Goal: Task Accomplishment & Management: Complete application form

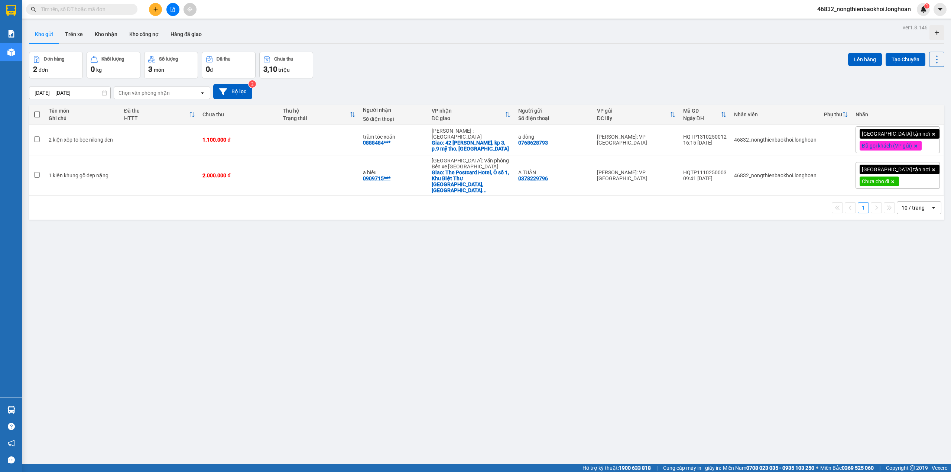
click at [339, 29] on div "Kho gửi Trên xe Kho nhận Kho công nợ Hàng đã giao" at bounding box center [487, 35] width 916 height 20
click at [362, 66] on div "Đơn hàng 2 đơn Khối lượng 0 kg Số lượng 3 món Đã thu 0 đ Chưa thu 3,10 [PERSON_…" at bounding box center [487, 65] width 916 height 27
click at [112, 33] on button "Kho nhận" at bounding box center [106, 34] width 35 height 18
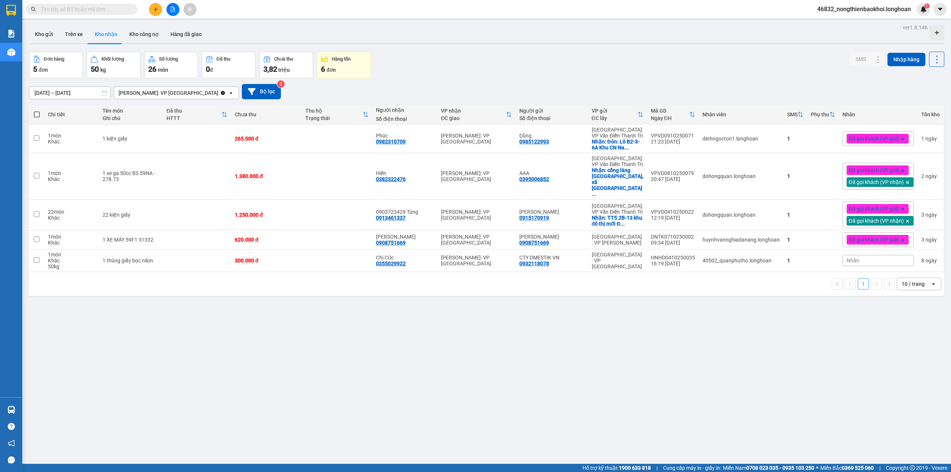
click at [374, 49] on div "ver 1.8.146 Kho gửi Trên xe Kho nhận Kho công nợ Hàng đã giao Đơn hàng 5 đơn Kh…" at bounding box center [486, 258] width 921 height 472
click at [101, 9] on input "text" at bounding box center [85, 9] width 88 height 8
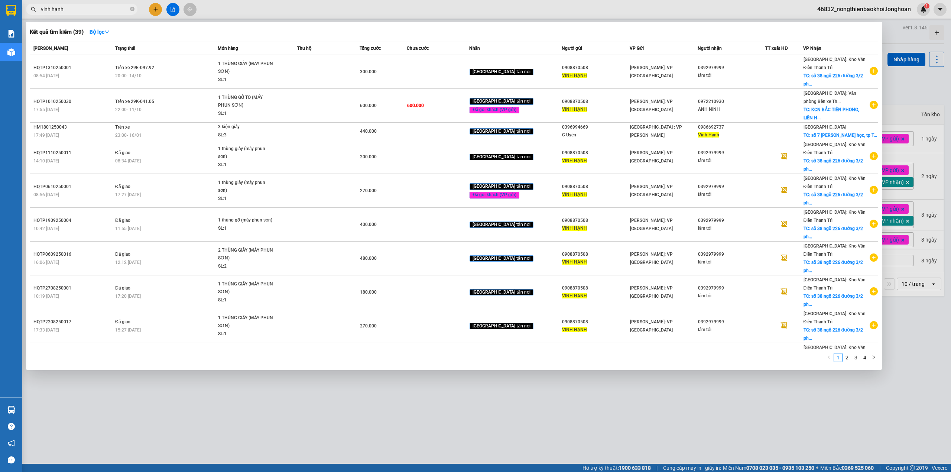
type input "vinh hạnh"
click at [256, 415] on div at bounding box center [475, 236] width 951 height 472
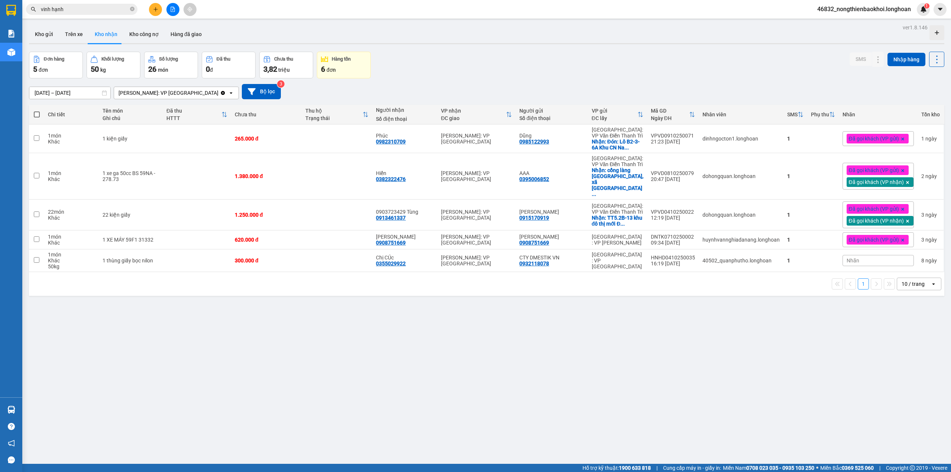
drag, startPoint x: 288, startPoint y: 305, endPoint x: 287, endPoint y: 320, distance: 15.2
click at [289, 306] on div "ver 1.8.146 Kho gửi Trên xe Kho nhận Kho công nợ Hàng đã giao Đơn hàng 5 đơn Kh…" at bounding box center [486, 258] width 921 height 472
click at [41, 39] on button "Kho gửi" at bounding box center [44, 34] width 30 height 18
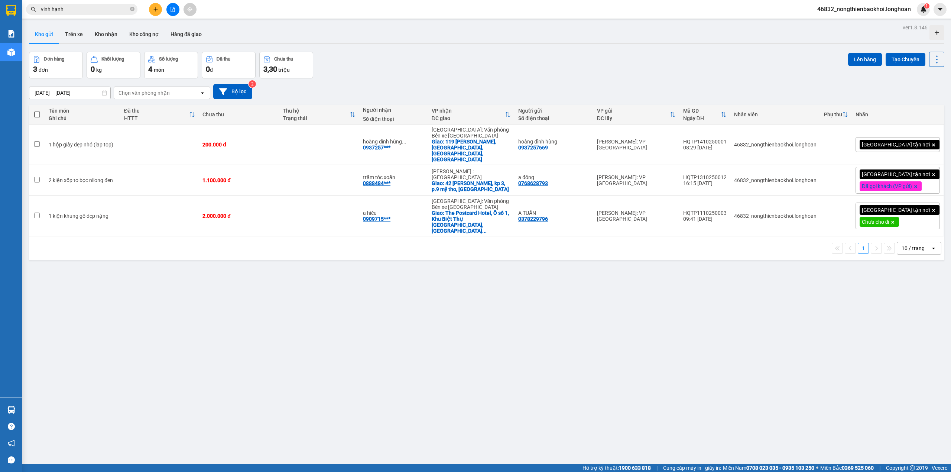
click at [470, 72] on div "Đơn hàng 3 đơn Khối lượng 0 kg Số lượng 4 món Đã thu 0 đ Chưa thu 3,30 triệu Lê…" at bounding box center [487, 65] width 916 height 27
click at [433, 337] on div "ver 1.8.146 Kho gửi Trên xe Kho nhận Kho công nợ Hàng đã giao Đơn hàng 3 đơn Kh…" at bounding box center [486, 258] width 921 height 472
drag, startPoint x: 298, startPoint y: 269, endPoint x: 297, endPoint y: 275, distance: 5.6
click at [297, 271] on div "ver 1.8.146 Kho gửi Trên xe Kho nhận Kho công nợ Hàng đã giao Đơn hàng 3 đơn Kh…" at bounding box center [486, 258] width 921 height 472
click at [152, 10] on button at bounding box center [155, 9] width 13 height 13
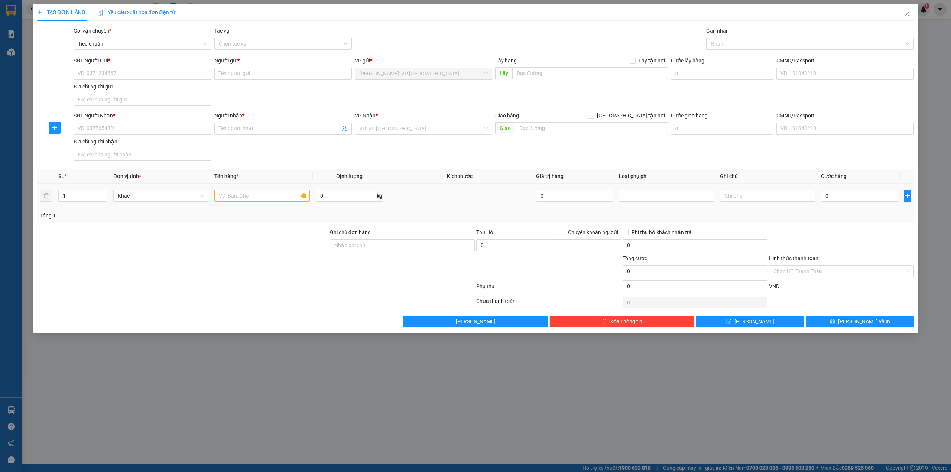
click at [242, 191] on div at bounding box center [261, 195] width 95 height 15
click at [244, 194] on input "text" at bounding box center [261, 196] width 95 height 12
type input "1 thùng giấy (vòi nhựa)"
click at [123, 133] on input "SĐT Người Nhận *" at bounding box center [142, 129] width 137 height 12
type input "0972703930"
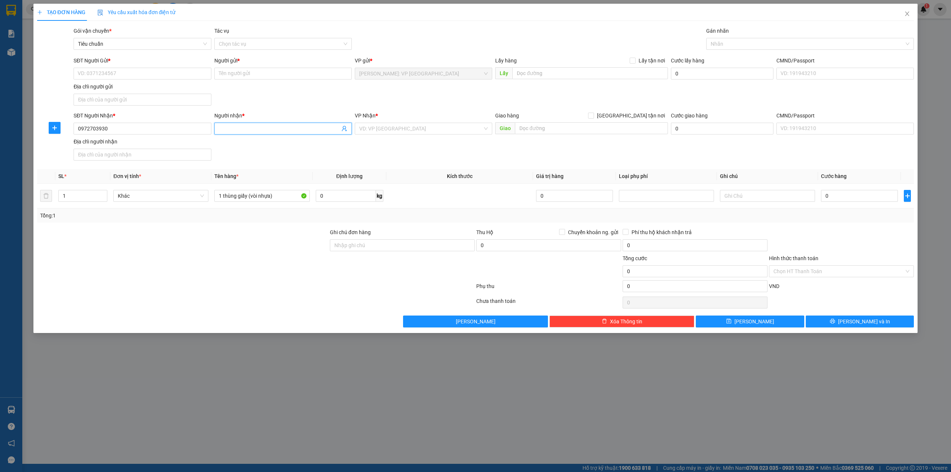
click at [273, 131] on input "Người nhận *" at bounding box center [279, 128] width 121 height 8
type input "thơ"
click at [128, 68] on input "SĐT Người Gửi *" at bounding box center [142, 74] width 137 height 12
type input "0918375038"
click at [247, 73] on input "Người gửi *" at bounding box center [282, 74] width 137 height 12
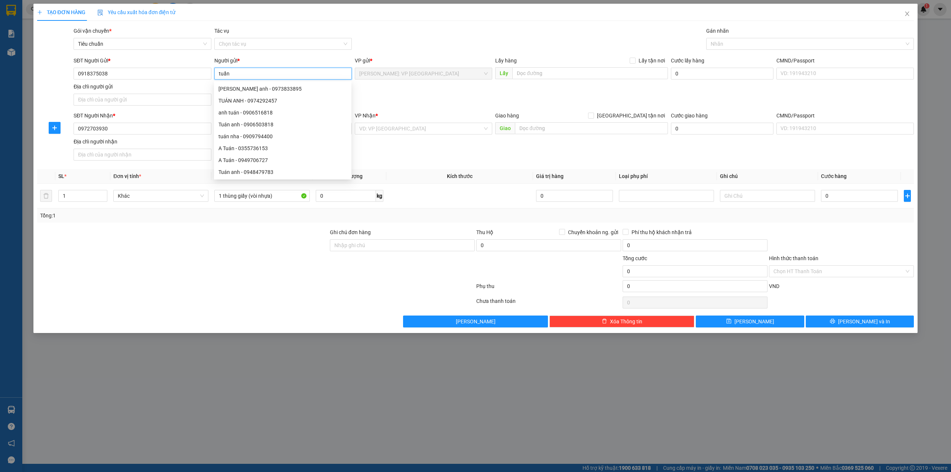
type input "tuấn"
click at [398, 39] on div "Gói vận chuyển * Tiêu chuẩn Tác vụ Chọn tác vụ Gán nhãn Nhãn" at bounding box center [493, 40] width 843 height 26
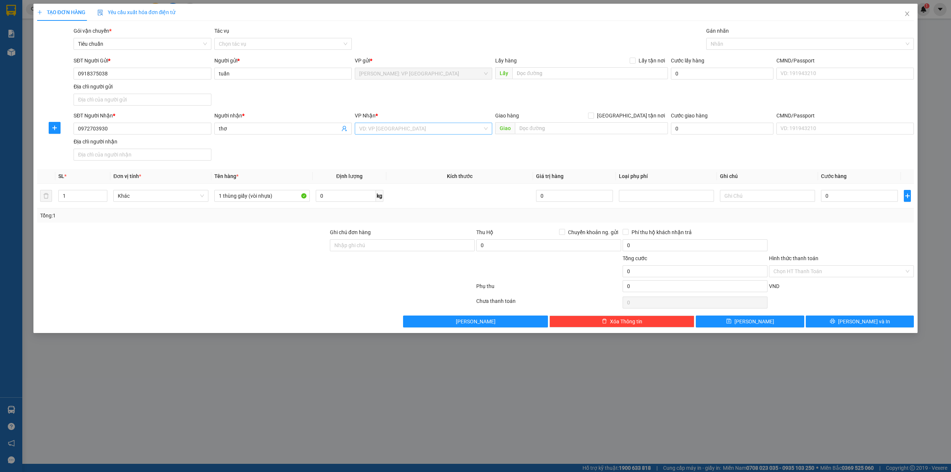
click at [409, 125] on input "search" at bounding box center [420, 128] width 123 height 11
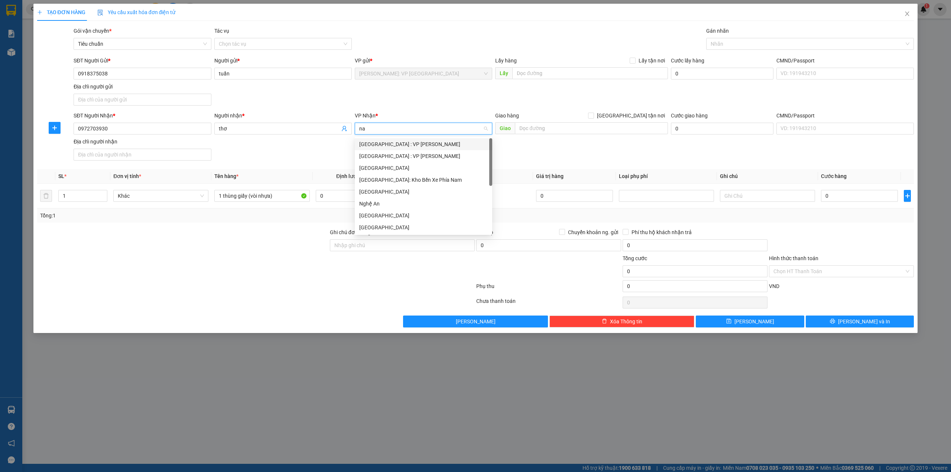
type input "nam"
click at [425, 158] on div "[GEOGRAPHIC_DATA]: Kho Bến Xe Phía Nam" at bounding box center [423, 156] width 129 height 8
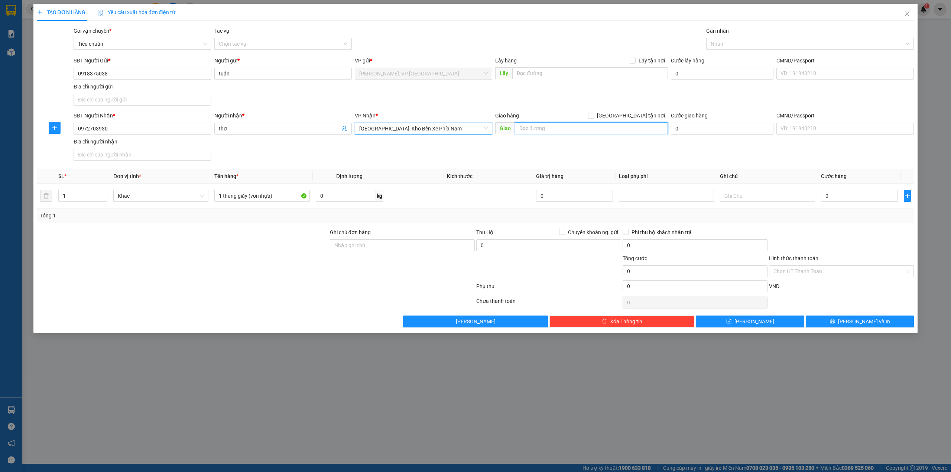
click at [558, 131] on input "text" at bounding box center [591, 128] width 153 height 12
type input "khách sạn imperial- 20 [PERSON_NAME], [GEOGRAPHIC_DATA]"
click at [508, 156] on div "SĐT Người Nhận * 0972703930 Người nhận * thơ VP Nhận * [GEOGRAPHIC_DATA]: Kho B…" at bounding box center [493, 137] width 843 height 52
click at [632, 112] on label "[GEOGRAPHIC_DATA] tận nơi" at bounding box center [628, 115] width 80 height 8
click at [593, 113] on input "[GEOGRAPHIC_DATA] tận nơi" at bounding box center [590, 115] width 5 height 5
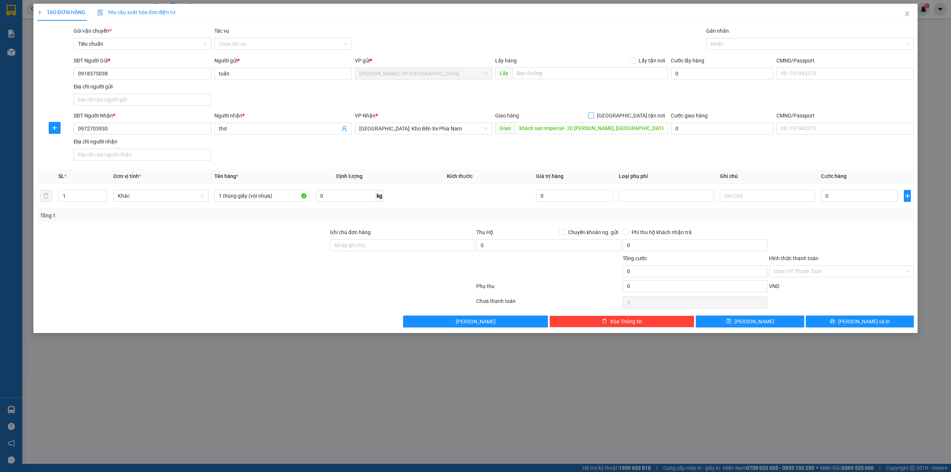
checkbox input "true"
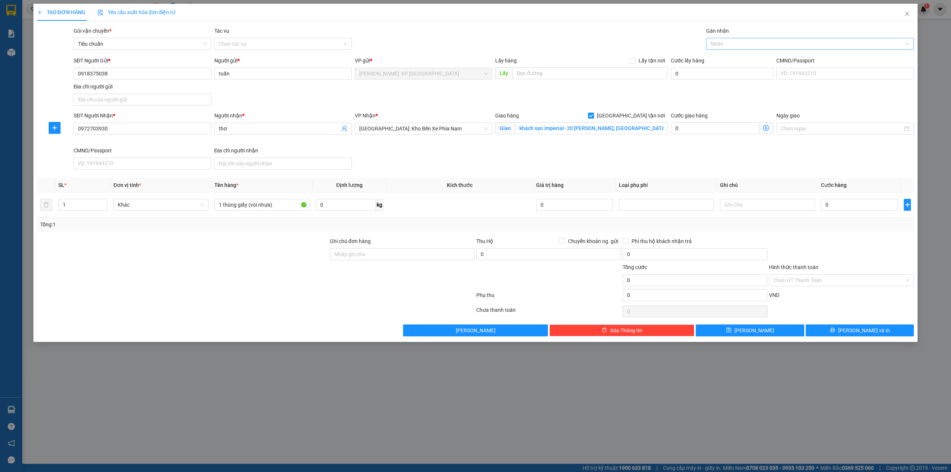
click at [741, 39] on div at bounding box center [806, 43] width 197 height 9
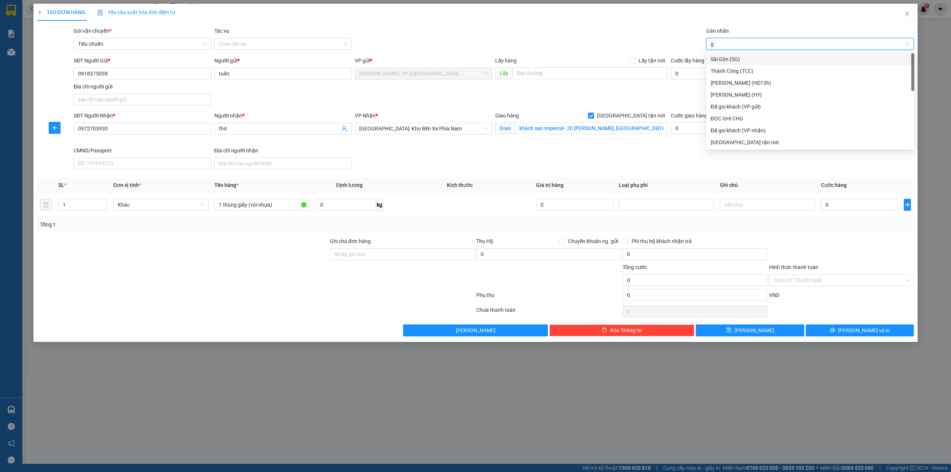
type input "gi"
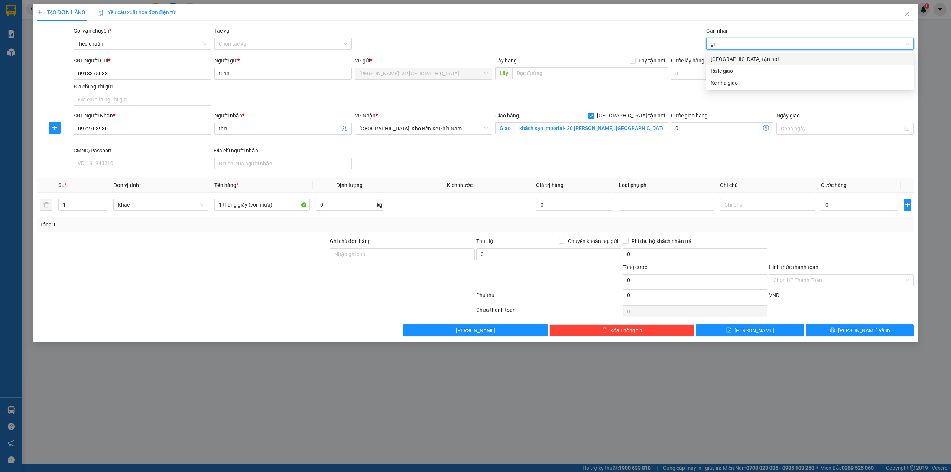
click at [741, 55] on div "[GEOGRAPHIC_DATA] tận nơi" at bounding box center [810, 59] width 199 height 8
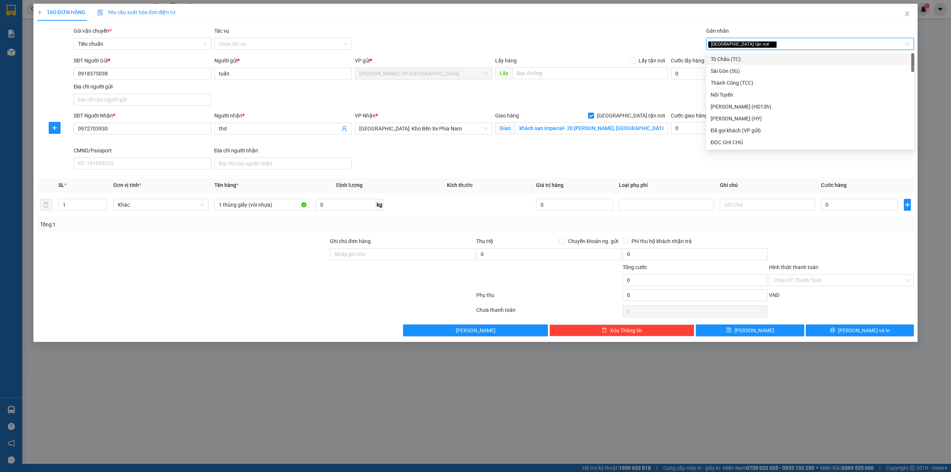
click at [586, 52] on div "Gói vận chuyển * Tiêu chuẩn Tác vụ Chọn tác vụ Gán nhãn Giao tận nơi" at bounding box center [493, 40] width 843 height 26
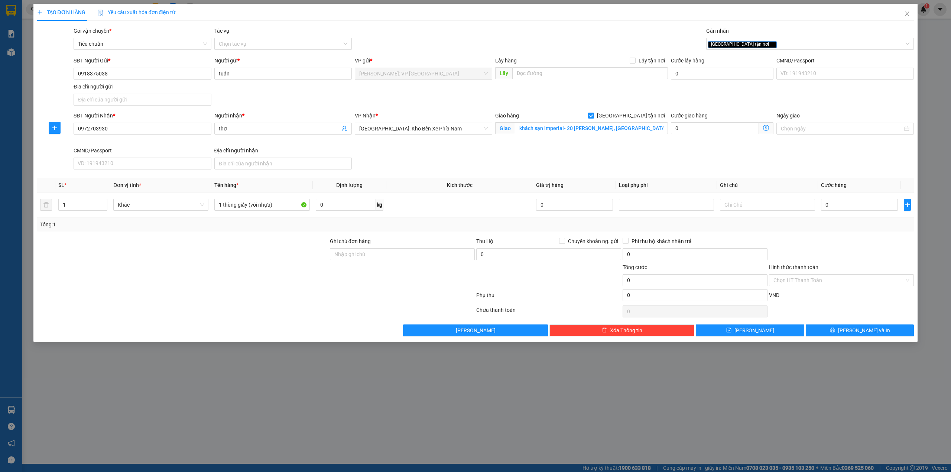
click at [564, 96] on div "SĐT Người Gửi * 0918375038 Người gửi * tuấn VP gửi * [GEOGRAPHIC_DATA]: VP [GEO…" at bounding box center [493, 82] width 843 height 52
click at [461, 155] on div "SĐT Người Nhận * 0972703930 Người nhận * thơ VP Nhận * [GEOGRAPHIC_DATA]: Kho B…" at bounding box center [493, 141] width 843 height 61
click at [269, 305] on div at bounding box center [255, 311] width 439 height 15
click at [829, 204] on input "0" at bounding box center [859, 205] width 77 height 12
type input "8"
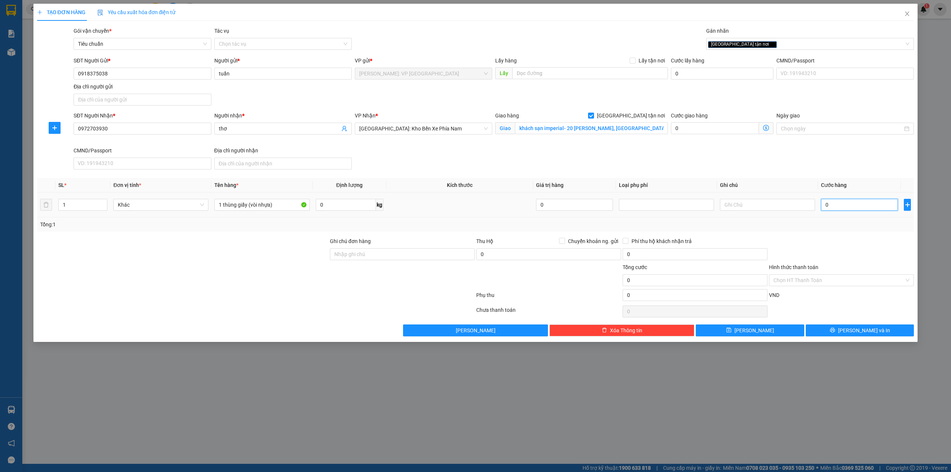
type input "8"
type input "80"
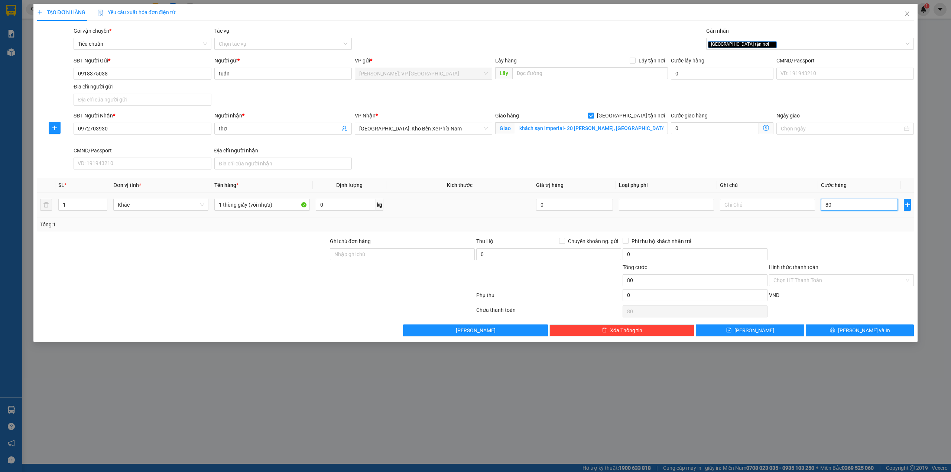
type input "800"
type input "8.000"
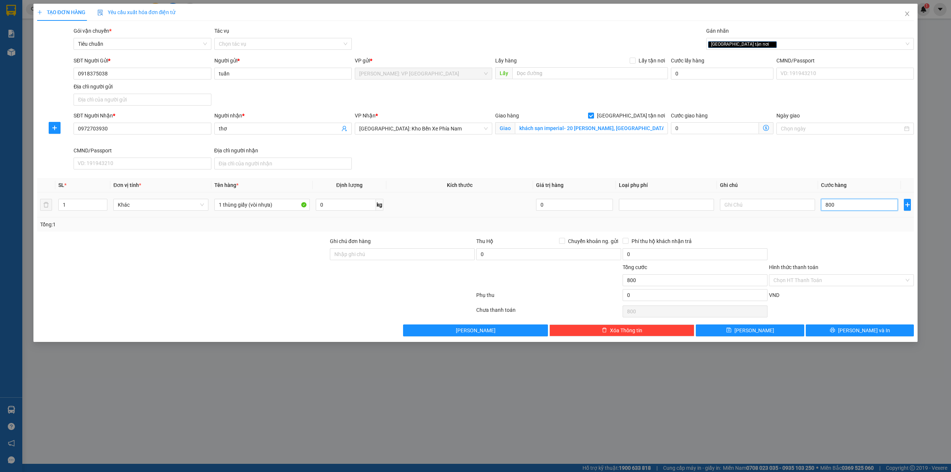
type input "8.000"
type input "80.000"
type input "800.000"
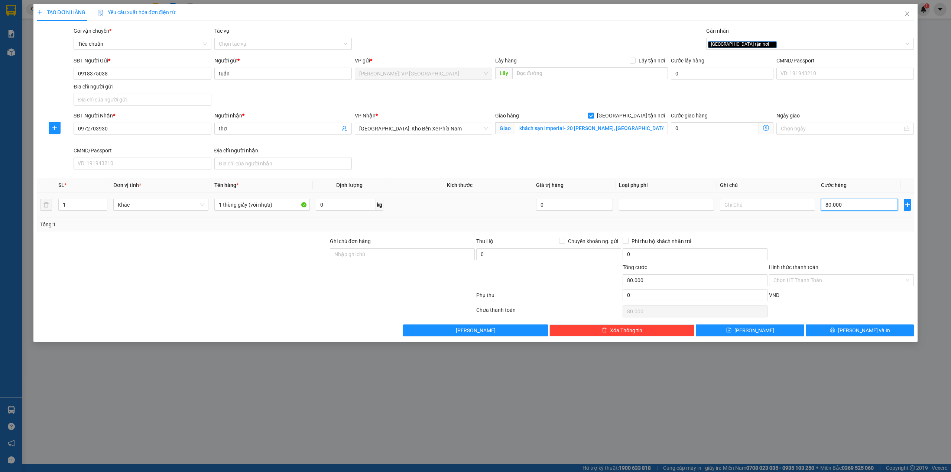
type input "800.000"
type input "80.000"
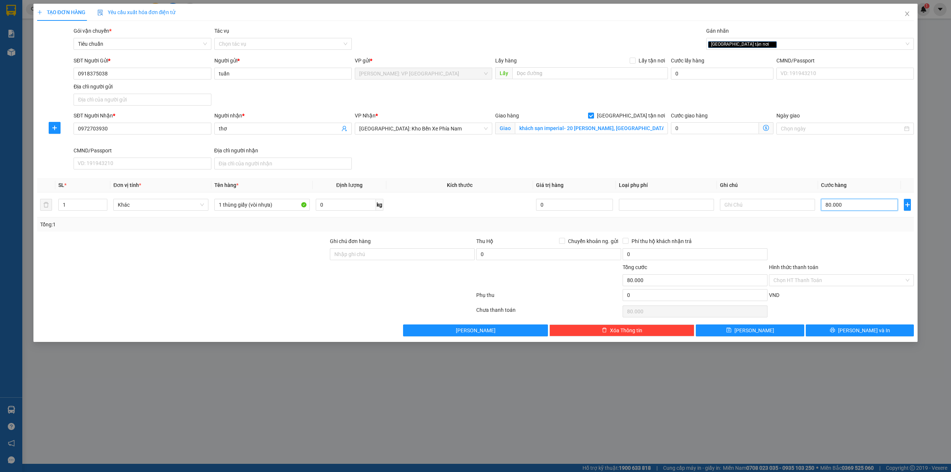
type input "80.000"
click at [635, 164] on div "SĐT Người Nhận * 0972703930 Người nhận * thơ VP Nhận * [GEOGRAPHIC_DATA]: Kho B…" at bounding box center [493, 141] width 843 height 61
click at [335, 301] on div at bounding box center [255, 296] width 439 height 15
click at [849, 263] on div at bounding box center [841, 250] width 146 height 26
click at [835, 282] on input "Hình thức thanh toán" at bounding box center [839, 280] width 131 height 11
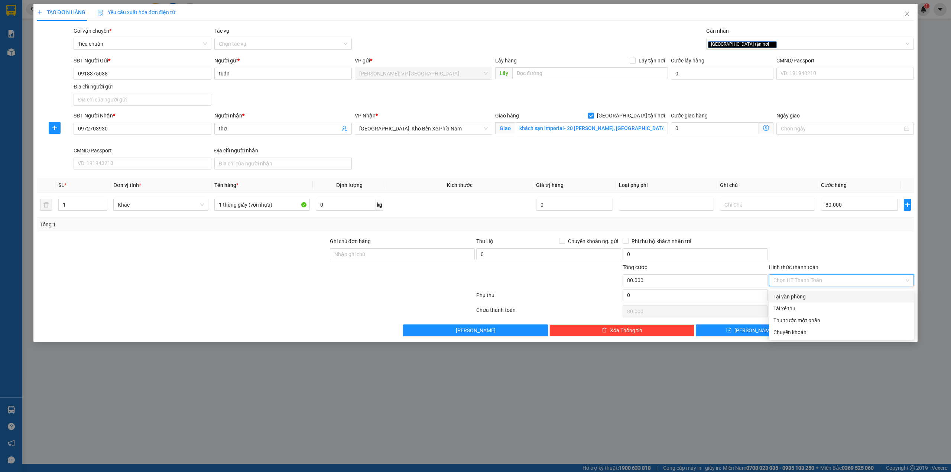
drag, startPoint x: 825, startPoint y: 299, endPoint x: 843, endPoint y: 265, distance: 38.7
click at [825, 298] on div "Tại văn phòng" at bounding box center [842, 296] width 136 height 8
type input "0"
click at [847, 250] on div at bounding box center [841, 250] width 146 height 26
click at [837, 331] on button "[PERSON_NAME] và In" at bounding box center [860, 330] width 108 height 12
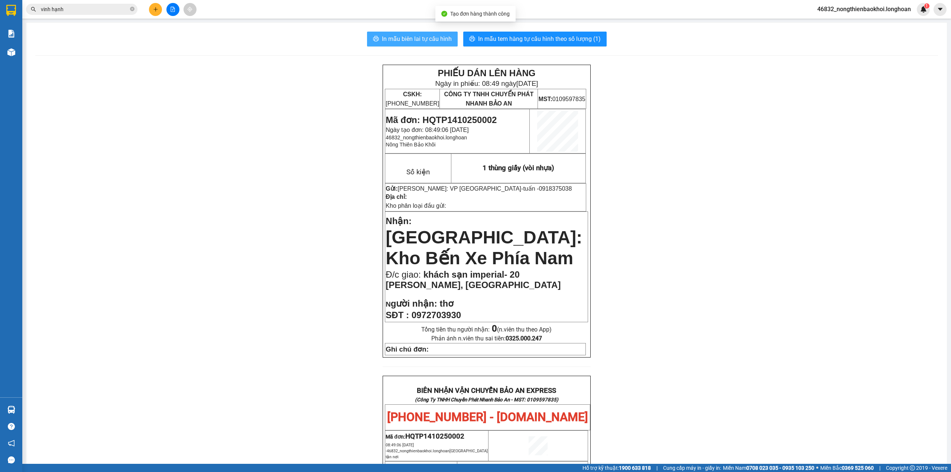
click at [403, 41] on span "In mẫu biên lai tự cấu hình" at bounding box center [417, 38] width 70 height 9
click at [232, 148] on div "PHIẾU DÁN LÊN HÀNG Ngày in phiếu: 08:49 [DATE] CSKH: [PHONE_NUMBER] CÔNG TY TNH…" at bounding box center [486, 431] width 903 height 732
click at [230, 143] on div "PHIẾU DÁN LÊN HÀNG Ngày in phiếu: 08:49 [DATE] CSKH: [PHONE_NUMBER] CÔNG TY TNH…" at bounding box center [486, 431] width 903 height 732
click at [429, 33] on button "In mẫu biên lai tự cấu hình" at bounding box center [412, 39] width 91 height 15
click at [225, 218] on div "PHIẾU DÁN LÊN HÀNG Ngày in phiếu: 08:49 [DATE] CSKH: [PHONE_NUMBER] CÔNG TY TNH…" at bounding box center [486, 431] width 903 height 732
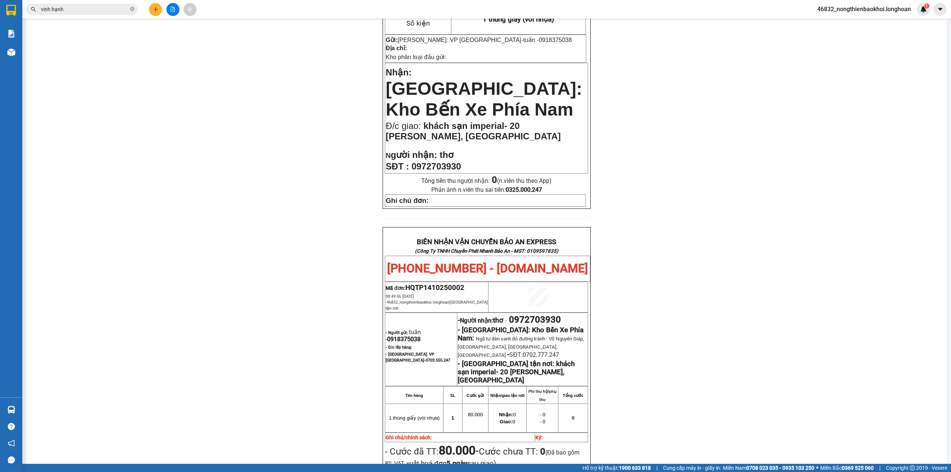
scroll to position [247, 0]
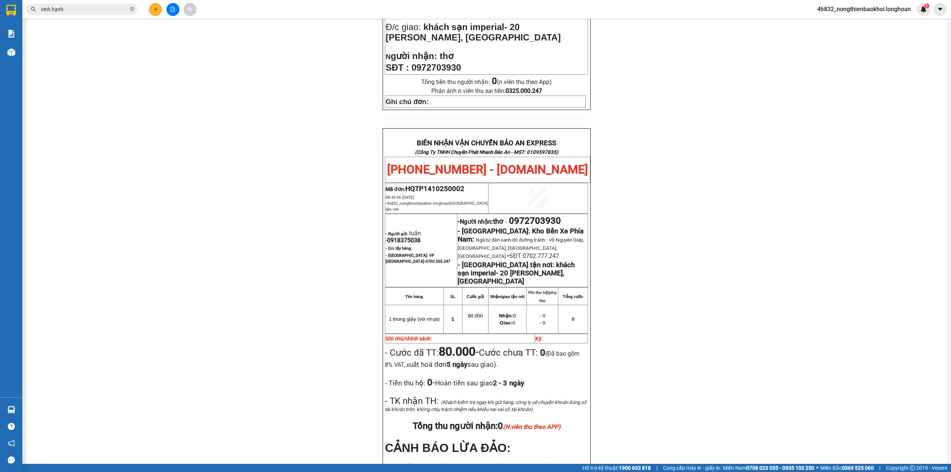
click at [237, 65] on div "PHIẾU DÁN LÊN HÀNG Ngày in phiếu: 08:49 [DATE] CSKH: [PHONE_NUMBER] CÔNG TY TNH…" at bounding box center [486, 183] width 903 height 732
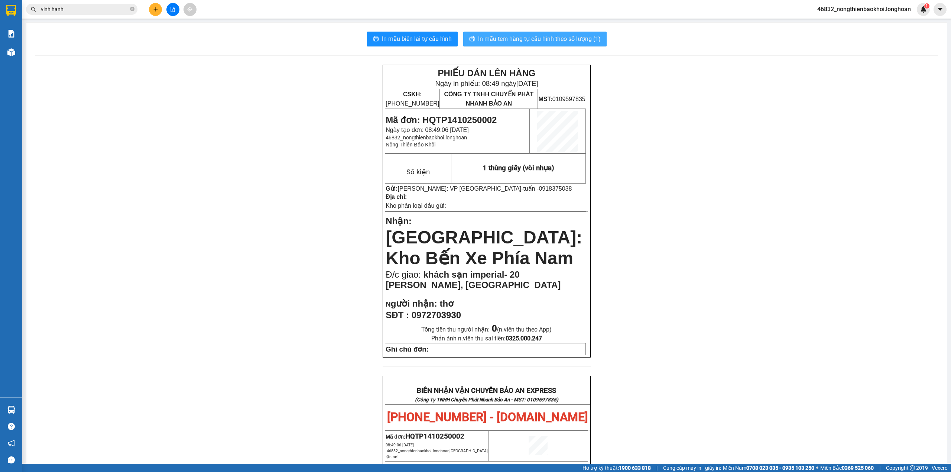
click at [484, 34] on span "In mẫu tem hàng tự cấu hình theo số lượng (1)" at bounding box center [539, 38] width 123 height 9
click at [142, 300] on div "PHIẾU DÁN LÊN HÀNG Ngày in phiếu: 08:57 [DATE] CSKH: [PHONE_NUMBER] CÔNG TY TNH…" at bounding box center [486, 431] width 903 height 732
click at [174, 256] on div "PHIẾU DÁN LÊN HÀNG Ngày in phiếu: 08:57 [DATE] CSKH: [PHONE_NUMBER] CÔNG TY TNH…" at bounding box center [486, 431] width 903 height 732
click at [250, 184] on div "PHIẾU DÁN LÊN HÀNG Ngày in phiếu: 08:57 [DATE] CSKH: [PHONE_NUMBER] CÔNG TY TNH…" at bounding box center [486, 431] width 903 height 732
drag, startPoint x: 249, startPoint y: 184, endPoint x: 258, endPoint y: 246, distance: 63.1
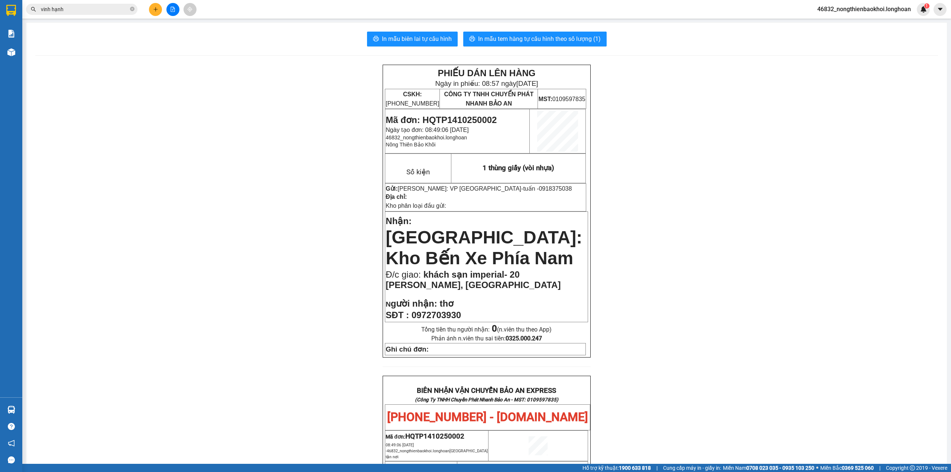
click at [249, 183] on div "PHIẾU DÁN LÊN HÀNG Ngày in phiếu: 08:57 [DATE] CSKH: [PHONE_NUMBER] CÔNG TY TNH…" at bounding box center [486, 431] width 903 height 732
drag, startPoint x: 259, startPoint y: 343, endPoint x: 275, endPoint y: 340, distance: 17.0
click at [259, 343] on div "PHIẾU DÁN LÊN HÀNG Ngày in phiếu: 08:57 [DATE] CSKH: [PHONE_NUMBER] CÔNG TY TNH…" at bounding box center [486, 431] width 903 height 732
click at [263, 271] on div "PHIẾU DÁN LÊN HÀNG Ngày in phiếu: 08:57 [DATE] CSKH: [PHONE_NUMBER] CÔNG TY TNH…" at bounding box center [486, 431] width 903 height 732
click at [445, 310] on span "0972703930" at bounding box center [436, 315] width 49 height 10
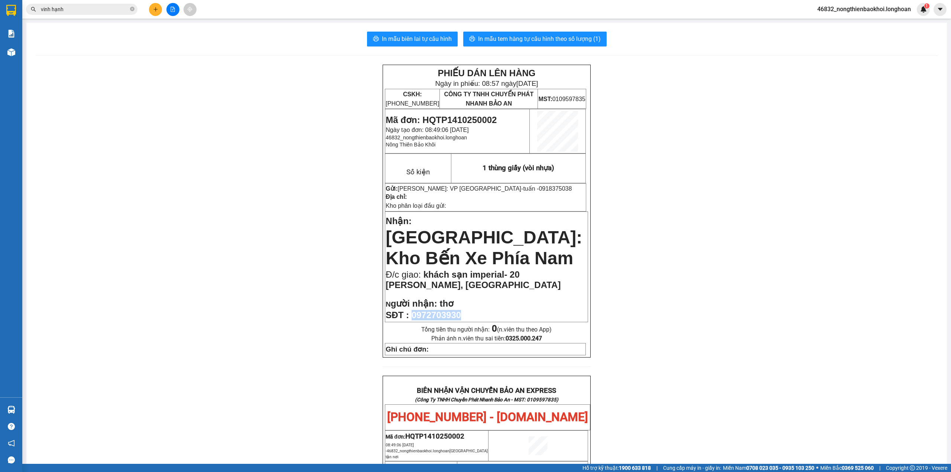
click at [445, 310] on span "0972703930" at bounding box center [436, 315] width 49 height 10
copy span "0972703930"
drag, startPoint x: 343, startPoint y: 357, endPoint x: 271, endPoint y: 419, distance: 94.8
click at [342, 359] on div "PHIẾU DÁN LÊN HÀNG Ngày in phiếu: 08:57 [DATE] CSKH: [PHONE_NUMBER] CÔNG TY TNH…" at bounding box center [486, 431] width 903 height 732
click at [185, 290] on div "PHIẾU DÁN LÊN HÀNG Ngày in phiếu: 08:57 [DATE] CSKH: [PHONE_NUMBER] CÔNG TY TNH…" at bounding box center [486, 431] width 903 height 732
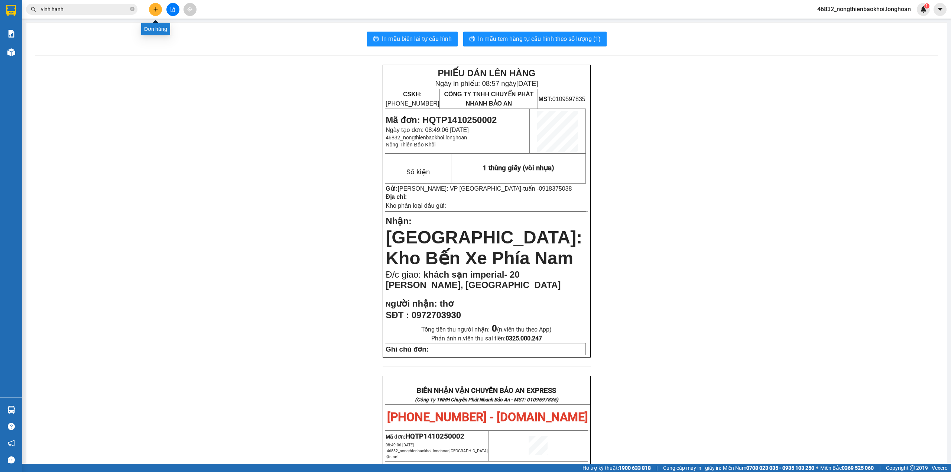
click at [156, 5] on button at bounding box center [155, 9] width 13 height 13
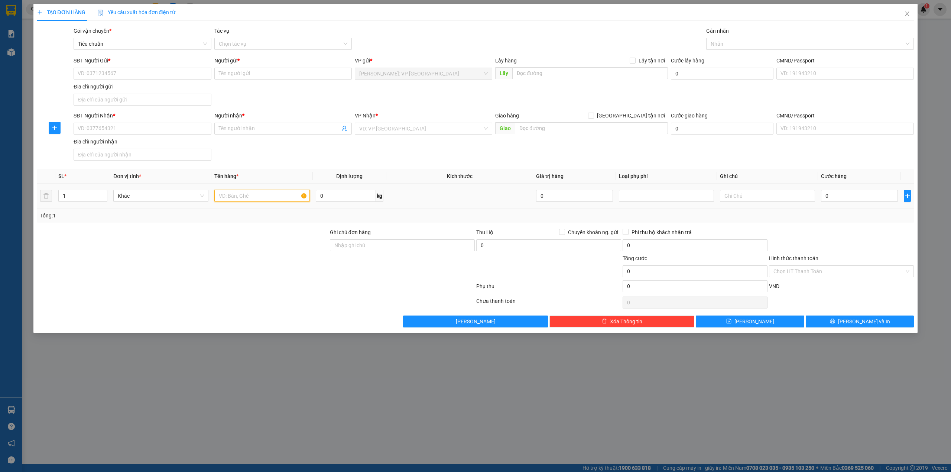
click at [247, 200] on input "text" at bounding box center [261, 196] width 95 height 12
click at [271, 197] on input "1 xe máy biển số 72 - f1 766.88" at bounding box center [261, 196] width 95 height 12
type input "1 xe máy biển số 72 - F1 766.88"
click at [247, 274] on div at bounding box center [182, 267] width 293 height 26
click at [395, 134] on input "search" at bounding box center [420, 128] width 123 height 11
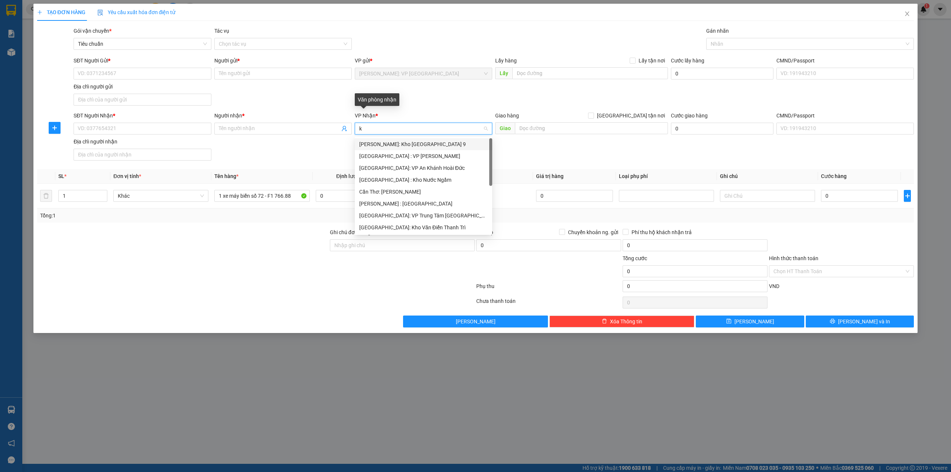
type input "ki"
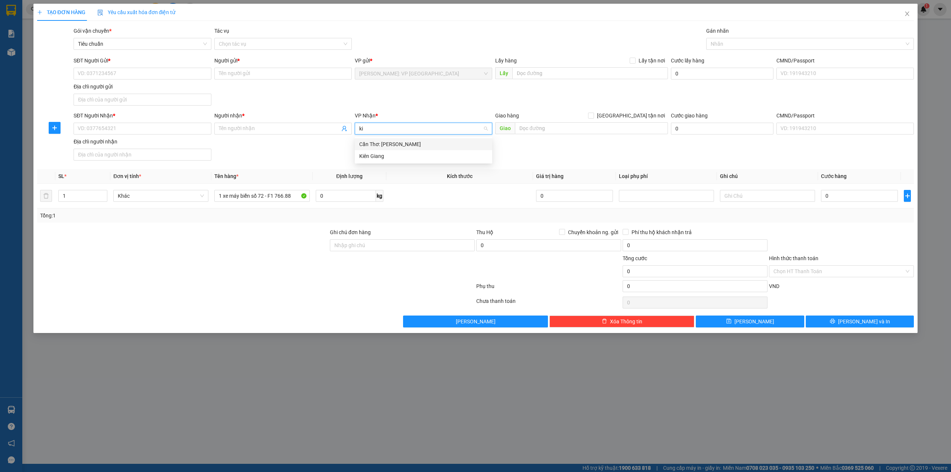
click at [385, 141] on div "Cần Thơ: [PERSON_NAME]" at bounding box center [423, 144] width 129 height 8
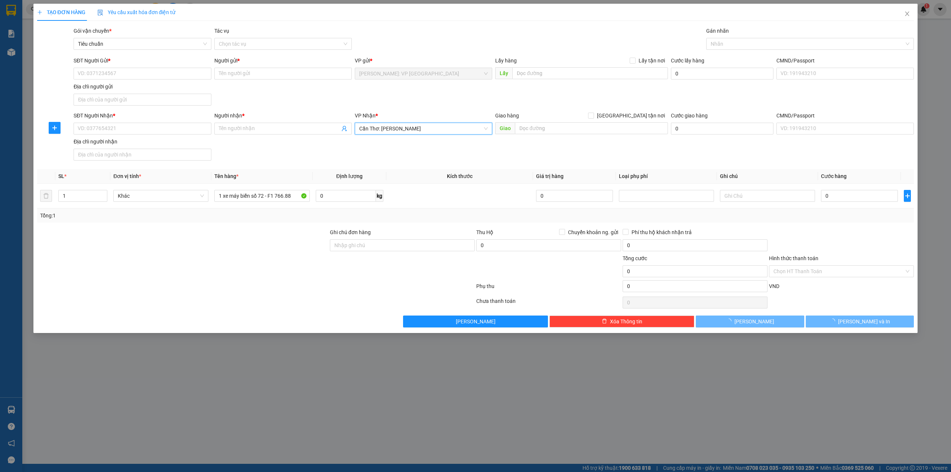
click at [394, 95] on div "SĐT Người Gửi * VD: 0371234567 Người gửi * Tên người gửi VP gửi * [GEOGRAPHIC_D…" at bounding box center [493, 82] width 843 height 52
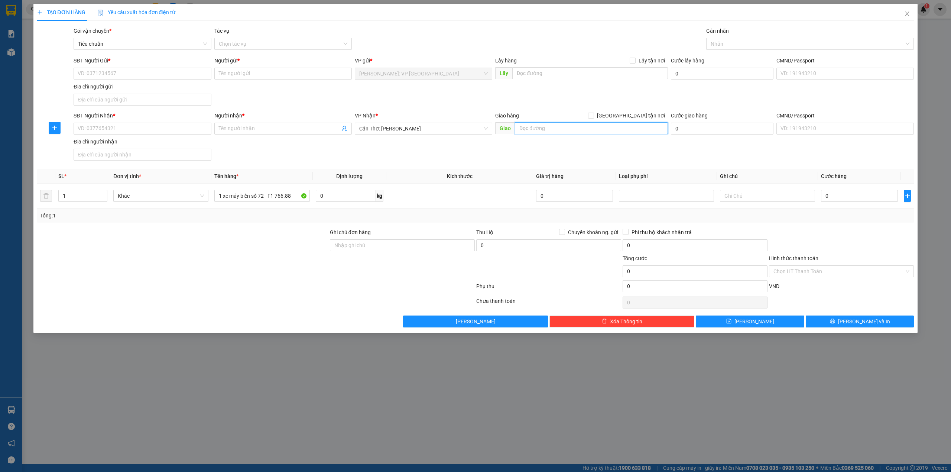
click at [534, 127] on input "text" at bounding box center [591, 128] width 153 height 12
click at [139, 132] on input "SĐT Người Nhận *" at bounding box center [142, 129] width 137 height 12
click at [250, 86] on div "SĐT Người Gửi * VD: 0371234567 Người gửi * Tên người gửi VP gửi * [GEOGRAPHIC_D…" at bounding box center [493, 82] width 843 height 52
click at [721, 45] on div at bounding box center [806, 43] width 197 height 9
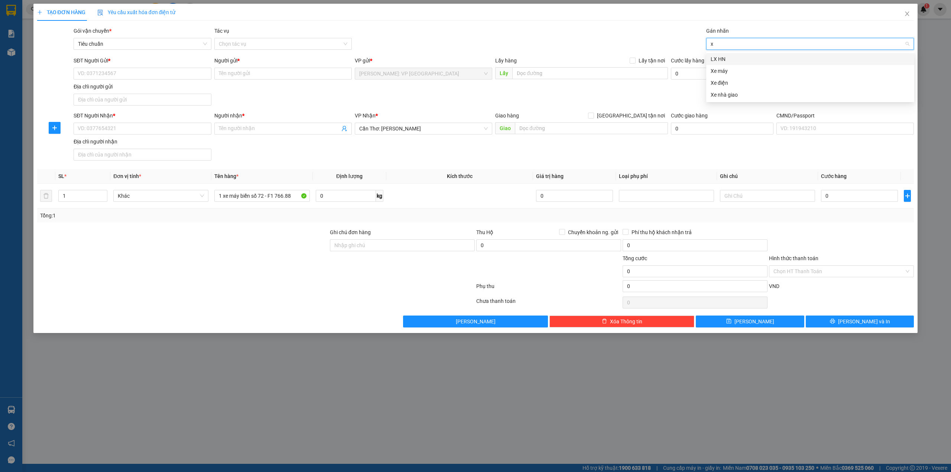
type input "xe"
click at [725, 56] on div "Xe máy" at bounding box center [810, 59] width 199 height 8
type input "gia"
click at [726, 58] on div "[GEOGRAPHIC_DATA] tận nơi" at bounding box center [810, 59] width 199 height 8
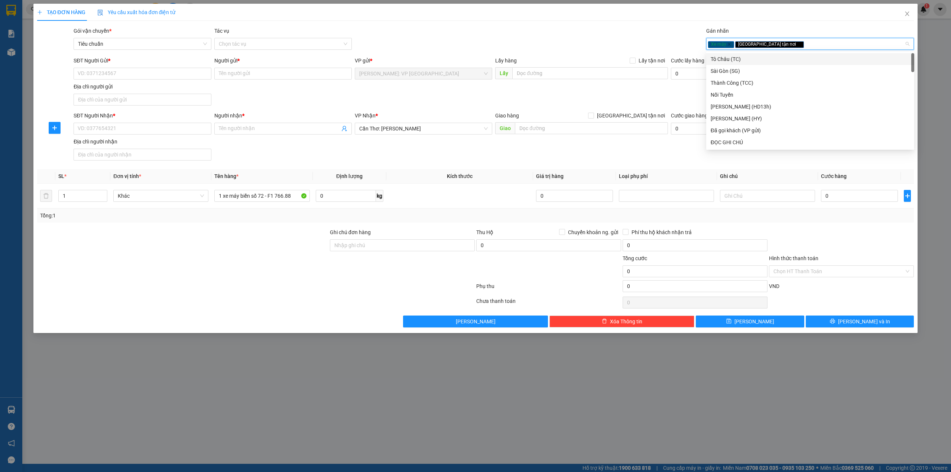
click at [592, 19] on div "TẠO ĐƠN HÀNG Yêu cầu xuất hóa đơn điện tử" at bounding box center [475, 12] width 877 height 17
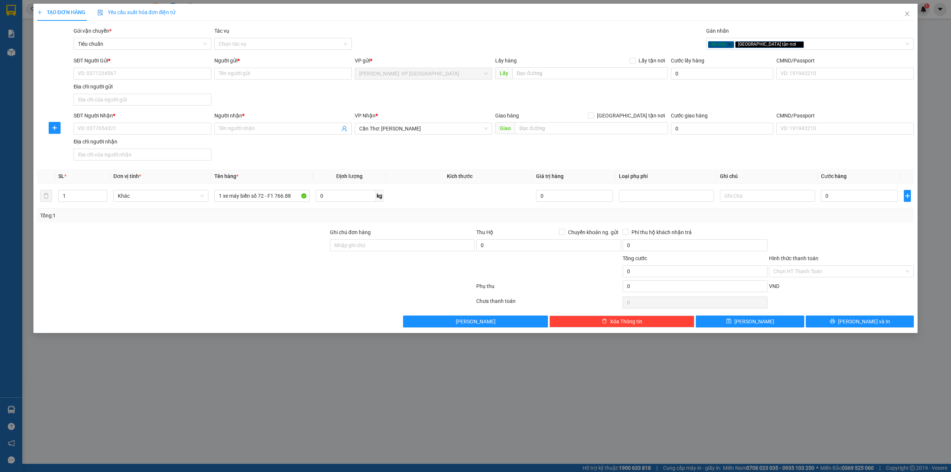
click at [538, 122] on div "Giao hàng [GEOGRAPHIC_DATA] tận nơi" at bounding box center [581, 116] width 173 height 11
click at [537, 128] on input "text" at bounding box center [591, 128] width 153 height 12
type input "long xuyên, [GEOGRAPHIC_DATA]"
click at [593, 113] on input "[GEOGRAPHIC_DATA] tận nơi" at bounding box center [590, 115] width 5 height 5
checkbox input "true"
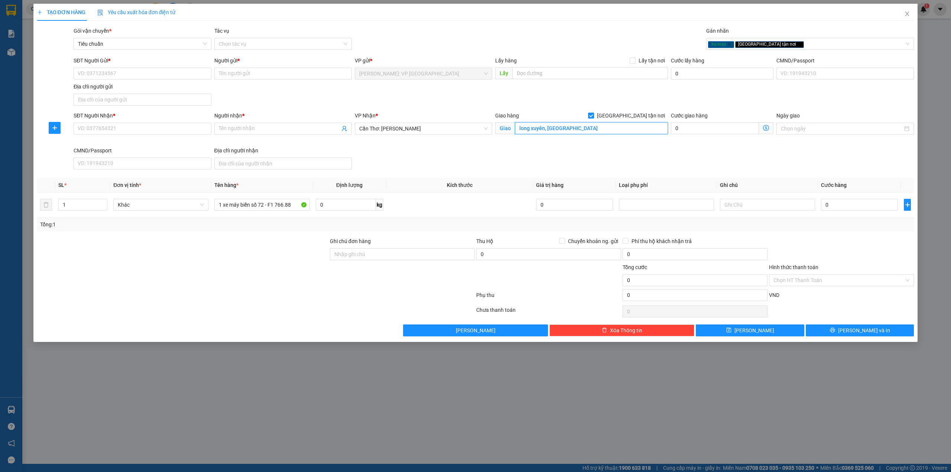
click at [519, 128] on input "long xuyên, [GEOGRAPHIC_DATA]" at bounding box center [591, 128] width 153 height 12
click at [632, 159] on div "SĐT Người Nhận * VD: 0377654321 Người nhận * Tên người nhận VP Nhận * Cần Thơ: …" at bounding box center [493, 141] width 843 height 61
click at [846, 208] on input "0" at bounding box center [859, 205] width 77 height 12
type input "3"
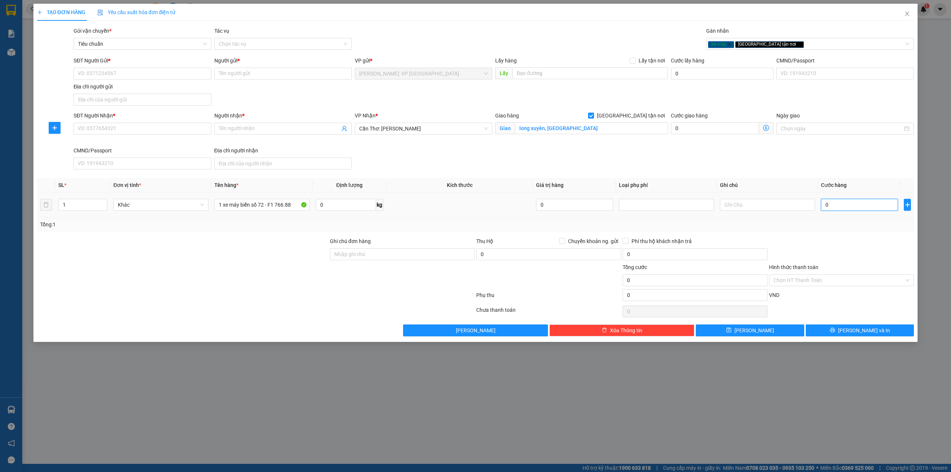
type input "3"
type input "32"
type input "320"
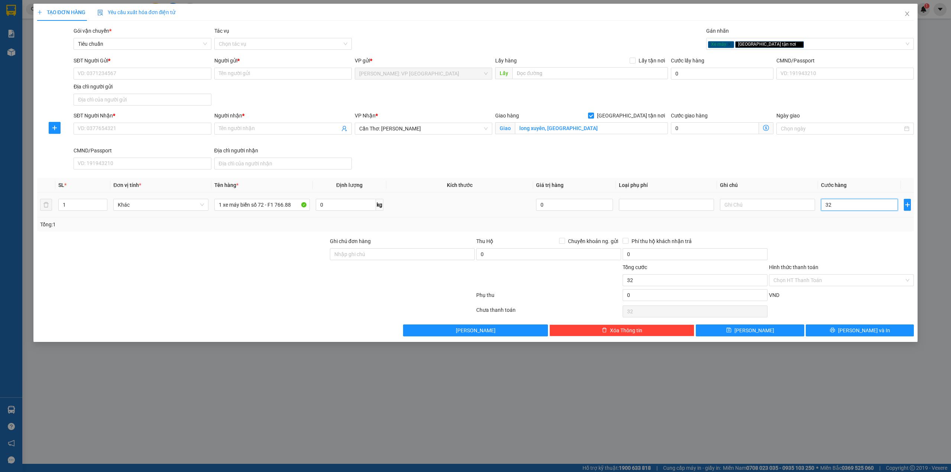
type input "320"
type input "3.200"
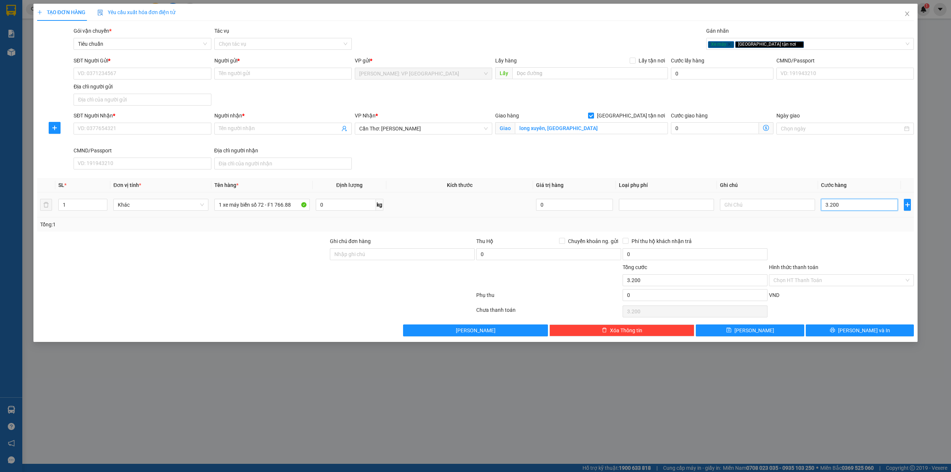
type input "32.000"
type input "320.000"
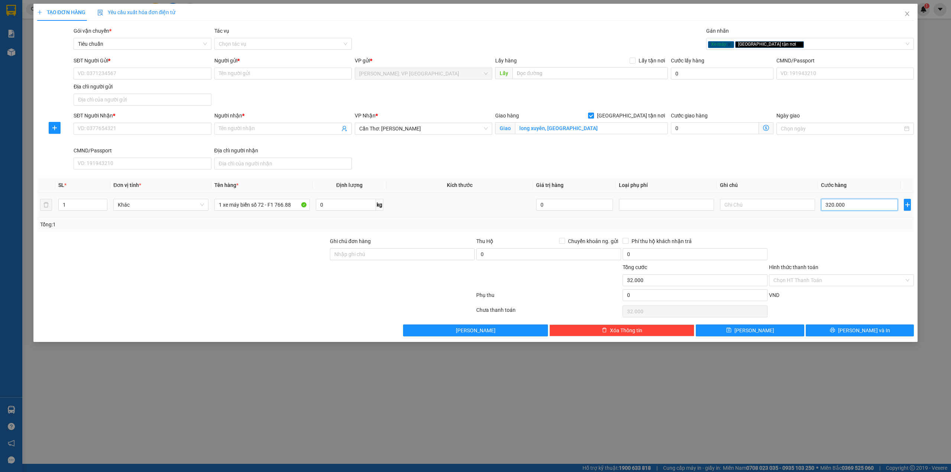
type input "320.000"
click at [130, 77] on input "SĐT Người Gửi *" at bounding box center [142, 74] width 137 height 12
click at [363, 256] on input "Ghi chú đơn hàng" at bounding box center [402, 254] width 145 height 12
type input "1 chìa khóa + 1 cavet theo xe"
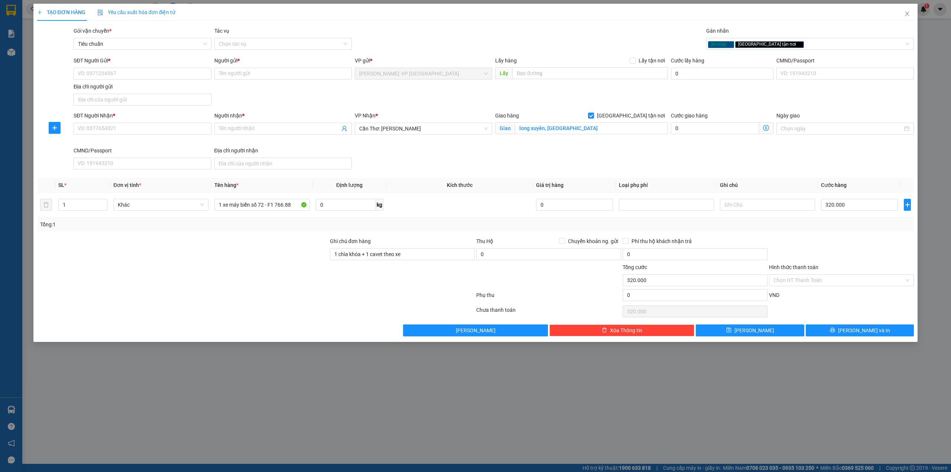
click at [270, 263] on div at bounding box center [182, 250] width 293 height 26
click at [103, 125] on input "SĐT Người Nhận *" at bounding box center [142, 129] width 137 height 12
type input "0964502902"
click at [243, 135] on span at bounding box center [282, 129] width 137 height 12
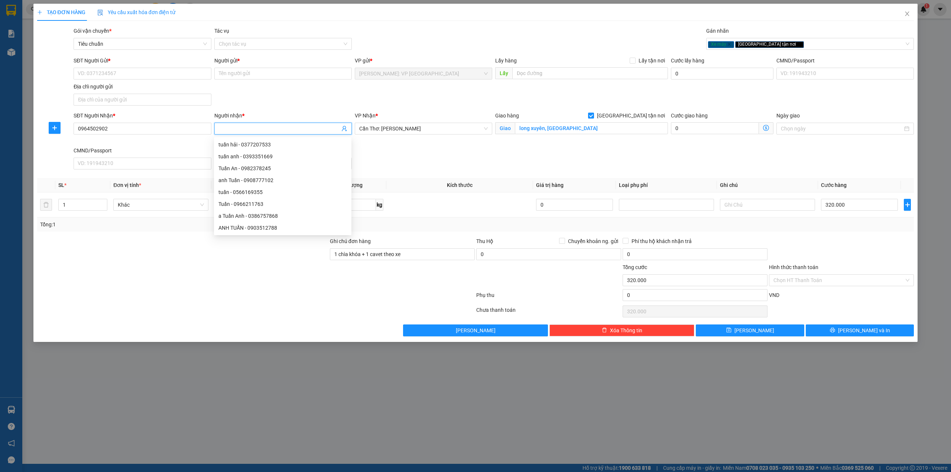
type input "d"
type input "[PERSON_NAME]"
click at [265, 98] on div "SĐT Người Gửi * VD: 0371234567 Người gửi * Tên người gửi VP gửi * [GEOGRAPHIC_D…" at bounding box center [493, 82] width 843 height 52
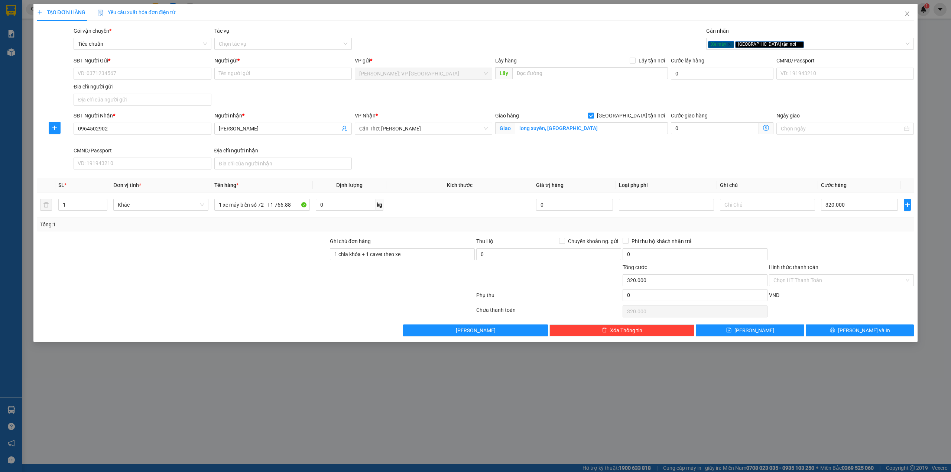
drag, startPoint x: 429, startPoint y: 163, endPoint x: 434, endPoint y: 161, distance: 5.5
click at [433, 162] on div "SĐT Người Nhận * 0964502902 Người nhận * [PERSON_NAME] tài VP Nhận * Cần Thơ: K…" at bounding box center [493, 141] width 843 height 61
drag, startPoint x: 436, startPoint y: 157, endPoint x: 443, endPoint y: 152, distance: 8.3
click at [439, 156] on div "SĐT Người Nhận * 0964502902 Người nhận * [PERSON_NAME] tài VP Nhận * Cần Thơ: K…" at bounding box center [493, 141] width 843 height 61
click at [519, 128] on input "long xuyên, [GEOGRAPHIC_DATA]" at bounding box center [591, 128] width 153 height 12
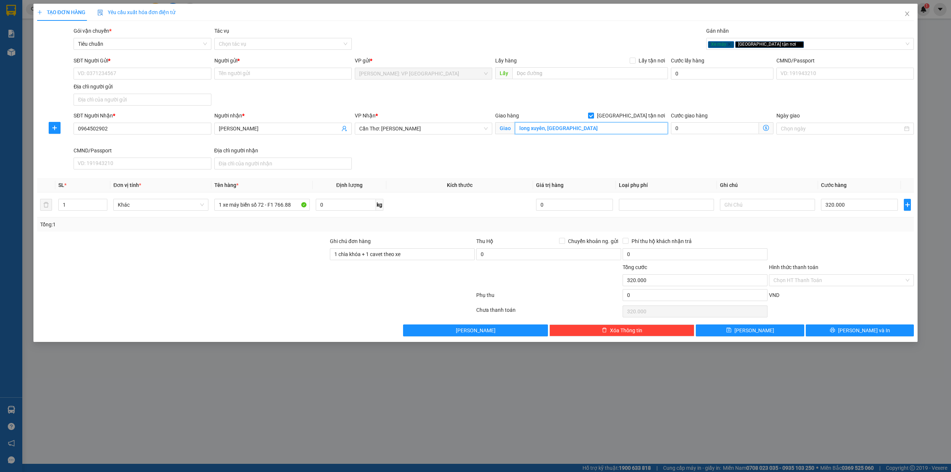
click at [519, 128] on input "long xuyên, [GEOGRAPHIC_DATA]" at bounding box center [591, 128] width 153 height 12
click at [519, 130] on input "long xuyên, [GEOGRAPHIC_DATA]" at bounding box center [591, 128] width 153 height 12
click at [573, 128] on input "long xuyên, [GEOGRAPHIC_DATA]" at bounding box center [591, 128] width 153 height 12
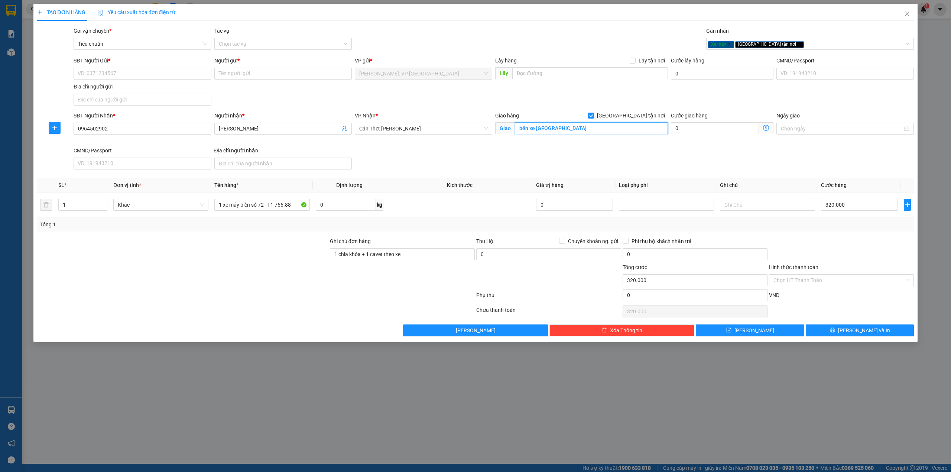
paste input "392, P, [PERSON_NAME], Tp. [GEOGRAPHIC_DATA], [GEOGRAPHIC_DATA], [GEOGRAPHIC_DA…"
click at [504, 92] on div "SĐT Người Gửi * VD: 0371234567 Người gửi * Tên người gửi VP gửi * [GEOGRAPHIC_D…" at bounding box center [493, 82] width 843 height 52
click at [564, 129] on input "bến xe long xuyên [STREET_ADDRESS][PERSON_NAME] [GEOGRAPHIC_DATA], [GEOGRAPHIC_…" at bounding box center [591, 128] width 153 height 12
click at [563, 128] on input "bến xe long xuyên [STREET_ADDRESS][PERSON_NAME] [GEOGRAPHIC_DATA], [GEOGRAPHIC_…" at bounding box center [591, 128] width 153 height 12
click at [561, 125] on input "bến xe long xuyên [STREET_ADDRESS][PERSON_NAME] [GEOGRAPHIC_DATA], [GEOGRAPHIC_…" at bounding box center [591, 128] width 153 height 12
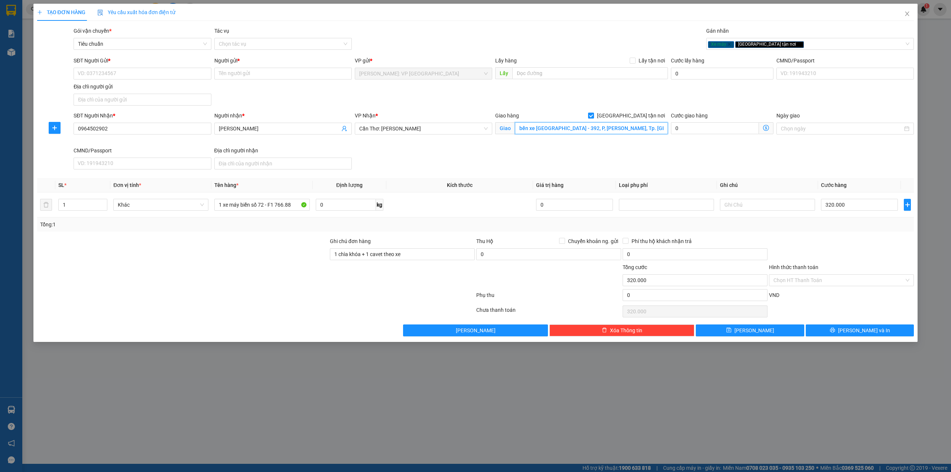
type input "bến xe [GEOGRAPHIC_DATA] - 392, P, [PERSON_NAME], Tp. [GEOGRAPHIC_DATA], [GEOGR…"
click at [336, 97] on div "SĐT Người Gửi * VD: 0371234567 Người gửi * Tên người gửi VP gửi * [GEOGRAPHIC_D…" at bounding box center [493, 82] width 843 height 52
click at [265, 269] on div at bounding box center [182, 276] width 293 height 26
click at [268, 247] on div at bounding box center [182, 250] width 293 height 26
click at [127, 71] on input "SĐT Người Gửi *" at bounding box center [142, 74] width 137 height 12
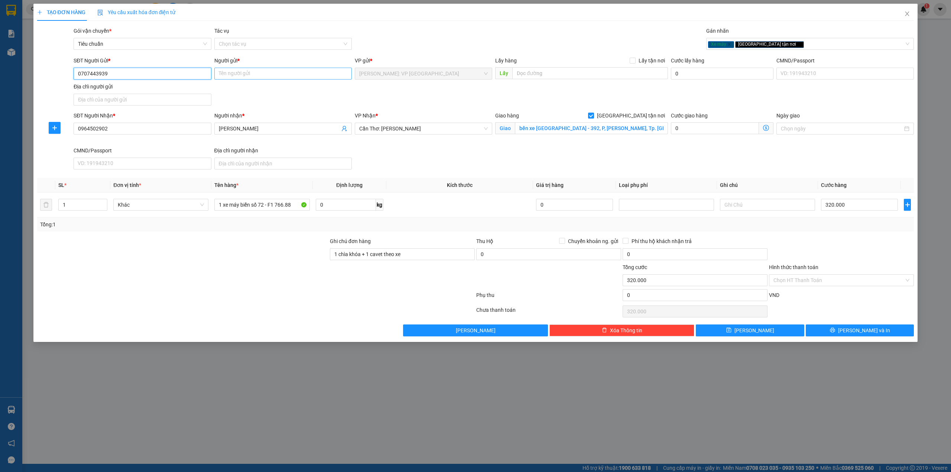
type input "0707443939"
click at [242, 74] on input "Người gửi *" at bounding box center [282, 74] width 137 height 12
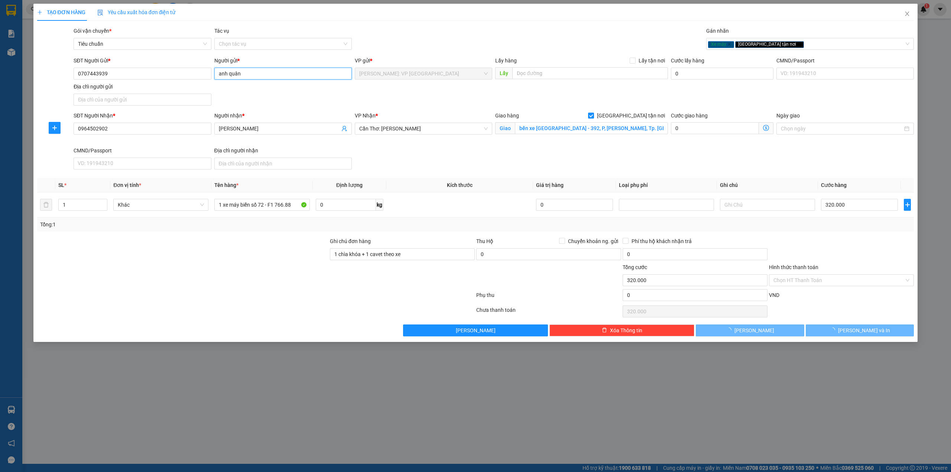
type input "anh quân"
click at [469, 30] on div "Gói vận chuyển * Tiêu chuẩn Tác vụ Chọn tác vụ Gán nhãn Xe máy Giao tận nơi" at bounding box center [493, 40] width 843 height 26
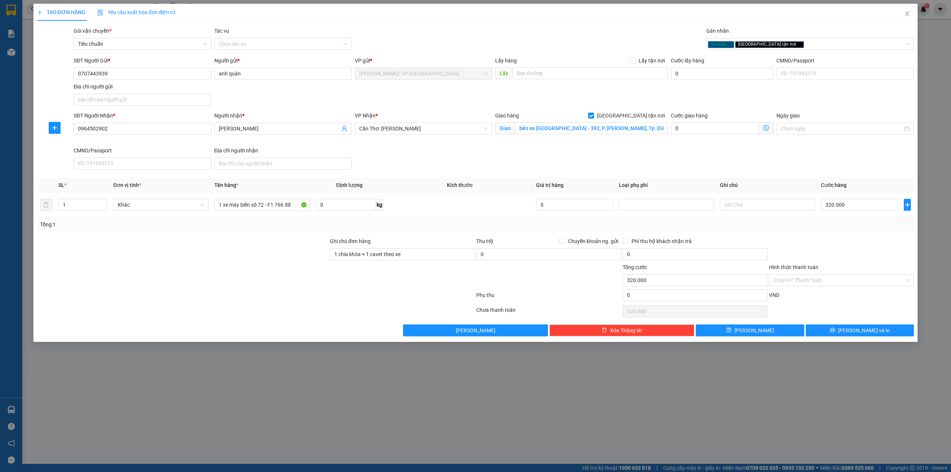
drag, startPoint x: 800, startPoint y: 247, endPoint x: 805, endPoint y: 243, distance: 6.4
click at [803, 244] on div at bounding box center [841, 250] width 146 height 26
click at [242, 301] on div at bounding box center [255, 296] width 439 height 15
click at [835, 333] on icon "printer" at bounding box center [832, 329] width 5 height 5
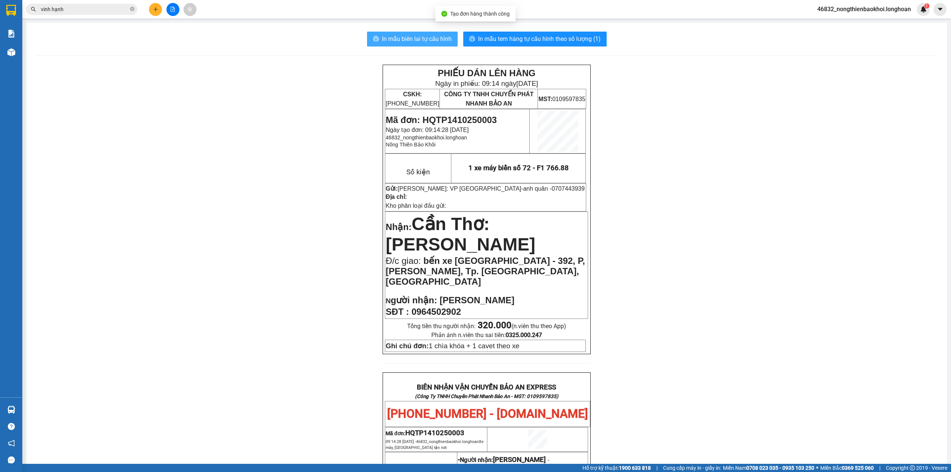
click at [441, 45] on button "In mẫu biên lai tự cấu hình" at bounding box center [412, 39] width 91 height 15
click at [294, 195] on div "PHIẾU DÁN LÊN HÀNG Ngày in phiếu: 09:14 [DATE] CSKH: [PHONE_NUMBER] CÔNG TY TNH…" at bounding box center [486, 436] width 903 height 742
drag, startPoint x: 262, startPoint y: 374, endPoint x: 263, endPoint y: 369, distance: 4.8
click at [263, 369] on div "PHIẾU DÁN LÊN HÀNG Ngày in phiếu: 09:14 [DATE] CSKH: [PHONE_NUMBER] CÔNG TY TNH…" at bounding box center [486, 436] width 903 height 742
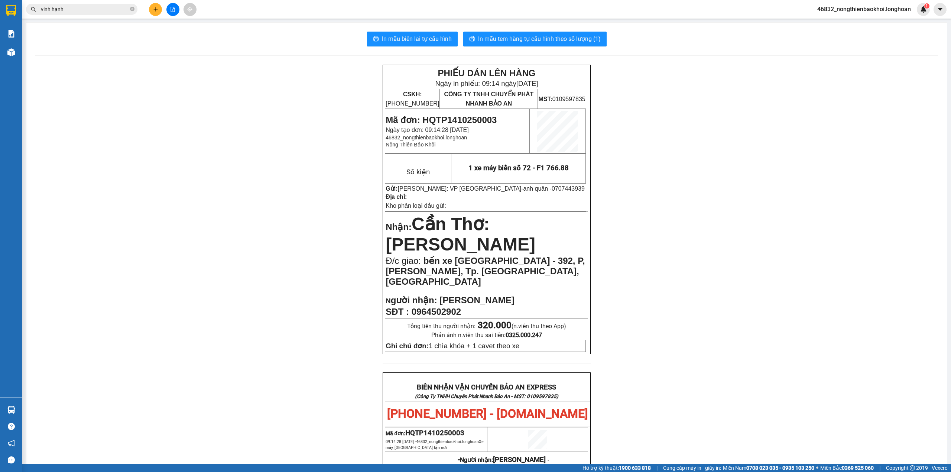
click at [244, 68] on div "PHIẾU DÁN LÊN HÀNG Ngày in phiếu: 09:14 [DATE] CSKH: [PHONE_NUMBER] CÔNG TY TNH…" at bounding box center [486, 436] width 903 height 742
click at [243, 119] on div "PHIẾU DÁN LÊN HÀNG Ngày in phiếu: 09:14 [DATE] CSKH: [PHONE_NUMBER] CÔNG TY TNH…" at bounding box center [486, 436] width 903 height 742
click at [428, 39] on span "In mẫu biên lai tự cấu hình" at bounding box center [417, 38] width 70 height 9
click at [511, 40] on span "In mẫu tem hàng tự cấu hình theo số lượng (1)" at bounding box center [539, 38] width 123 height 9
click at [320, 229] on div "PHIẾU DÁN LÊN HÀNG Ngày in phiếu: 09:16 [DATE] CSKH: [PHONE_NUMBER] CÔNG TY TNH…" at bounding box center [486, 436] width 903 height 742
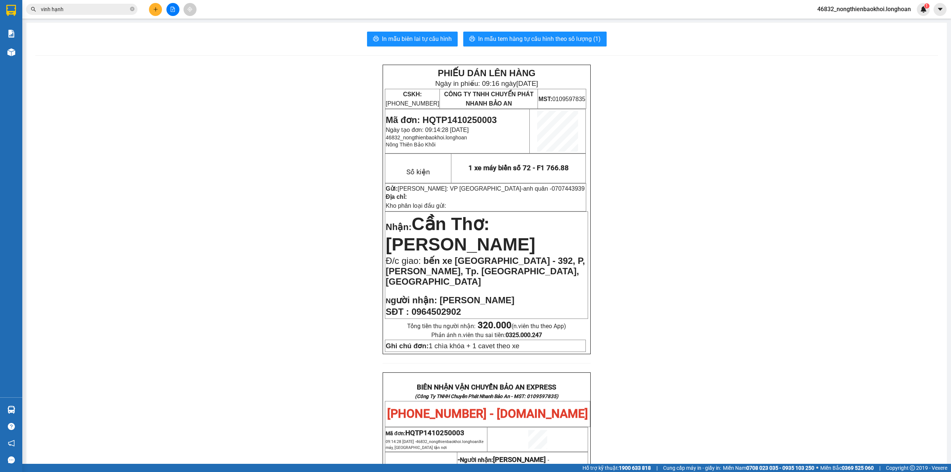
click at [211, 237] on div "PHIẾU DÁN LÊN HÀNG Ngày in phiếu: 09:16 [DATE] CSKH: [PHONE_NUMBER] CÔNG TY TNH…" at bounding box center [486, 436] width 903 height 742
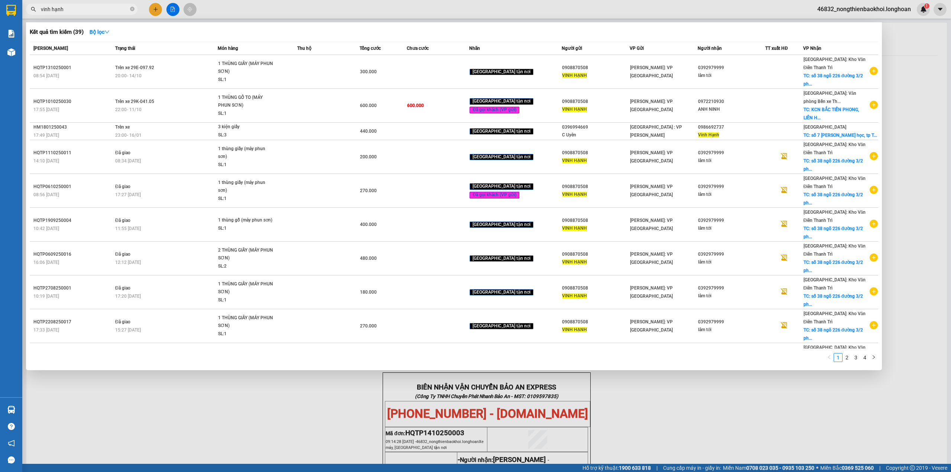
click at [90, 11] on input "vinh hạnh" at bounding box center [85, 9] width 88 height 8
paste input "HQTP1210250012"
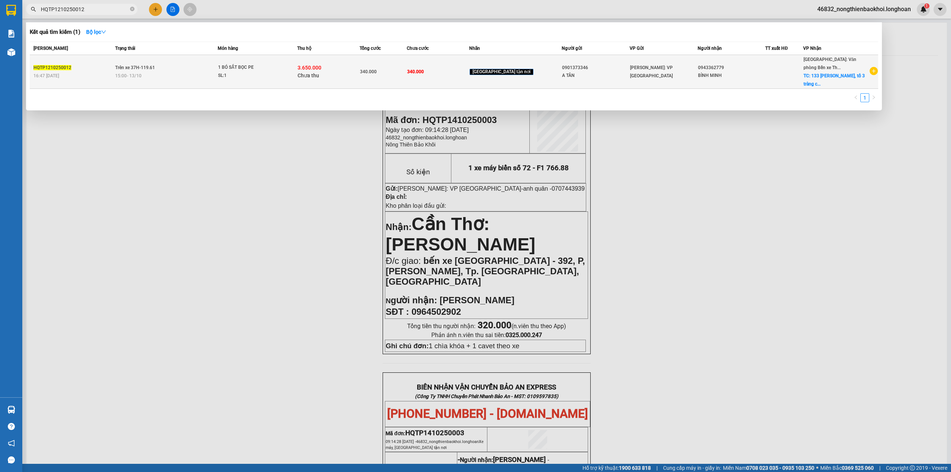
type input "HQTP1210250012"
click at [181, 72] on div "15:00 [DATE]" at bounding box center [166, 76] width 102 height 8
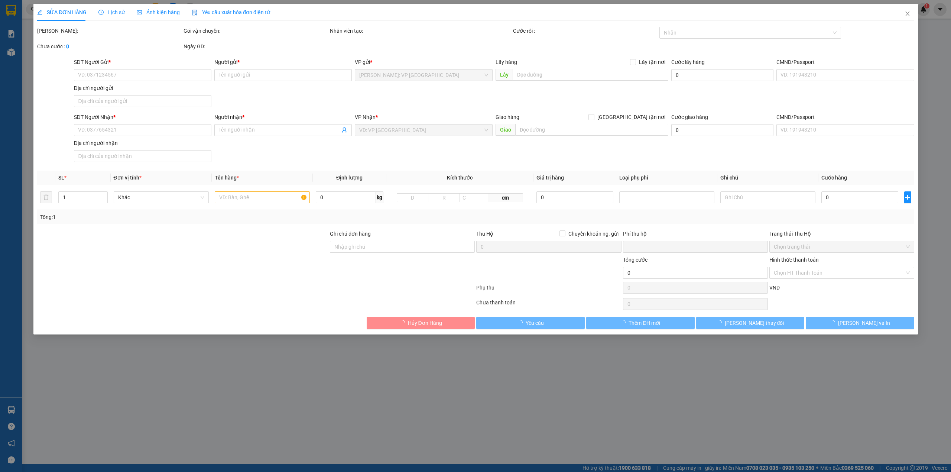
type input "0901373346"
type input "A TÂN"
type input "0943362779"
type input "BÌNH MINH"
checkbox input "true"
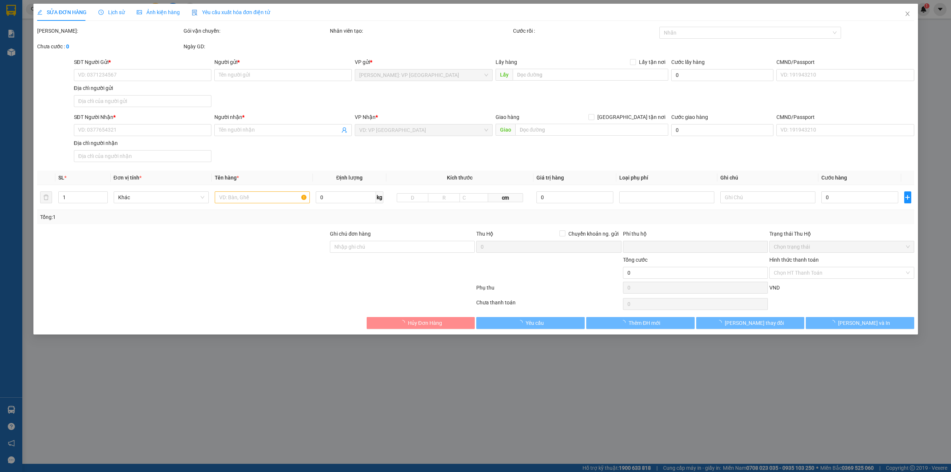
type input "133 cát linh, tổ 3 tràng cát phường [GEOGRAPHIC_DATA]"
type input "340.000"
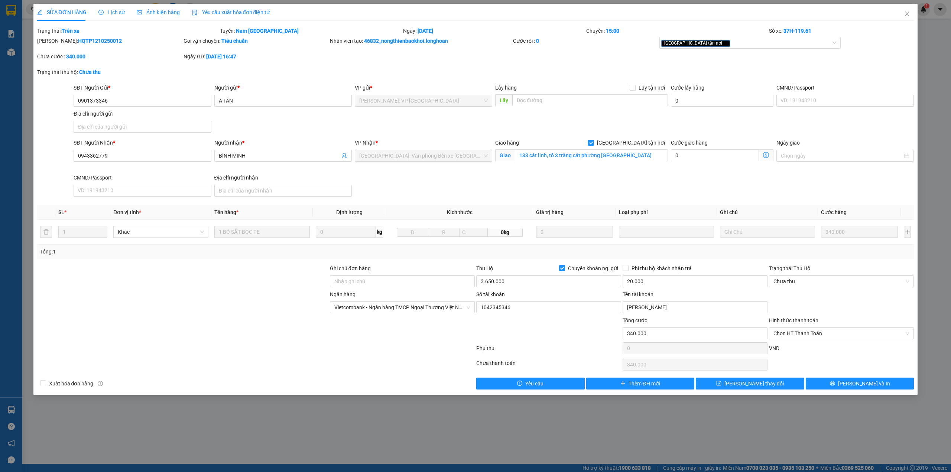
click at [178, 81] on div "Trạng thái thu hộ: Chưa thu" at bounding box center [127, 76] width 183 height 16
click at [130, 152] on input "0943362779" at bounding box center [142, 156] width 137 height 12
click at [224, 328] on div at bounding box center [182, 329] width 293 height 26
drag, startPoint x: 199, startPoint y: 283, endPoint x: 199, endPoint y: 288, distance: 4.8
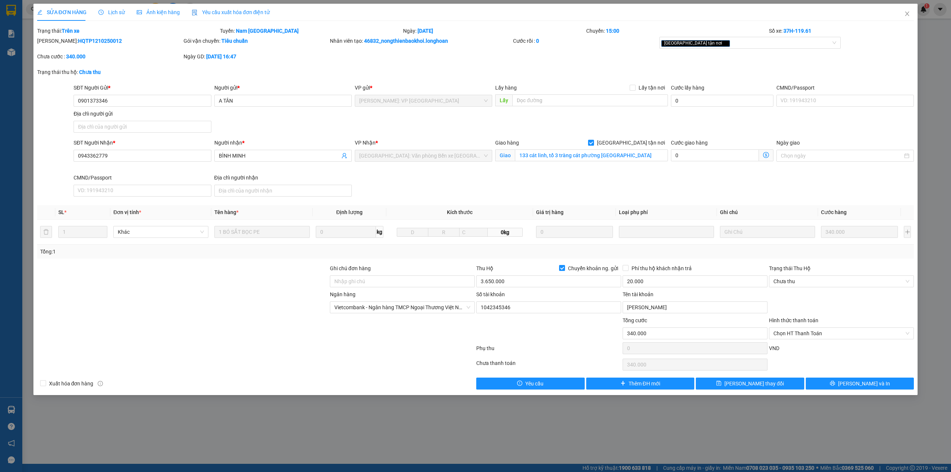
click at [199, 287] on div at bounding box center [182, 277] width 293 height 26
click at [910, 13] on icon "close" at bounding box center [907, 14] width 6 height 6
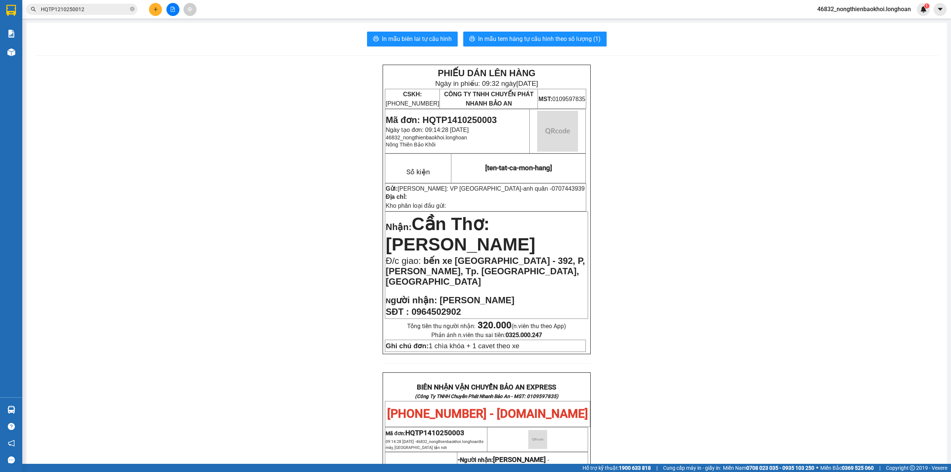
drag, startPoint x: 184, startPoint y: 110, endPoint x: 179, endPoint y: 110, distance: 5.2
click at [179, 110] on div "PHIẾU DÁN LÊN HÀNG Ngày in phiếu: 09:32 [DATE] CSKH: [PHONE_NUMBER] CÔNG TY TNH…" at bounding box center [486, 436] width 903 height 742
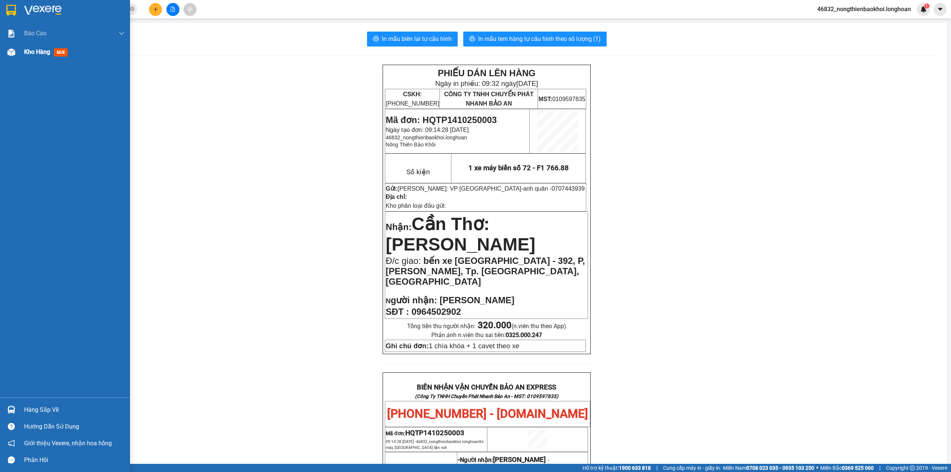
click at [5, 56] on div at bounding box center [11, 52] width 13 height 13
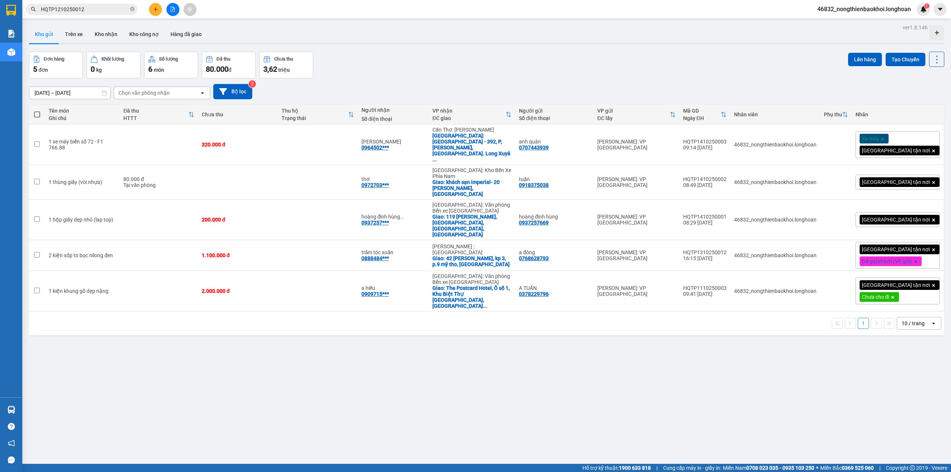
click at [414, 66] on div "Đơn hàng 5 đơn Khối lượng 0 kg Số lượng 6 món Đã thu 80.000 đ Chưa thu 3,62 tri…" at bounding box center [487, 65] width 916 height 27
click at [723, 139] on div "HQTP1410250003" at bounding box center [704, 142] width 43 height 6
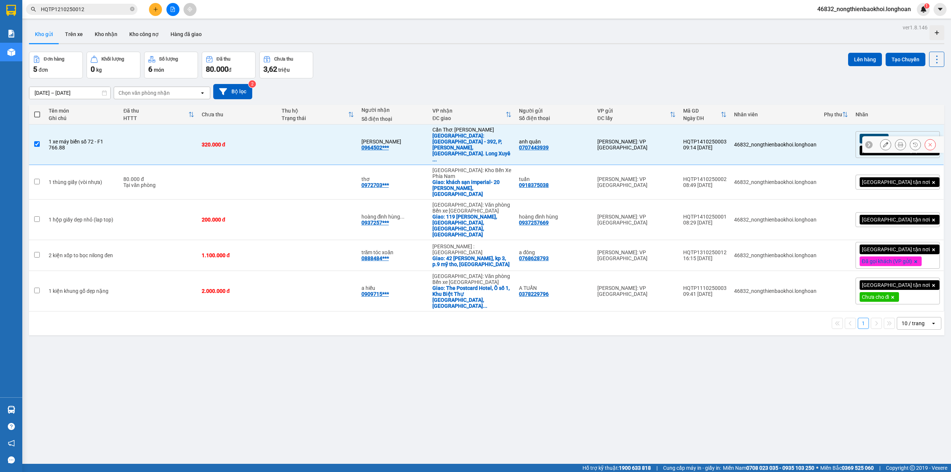
click at [723, 139] on div "HQTP1410250003" at bounding box center [704, 142] width 43 height 6
checkbox input "false"
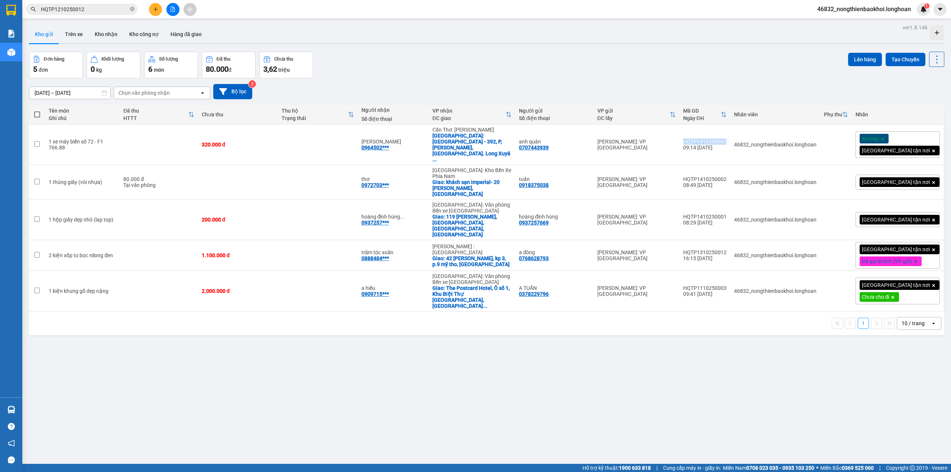
copy div "HQTP1410250003"
click at [611, 65] on div "Đơn hàng 5 đơn Khối lượng 0 kg Số lượng 6 món Đã thu 80.000 đ Chưa thu 3,62 tri…" at bounding box center [487, 65] width 916 height 27
click at [155, 14] on button at bounding box center [155, 9] width 13 height 13
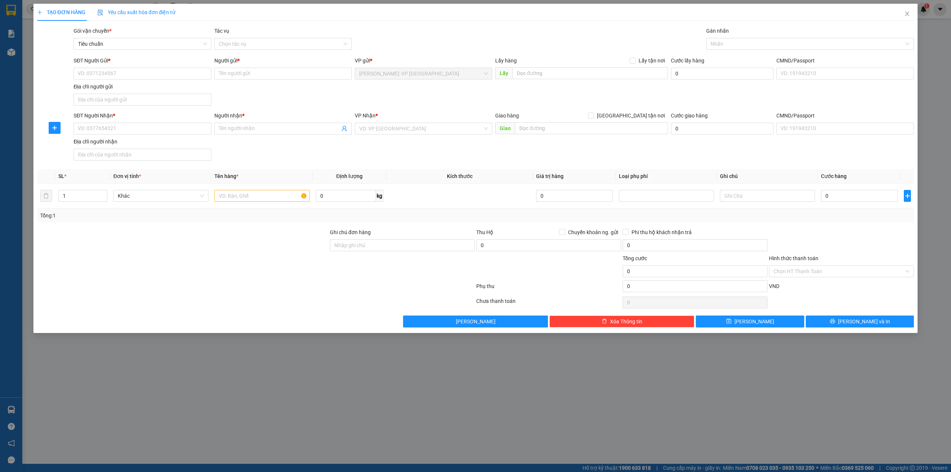
click at [60, 70] on div at bounding box center [54, 82] width 37 height 52
click at [81, 77] on input "SĐT Người Gửi *" at bounding box center [142, 74] width 137 height 12
click at [55, 78] on div at bounding box center [54, 82] width 37 height 52
click at [107, 74] on input "SĐT Người Gửi *" at bounding box center [142, 74] width 137 height 12
paste input "0345286988"
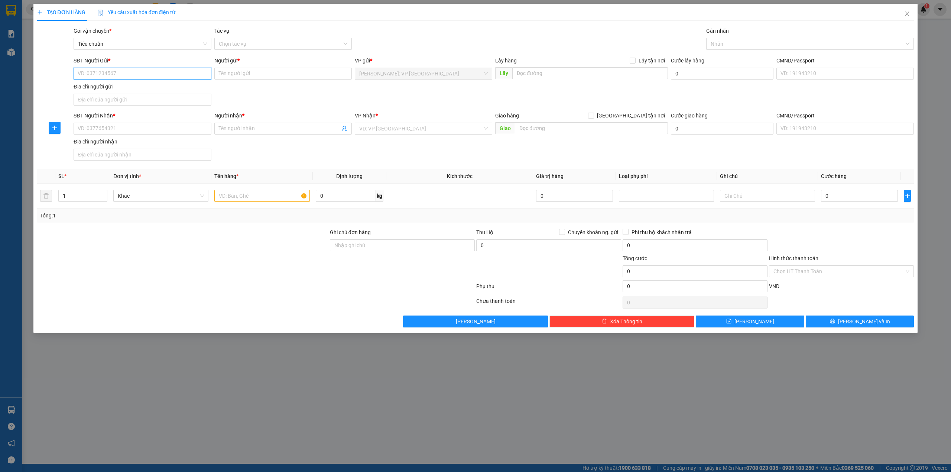
type input "0345286988"
click at [127, 87] on div "0345286988 - [PERSON_NAME] HCM" at bounding box center [142, 89] width 129 height 8
type input "HOÀNG TƯỜNG HCM"
type input "0345286988"
click at [129, 125] on input "SĐT Người Nhận *" at bounding box center [142, 129] width 137 height 12
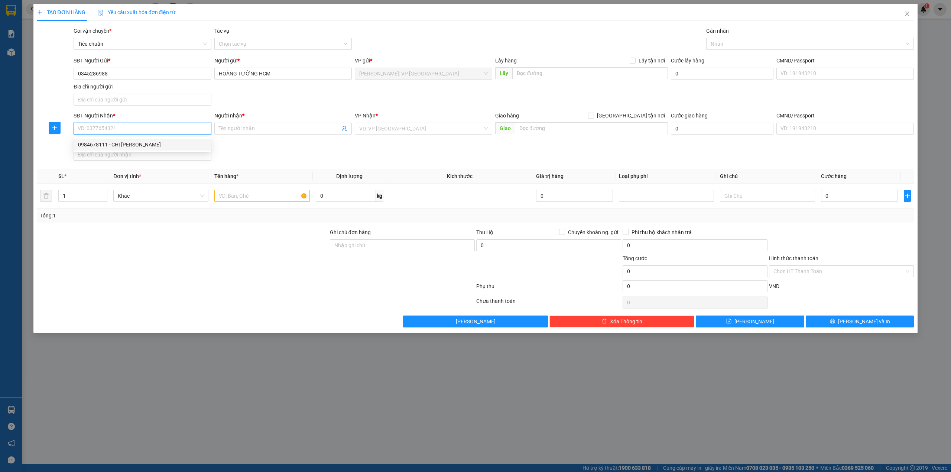
click at [111, 139] on div "0984678111 - CHỊ [PERSON_NAME]" at bounding box center [142, 145] width 137 height 12
type input "0984678111"
type input "CHỊ [PERSON_NAME]"
click at [105, 192] on span "Increase Value" at bounding box center [103, 193] width 8 height 7
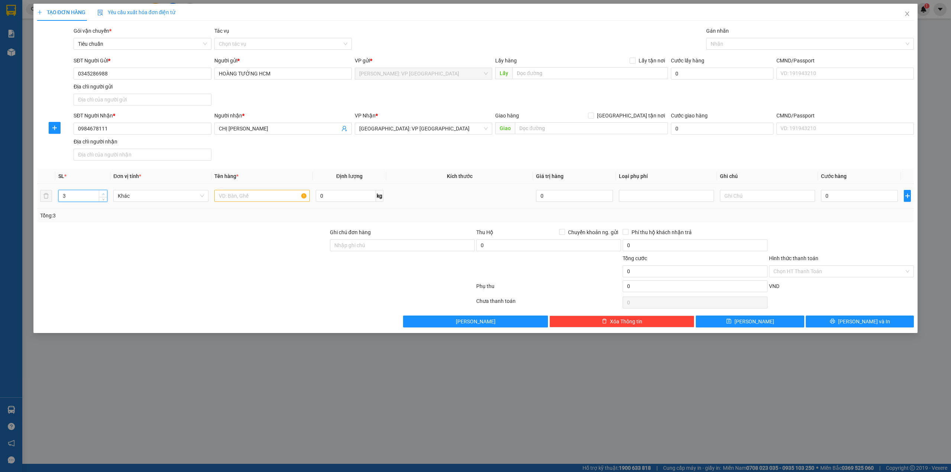
click at [105, 192] on span "Increase Value" at bounding box center [103, 193] width 8 height 7
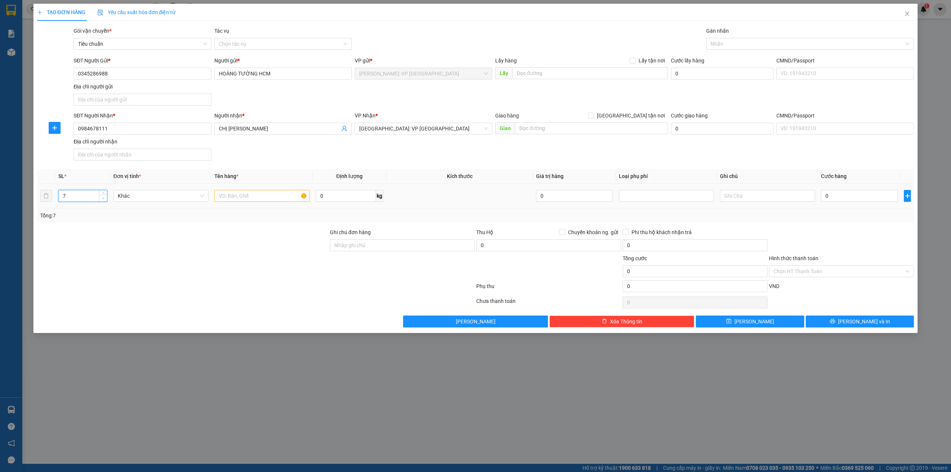
type input "6"
click at [103, 198] on icon "down" at bounding box center [103, 198] width 3 height 3
click at [222, 195] on input "text" at bounding box center [261, 196] width 95 height 12
click at [229, 223] on div "Tổng: 6" at bounding box center [475, 215] width 877 height 14
click at [257, 197] on input "6 cây vải bọc nilòn trong" at bounding box center [261, 196] width 95 height 12
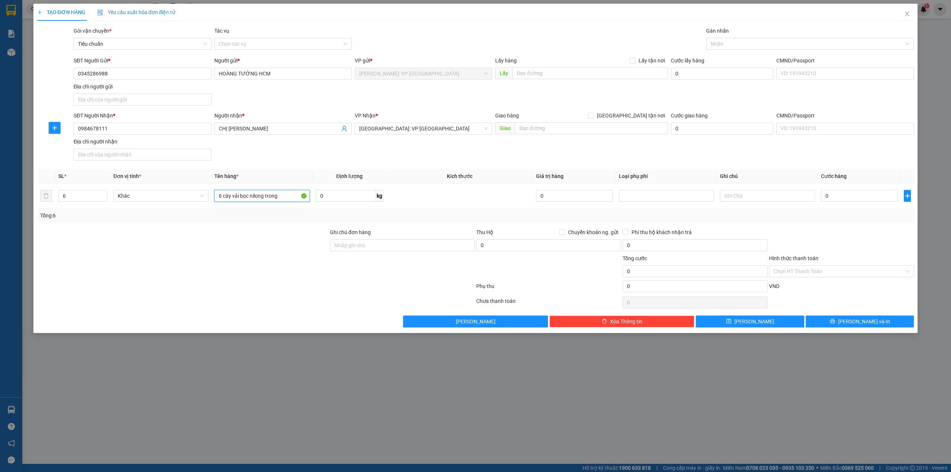
type input "6 cây vải bọc nilong trong"
click at [335, 160] on div "SĐT Người Nhận * 0984678111 Người nhận * CHỊ PHƯƠNG THÚY VP Nhận * [GEOGRAPHIC_…" at bounding box center [493, 137] width 843 height 52
click at [219, 312] on div "Transit Pickup Surcharge Ids Transit Deliver Surcharge Ids Transit Deliver Surc…" at bounding box center [475, 177] width 877 height 301
click at [832, 194] on input "0" at bounding box center [859, 196] width 77 height 12
type input "1"
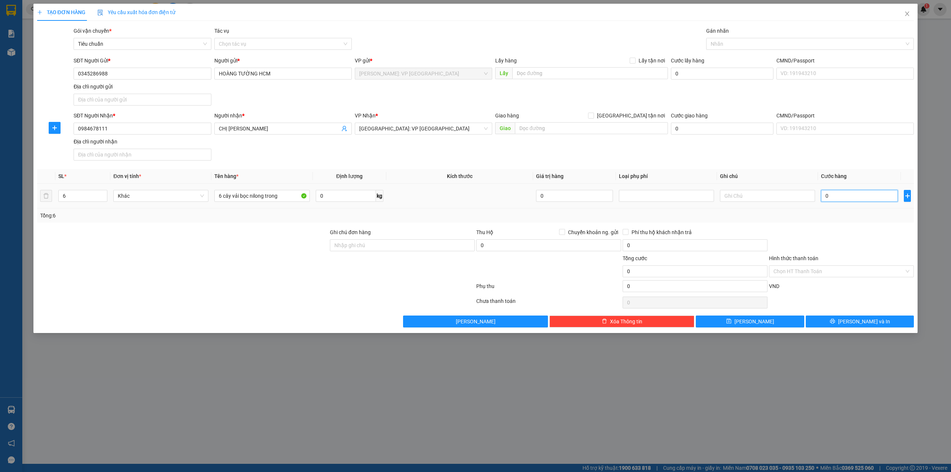
type input "1"
type input "10"
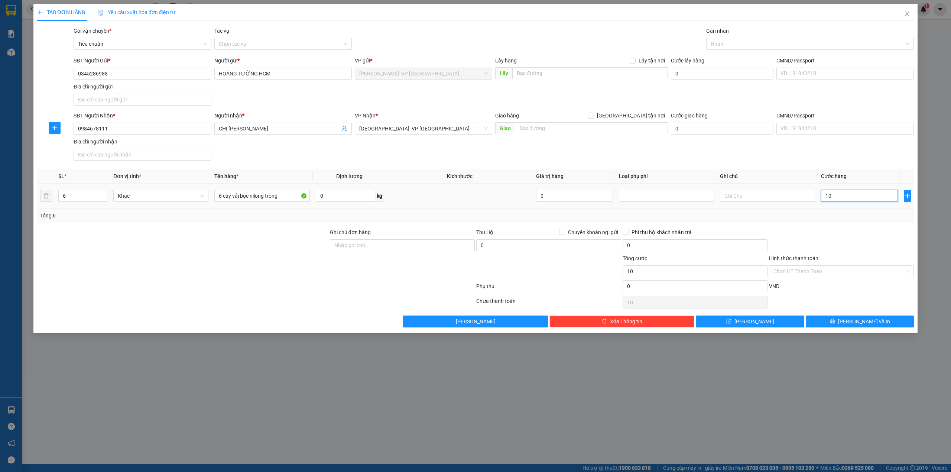
type input "107"
type input "1.070"
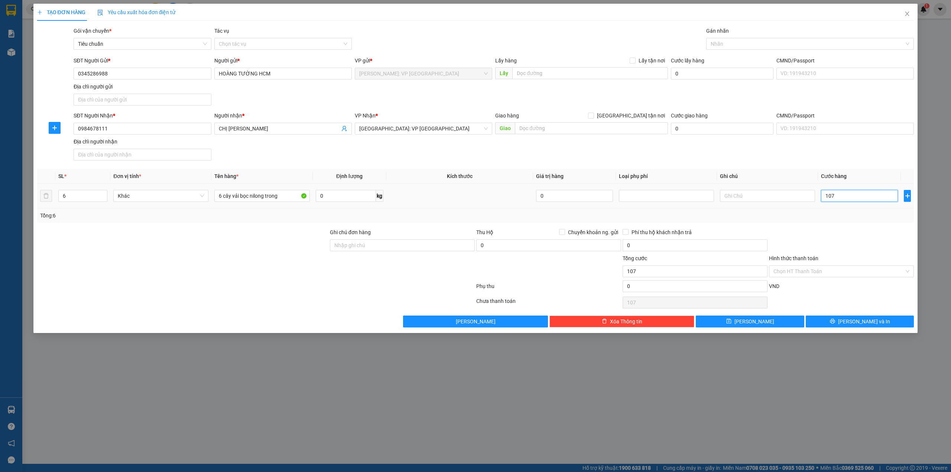
type input "1.070"
type input "10.700"
type input "107.000"
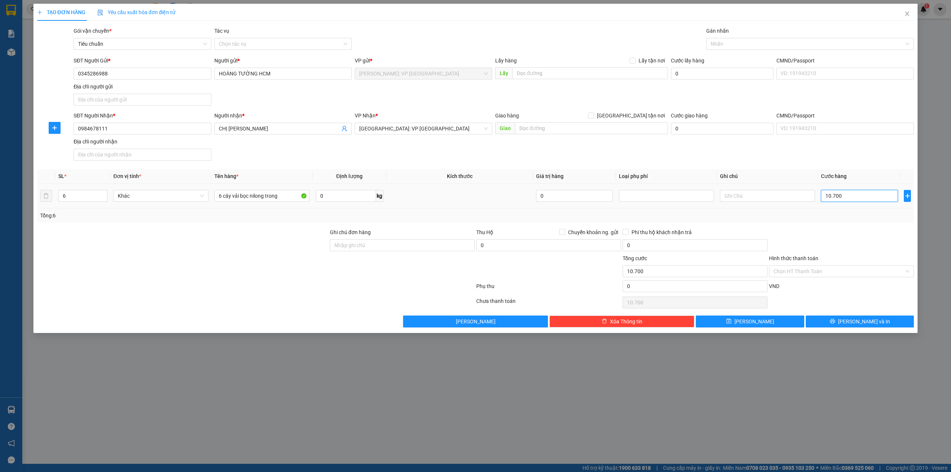
type input "107.000"
type input "1.070.000"
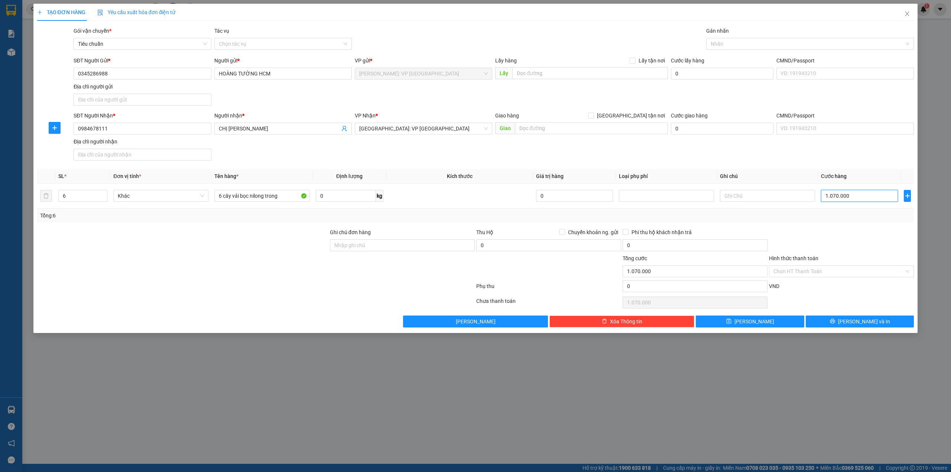
type input "1.070.000"
click at [782, 162] on div "SĐT Người Nhận * 0984678111 Người nhận * CHỊ PHƯƠNG THÚY VP Nhận * [GEOGRAPHIC_…" at bounding box center [493, 137] width 843 height 52
click at [452, 142] on div "SĐT Người Nhận * 0984678111 Người nhận * CHỊ PHƯƠNG THÚY VP Nhận * [GEOGRAPHIC_…" at bounding box center [493, 137] width 843 height 52
click at [253, 259] on div at bounding box center [182, 267] width 293 height 26
click at [255, 259] on div at bounding box center [182, 267] width 293 height 26
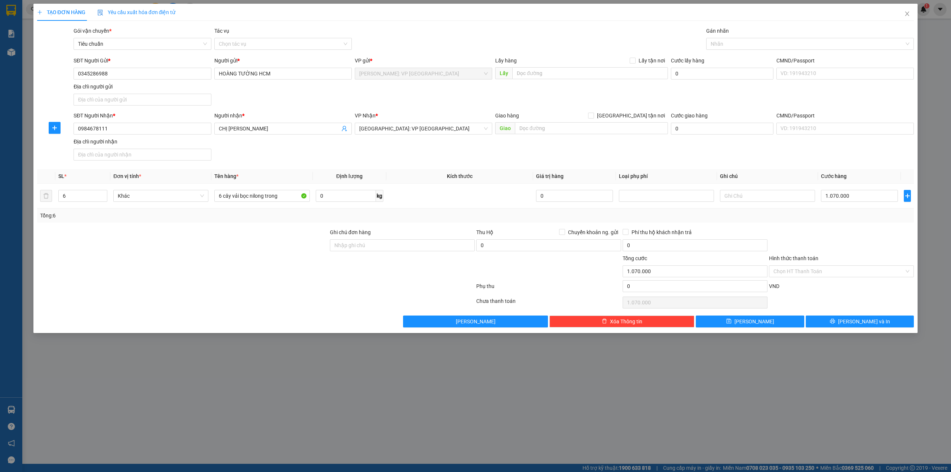
click at [270, 289] on div at bounding box center [255, 287] width 439 height 15
click at [837, 320] on button "[PERSON_NAME] và In" at bounding box center [860, 321] width 108 height 12
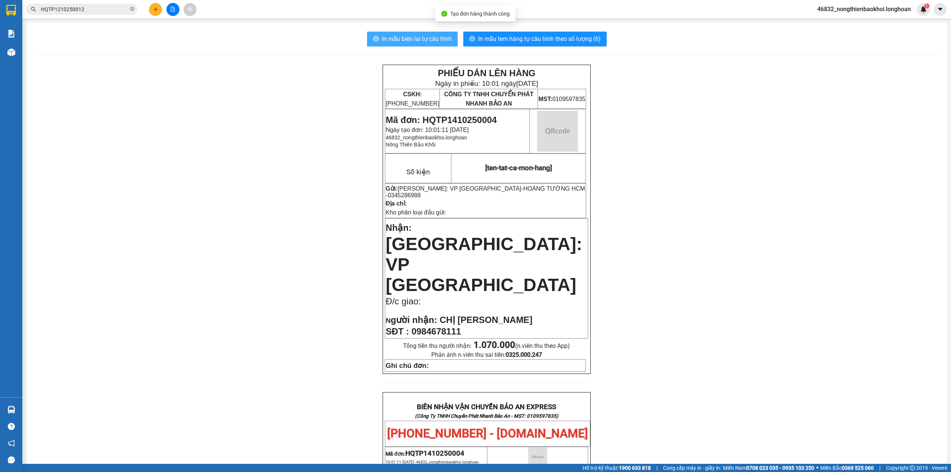
click at [399, 41] on span "In mẫu biên lai tự cấu hình" at bounding box center [417, 38] width 70 height 9
click at [235, 239] on div "PHIẾU DÁN LÊN HÀNG Ngày in phiếu: 10:01 [DATE] CSKH: [PHONE_NUMBER] CÔNG TY TNH…" at bounding box center [486, 431] width 903 height 732
drag, startPoint x: 268, startPoint y: 227, endPoint x: 303, endPoint y: 219, distance: 36.1
click at [272, 221] on div "PHIẾU DÁN LÊN HÀNG Ngày in phiếu: 10:01 [DATE] CSKH: [PHONE_NUMBER] CÔNG TY TNH…" at bounding box center [486, 431] width 903 height 732
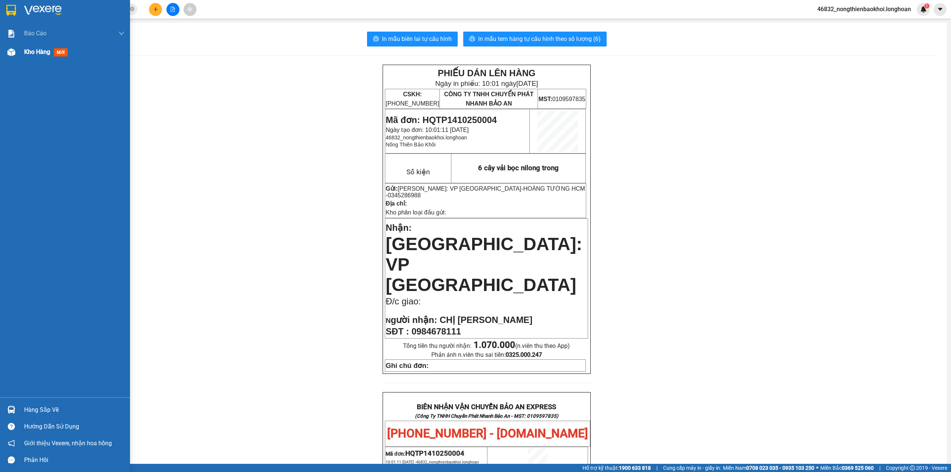
click at [0, 55] on div "Kho hàng mới" at bounding box center [65, 52] width 130 height 19
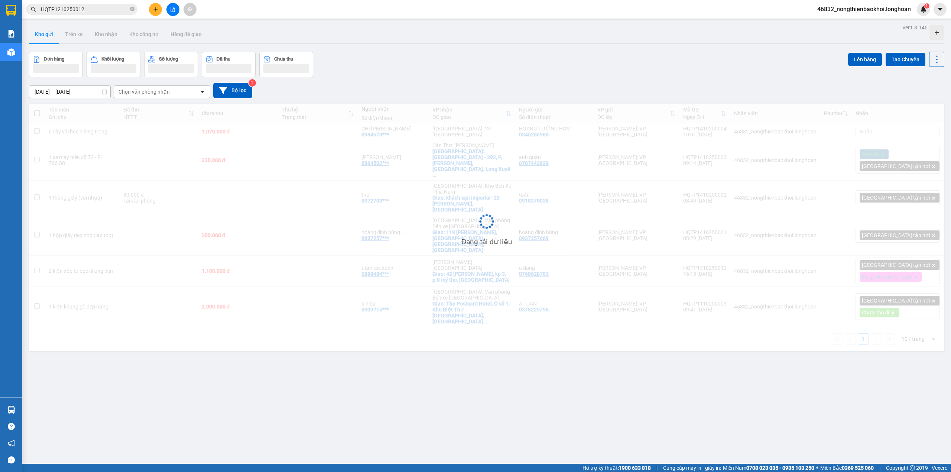
click at [347, 62] on div "Đơn hàng Khối lượng Số lượng Đã thu Chưa thu Lên hàng Tạo Chuyến" at bounding box center [487, 65] width 916 height 26
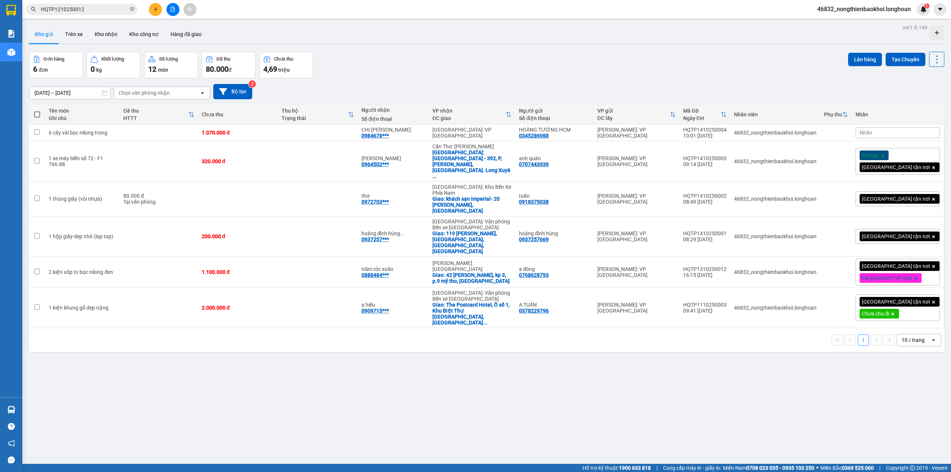
click at [277, 338] on div "ver 1.8.146 Kho gửi Trên xe Kho nhận Kho công nợ Hàng đã giao Đơn hàng 6 đơn Kh…" at bounding box center [486, 258] width 921 height 472
click at [376, 66] on div "Đơn hàng 6 đơn Khối lượng 0 kg Số lượng 12 món Đã thu 80.000 đ Chưa thu 4,69 tr…" at bounding box center [487, 65] width 916 height 27
click at [295, 373] on div "ver 1.8.146 Kho gửi Trên xe Kho nhận Kho công nợ Hàng đã giao Đơn hàng 6 đơn Kh…" at bounding box center [486, 258] width 921 height 472
click at [97, 6] on input "HQTP1210250012" at bounding box center [85, 9] width 88 height 8
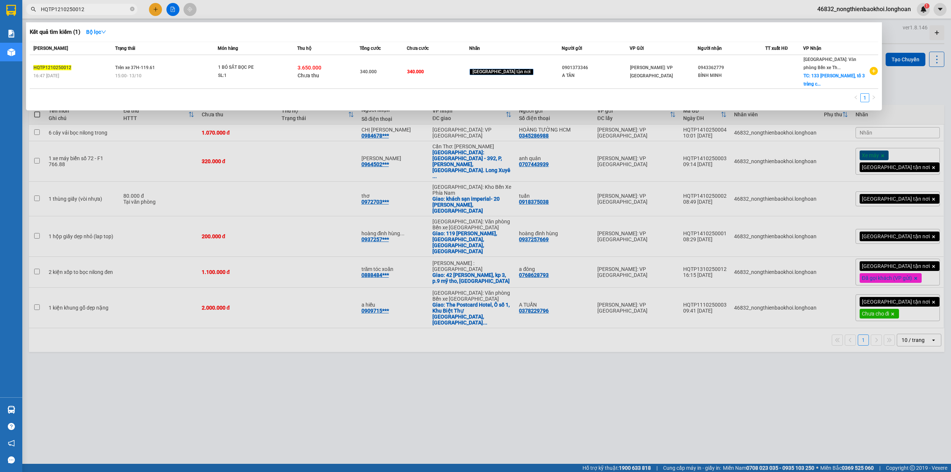
click at [97, 6] on input "HQTP1210250012" at bounding box center [85, 9] width 88 height 8
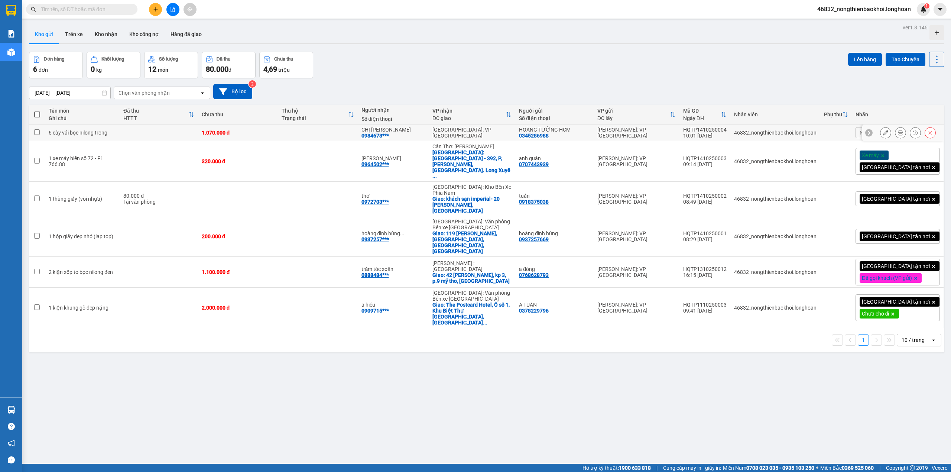
click at [898, 133] on icon at bounding box center [900, 132] width 5 height 5
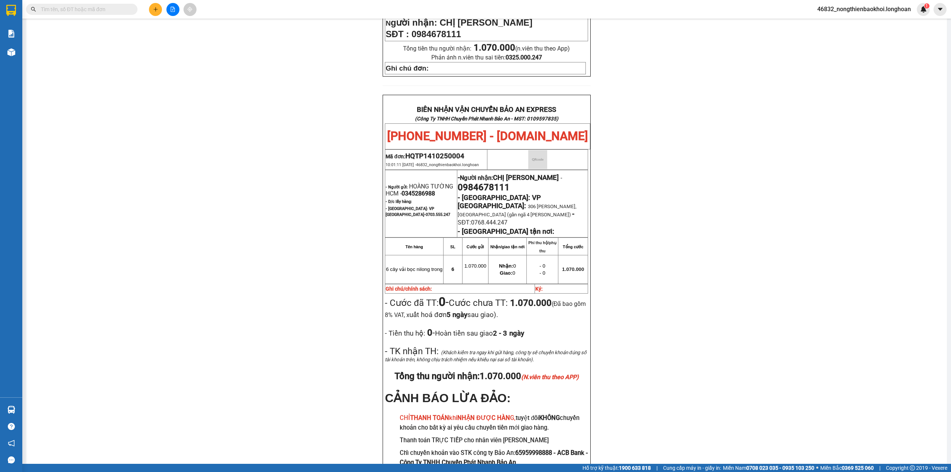
scroll to position [342, 0]
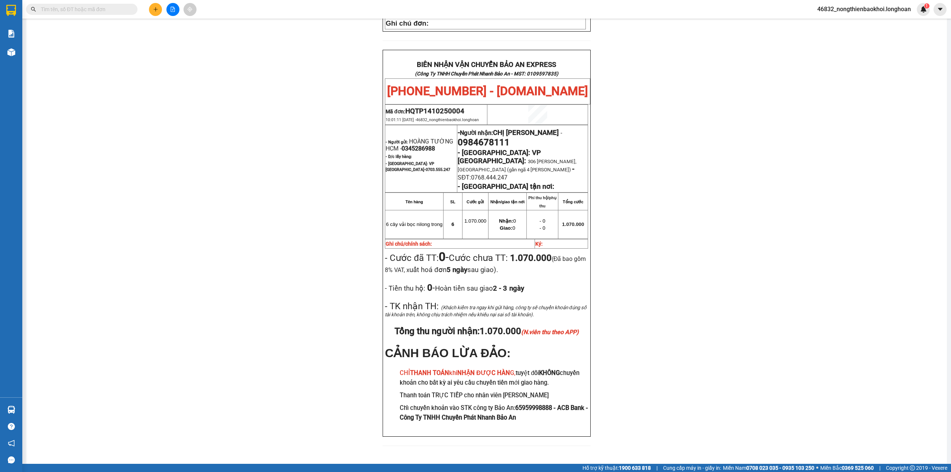
click at [259, 203] on div "PHIẾU DÁN LÊN HÀNG Ngày in phiếu: 10:22 [DATE] CSKH: [PHONE_NUMBER] CÔNG TY TNH…" at bounding box center [486, 88] width 903 height 732
click at [333, 163] on div "PHIẾU DÁN LÊN HÀNG Ngày in phiếu: 10:22 [DATE] CSKH: [PHONE_NUMBER] CÔNG TY TNH…" at bounding box center [486, 88] width 903 height 732
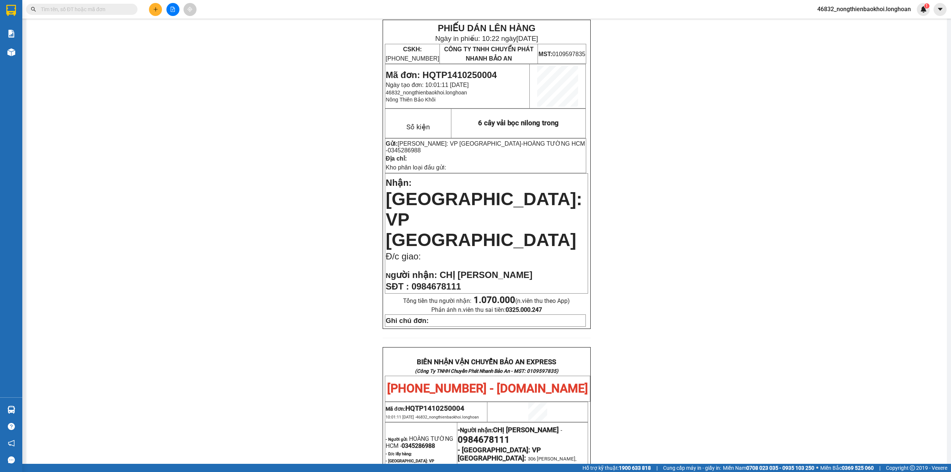
scroll to position [0, 0]
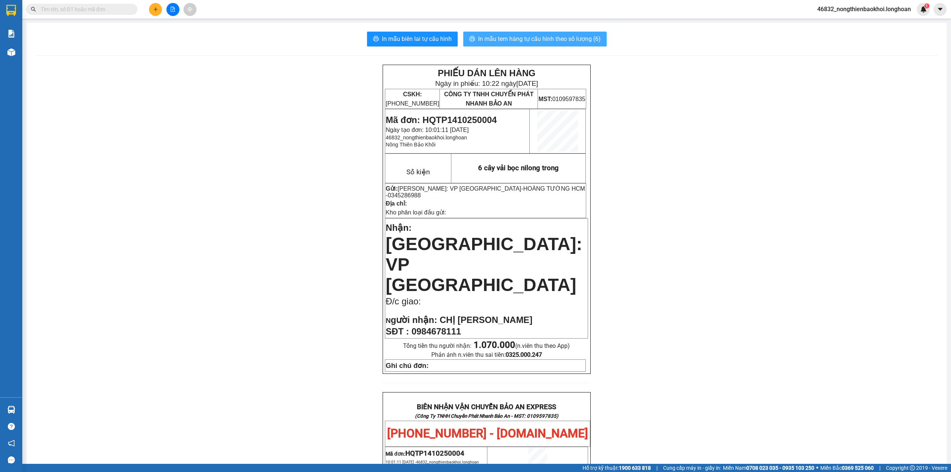
click at [548, 34] on button "In mẫu tem hàng tự cấu hình theo số lượng (6)" at bounding box center [534, 39] width 143 height 15
click at [57, 180] on div "PHIẾU DÁN LÊN HÀNG Ngày in phiếu: 10:22 [DATE] CSKH: [PHONE_NUMBER] CÔNG TY TNH…" at bounding box center [486, 431] width 903 height 732
click at [186, 227] on div "PHIẾU DÁN LÊN HÀNG Ngày in phiếu: 10:22 [DATE] CSKH: [PHONE_NUMBER] CÔNG TY TNH…" at bounding box center [486, 431] width 903 height 732
click at [114, 11] on input "text" at bounding box center [85, 9] width 88 height 8
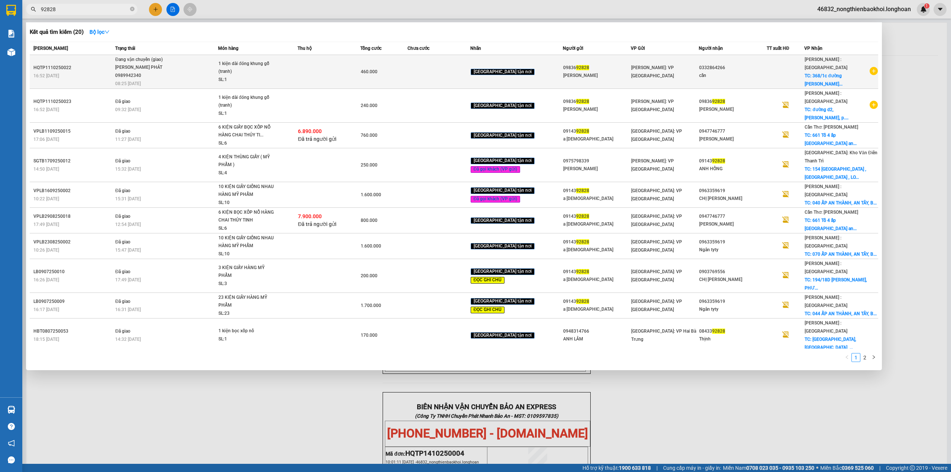
type input "92828"
click at [164, 66] on div "[PERSON_NAME] PHÁT 0989942340" at bounding box center [143, 72] width 56 height 16
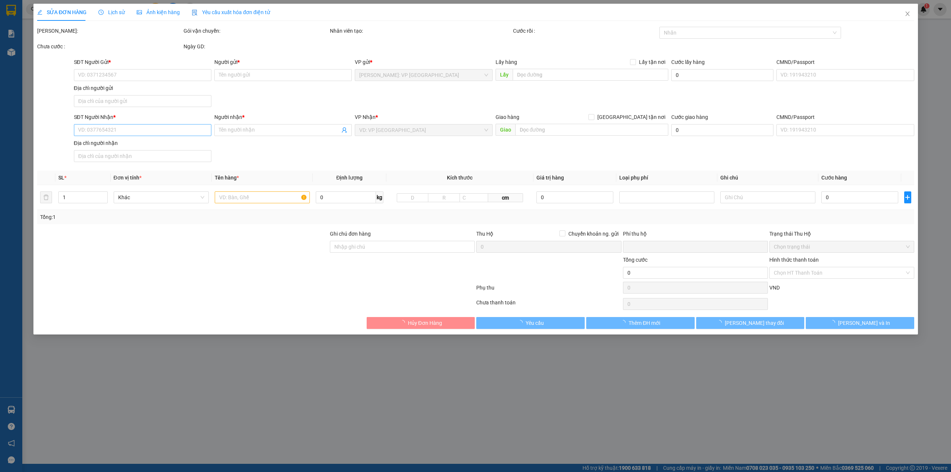
type input "0983692828"
type input "[PERSON_NAME]"
type input "0332864266"
type input "cần"
checkbox input "true"
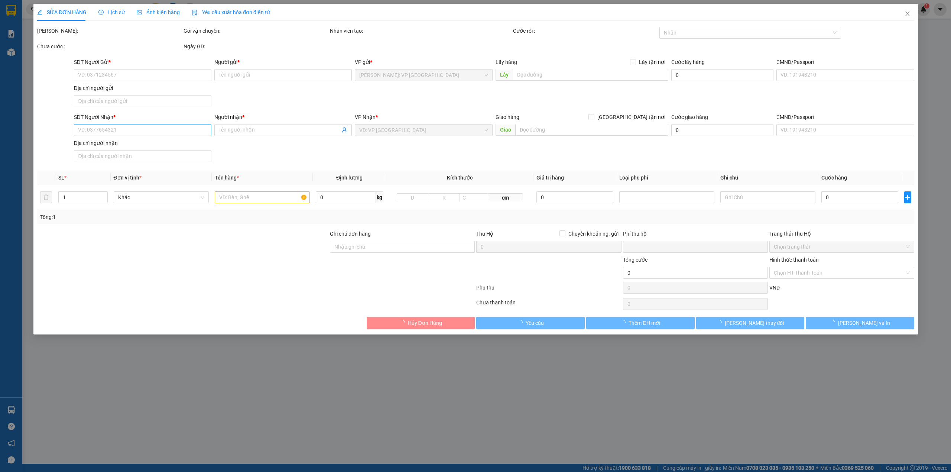
type input "368/1c đường [PERSON_NAME], p.3, [GEOGRAPHIC_DATA], [GEOGRAPHIC_DATA]"
type input "hàng tranh dễ vỡ- nhẹ tay- bể vỡ không đền"
type input "0"
type input "460.000"
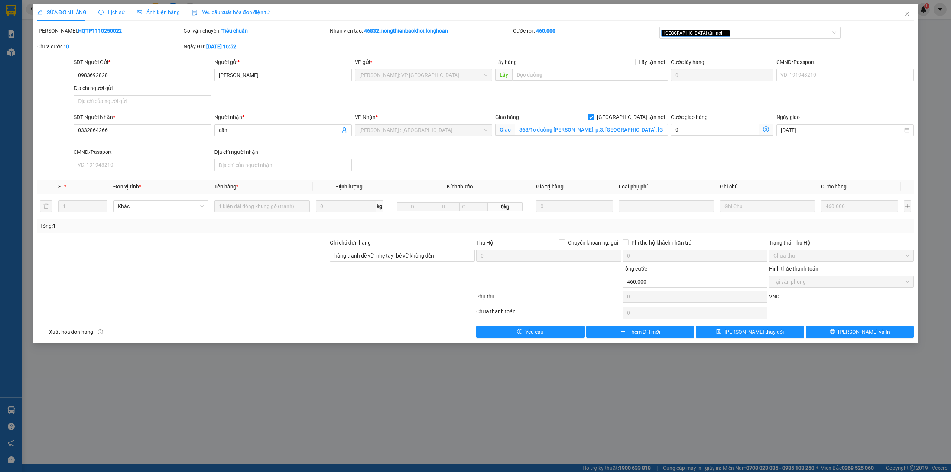
click at [163, 270] on div at bounding box center [182, 278] width 293 height 26
click at [157, 135] on input "0332864266" at bounding box center [142, 130] width 137 height 12
click at [180, 273] on div at bounding box center [182, 278] width 293 height 26
click at [262, 288] on div at bounding box center [182, 278] width 293 height 26
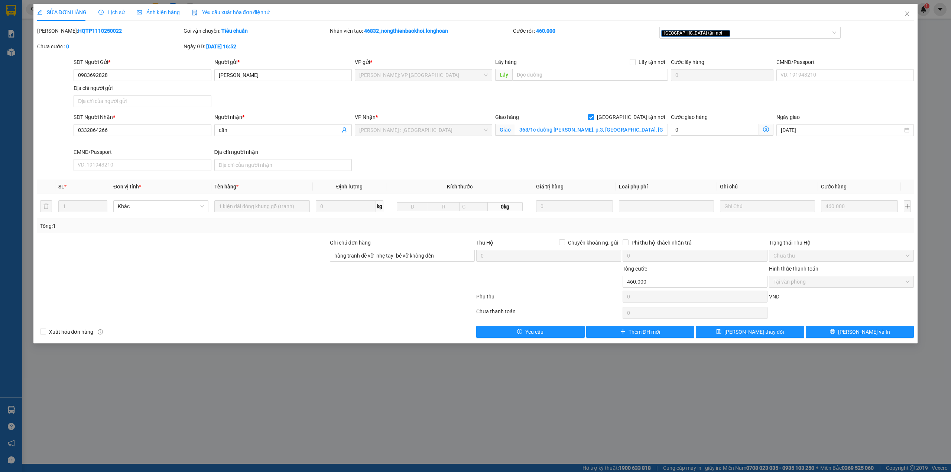
click at [262, 291] on div at bounding box center [182, 278] width 293 height 26
drag, startPoint x: 527, startPoint y: 149, endPoint x: 520, endPoint y: 155, distance: 8.9
click at [528, 150] on div "SĐT Người Nhận * 0332864266 Người nhận * cần VP Nhận * [GEOGRAPHIC_DATA] : Kho …" at bounding box center [493, 143] width 843 height 61
click at [299, 272] on div at bounding box center [182, 278] width 293 height 26
click at [300, 268] on div at bounding box center [182, 278] width 293 height 26
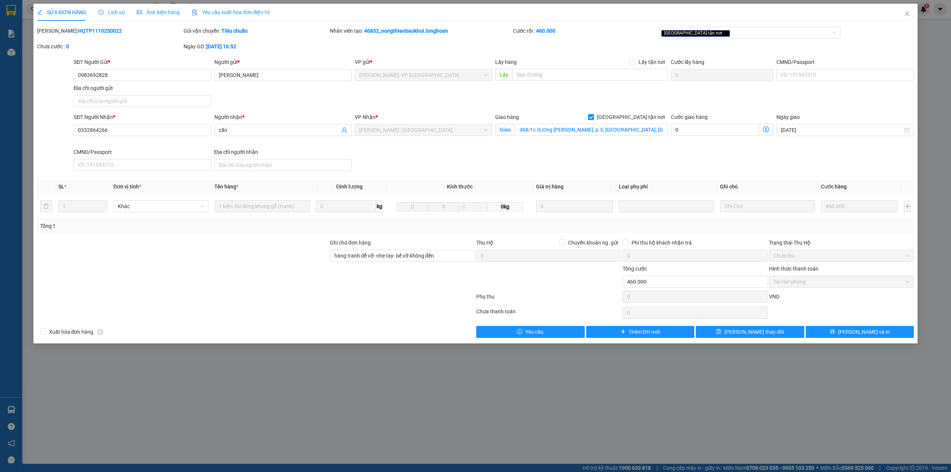
click at [316, 286] on div at bounding box center [182, 278] width 293 height 26
click at [221, 292] on div at bounding box center [255, 298] width 439 height 15
click at [117, 13] on span "Lịch sử" at bounding box center [111, 12] width 26 height 6
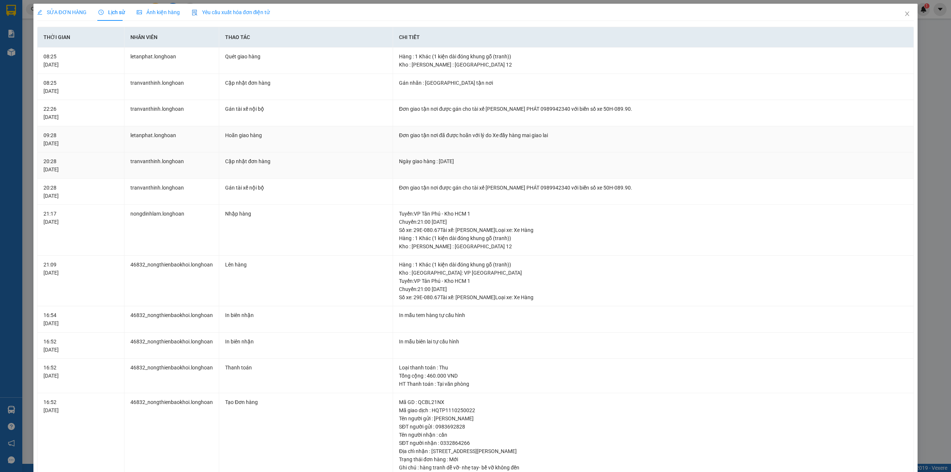
drag, startPoint x: 440, startPoint y: 137, endPoint x: 563, endPoint y: 155, distance: 124.6
click at [563, 155] on tbody "08:25 [DATE] letanphat.longhoan Quét giao hàng Hàng : 1 Khác (1 kiện dài đóng k…" at bounding box center [476, 307] width 877 height 519
click at [483, 133] on div "Đơn giao tận nơi đã được hoãn với lý do Xe đầy hàng mai giao lai" at bounding box center [653, 135] width 509 height 8
drag, startPoint x: 418, startPoint y: 135, endPoint x: 537, endPoint y: 122, distance: 120.3
click at [505, 124] on tbody "08:25 [DATE] letanphat.longhoan Quét giao hàng Hàng : 1 Khác (1 kiện dài đóng k…" at bounding box center [476, 307] width 877 height 519
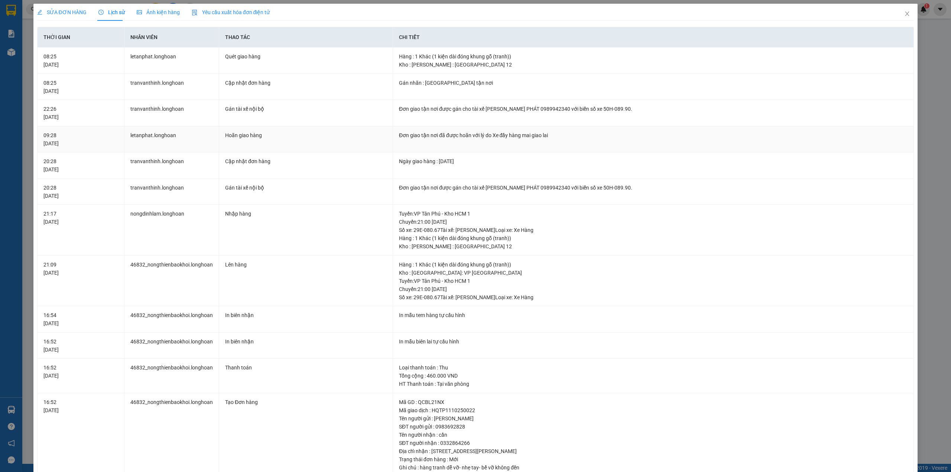
click at [507, 136] on div "Đơn giao tận nơi đã được hoãn với lý do Xe đầy hàng mai giao lai" at bounding box center [653, 135] width 509 height 8
drag, startPoint x: 441, startPoint y: 130, endPoint x: 500, endPoint y: 133, distance: 59.2
click at [500, 133] on td "Đơn giao tận nơi đã được hoãn với lý do Xe đầy hàng mai giao lai" at bounding box center [653, 139] width 521 height 26
click at [501, 133] on div "Đơn giao tận nơi đã được hoãn với lý do Xe đầy hàng mai giao lai" at bounding box center [653, 135] width 509 height 8
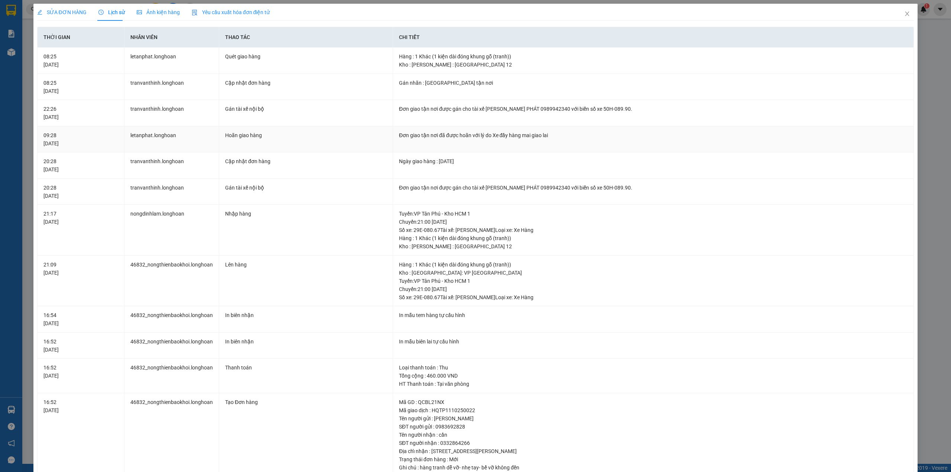
click at [512, 133] on div "Đơn giao tận nơi đã được hoãn với lý do Xe đầy hàng mai giao lai" at bounding box center [653, 135] width 509 height 8
click at [68, 10] on span "SỬA ĐƠN HÀNG" at bounding box center [61, 12] width 49 height 6
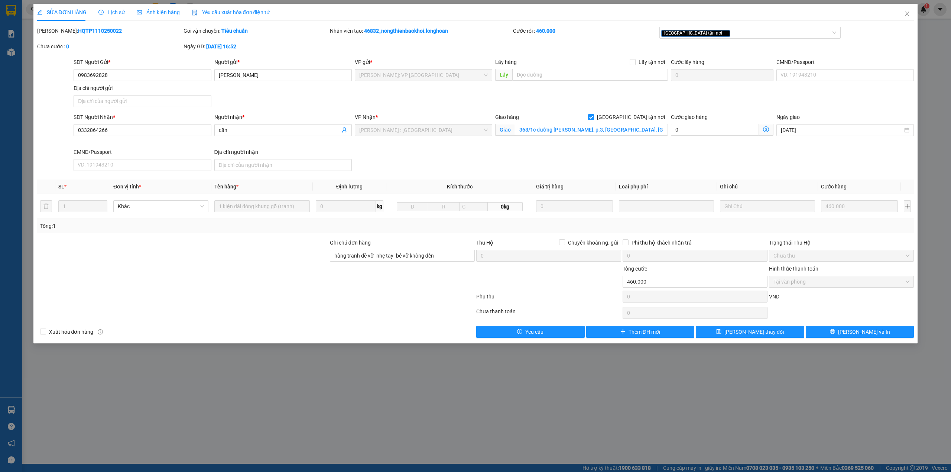
click at [115, 11] on span "Lịch sử" at bounding box center [111, 12] width 26 height 6
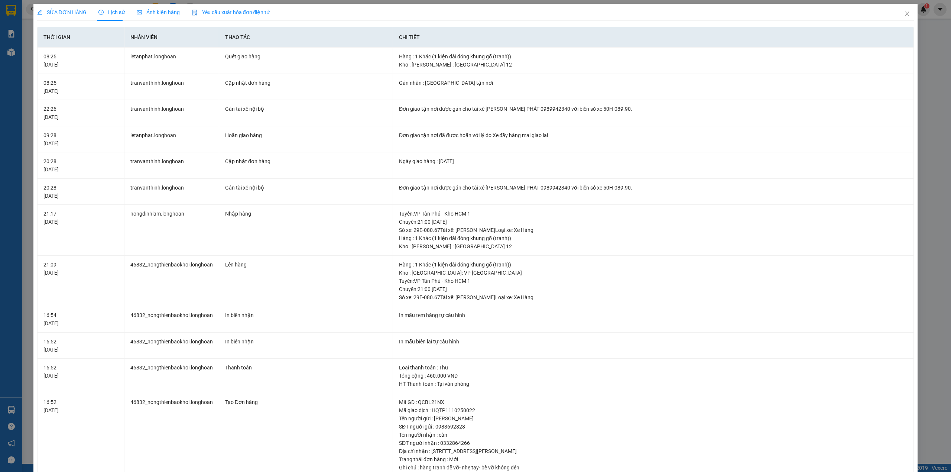
click at [54, 18] on div "SỬA ĐƠN HÀNG" at bounding box center [61, 12] width 49 height 17
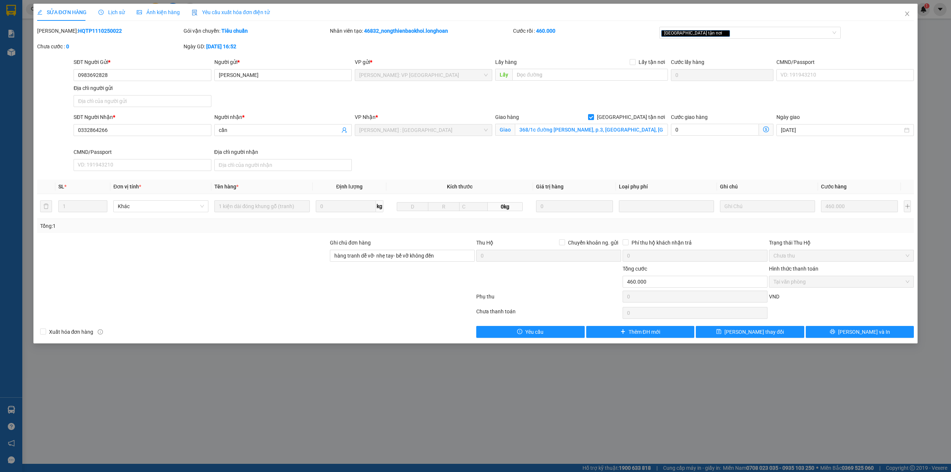
click at [262, 253] on div at bounding box center [182, 252] width 293 height 26
click at [265, 253] on div at bounding box center [182, 252] width 293 height 26
click at [267, 250] on div at bounding box center [182, 252] width 293 height 26
drag, startPoint x: 446, startPoint y: 186, endPoint x: 473, endPoint y: 190, distance: 27.1
click at [473, 190] on th "Kích thước" at bounding box center [459, 186] width 147 height 14
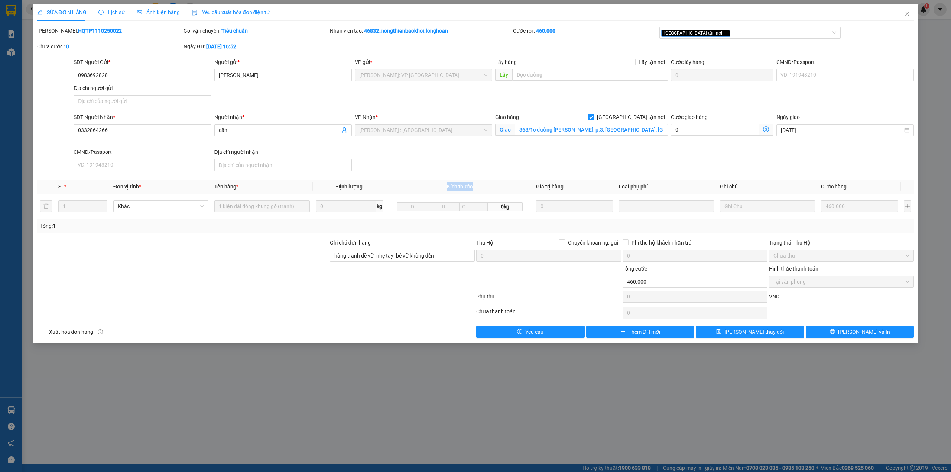
click at [466, 188] on span "Kích thước" at bounding box center [460, 187] width 26 height 6
click at [557, 145] on div "Giao hàng [GEOGRAPHIC_DATA] tận nơi Giao 368/1c [GEOGRAPHIC_DATA][PERSON_NAME],…" at bounding box center [582, 130] width 176 height 35
click at [230, 98] on div "SĐT Người Gửi * 0983692828 Người gửi * [PERSON_NAME] VP gửi * [GEOGRAPHIC_DATA]…" at bounding box center [493, 84] width 843 height 52
click at [63, 134] on div at bounding box center [54, 143] width 37 height 61
click at [113, 130] on input "0332864266" at bounding box center [142, 130] width 137 height 12
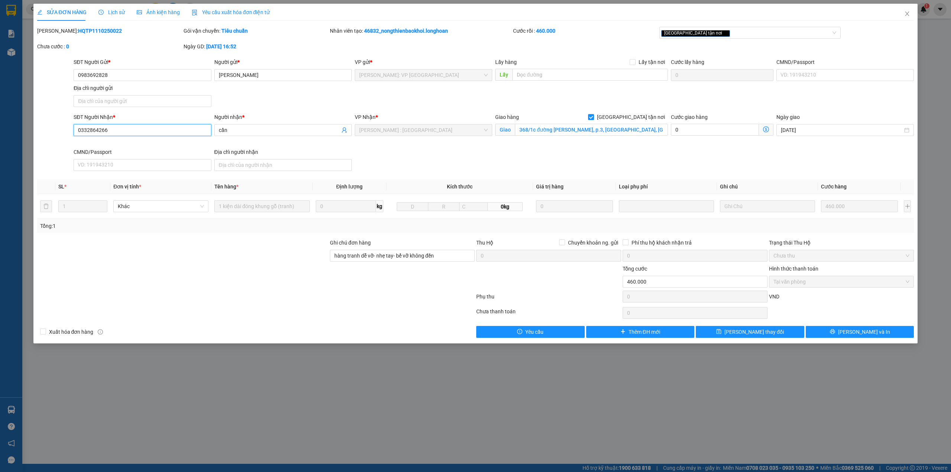
click at [113, 130] on input "0332864266" at bounding box center [142, 130] width 137 height 12
drag, startPoint x: 113, startPoint y: 130, endPoint x: 93, endPoint y: 129, distance: 20.5
click at [93, 129] on input "0332864266" at bounding box center [142, 130] width 137 height 12
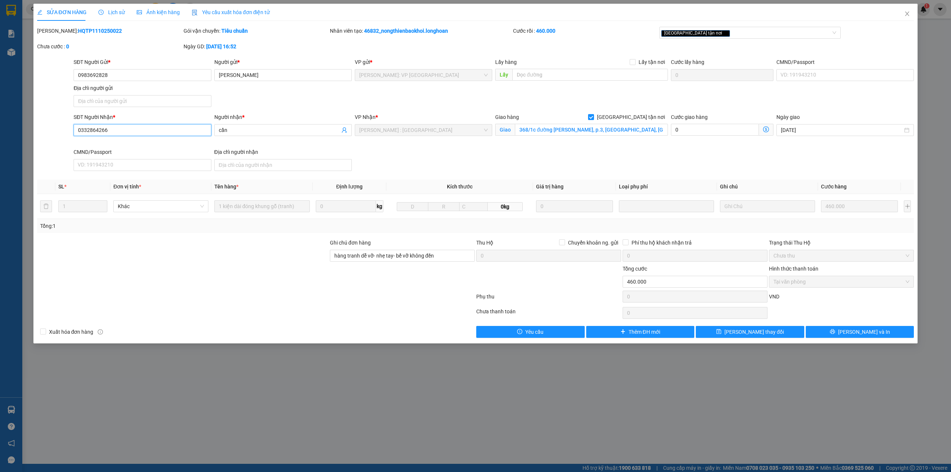
click at [85, 129] on input "0332864266" at bounding box center [142, 130] width 137 height 12
drag, startPoint x: 91, startPoint y: 131, endPoint x: 98, endPoint y: 132, distance: 7.5
click at [98, 132] on input "0332864266" at bounding box center [142, 130] width 137 height 12
click at [120, 129] on input "0332864266" at bounding box center [142, 130] width 137 height 12
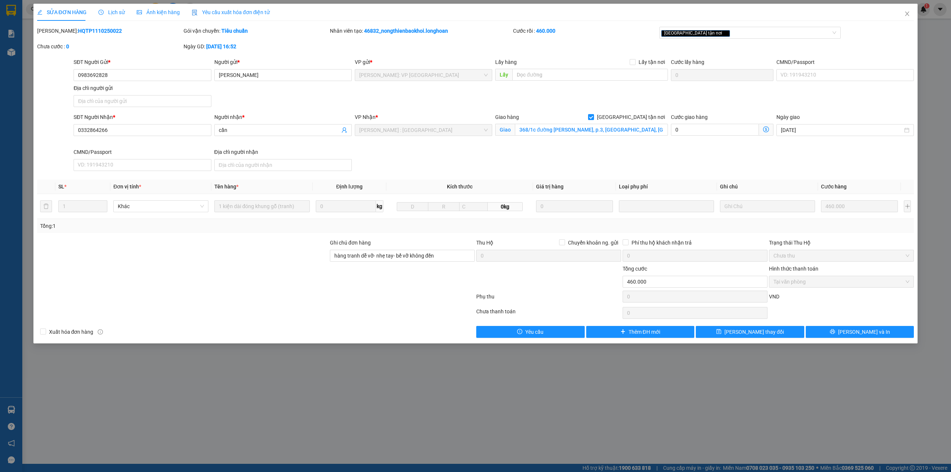
drag, startPoint x: 155, startPoint y: 265, endPoint x: 159, endPoint y: 265, distance: 4.1
click at [156, 265] on div at bounding box center [182, 252] width 293 height 26
click at [165, 265] on div at bounding box center [182, 278] width 293 height 26
click at [94, 10] on div "SỬA ĐƠN HÀNG Lịch sử Ảnh kiện hàng Yêu cầu xuất hóa đơn điện tử" at bounding box center [153, 12] width 233 height 17
click at [101, 9] on span "Lịch sử" at bounding box center [111, 12] width 26 height 6
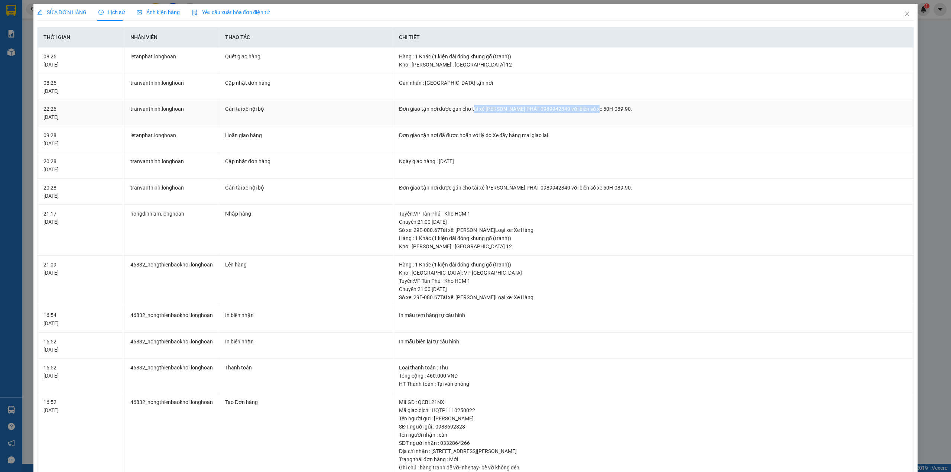
drag, startPoint x: 470, startPoint y: 112, endPoint x: 590, endPoint y: 109, distance: 119.7
click at [590, 109] on div "Đơn giao tận nơi được gán cho tài xế [PERSON_NAME] PHÁT 0989942340 với biển số …" at bounding box center [653, 109] width 509 height 8
drag, startPoint x: 459, startPoint y: 136, endPoint x: 532, endPoint y: 132, distance: 73.3
click at [532, 132] on div "Đơn giao tận nơi đã được hoãn với lý do Xe đầy hàng mai giao lai" at bounding box center [653, 135] width 509 height 8
click at [533, 133] on div "Đơn giao tận nơi đã được hoãn với lý do Xe đầy hàng mai giao lai" at bounding box center [653, 135] width 509 height 8
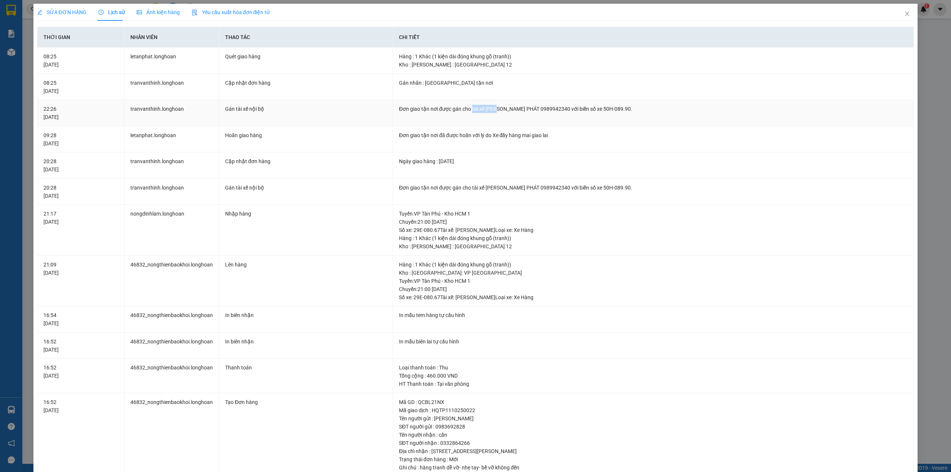
drag, startPoint x: 470, startPoint y: 108, endPoint x: 493, endPoint y: 103, distance: 23.8
click at [492, 103] on td "Đơn giao tận nơi được gán cho tài xế [PERSON_NAME] PHÁT 0989942340 với biển số …" at bounding box center [653, 113] width 521 height 26
click at [493, 103] on td "Đơn giao tận nơi được gán cho tài xế [PERSON_NAME] PHÁT 0989942340 với biển số …" at bounding box center [653, 113] width 521 height 26
drag, startPoint x: 484, startPoint y: 108, endPoint x: 559, endPoint y: 105, distance: 75.5
click at [558, 105] on div "Đơn giao tận nơi được gán cho tài xế [PERSON_NAME] PHÁT 0989942340 với biển số …" at bounding box center [653, 109] width 509 height 8
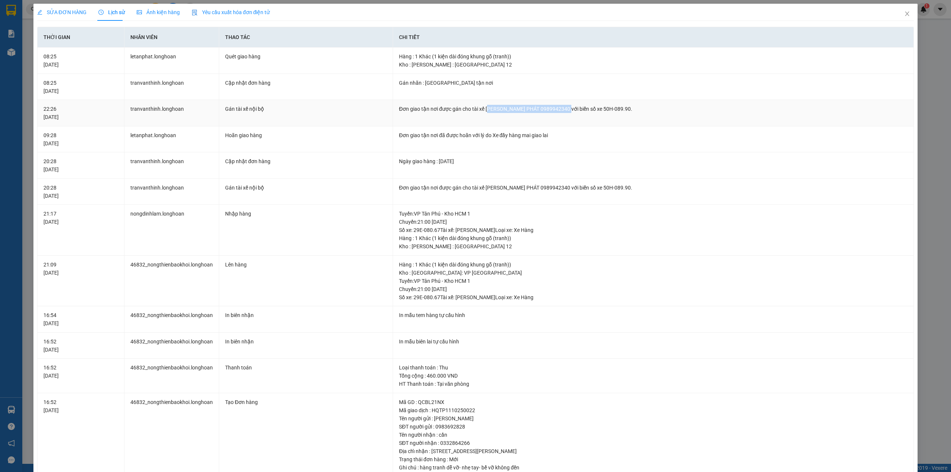
click at [517, 106] on div "Đơn giao tận nơi được gán cho tài xế [PERSON_NAME] PHÁT 0989942340 với biển số …" at bounding box center [653, 109] width 509 height 8
click at [66, 10] on span "SỬA ĐƠN HÀNG" at bounding box center [61, 12] width 49 height 6
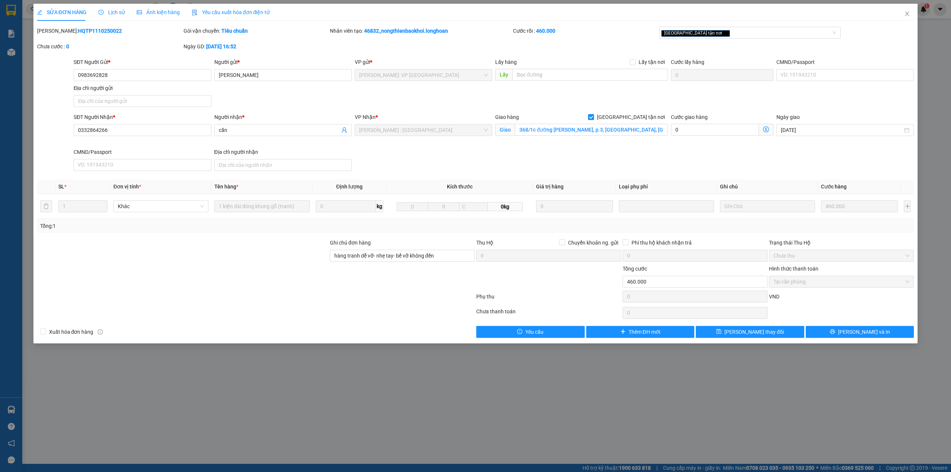
click at [240, 94] on div "SĐT Người Gửi * 0983692828 Người gửi * [PERSON_NAME] VP gửi * [GEOGRAPHIC_DATA]…" at bounding box center [493, 84] width 843 height 52
click at [232, 301] on div at bounding box center [255, 298] width 439 height 15
click at [399, 161] on div "SĐT Người Nhận * 0332864266 Người nhận * cần VP Nhận * [GEOGRAPHIC_DATA] : Kho …" at bounding box center [493, 143] width 843 height 61
click at [271, 268] on div at bounding box center [182, 278] width 293 height 26
click at [255, 266] on div at bounding box center [182, 278] width 293 height 26
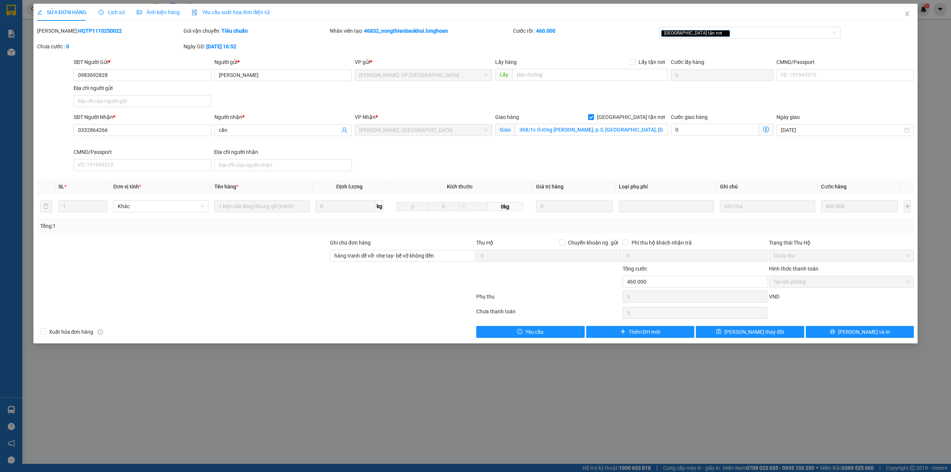
click at [254, 262] on div at bounding box center [182, 252] width 293 height 26
click at [253, 261] on div at bounding box center [182, 252] width 293 height 26
click at [369, 165] on div "SĐT Người Nhận * 0332864266 Người nhận * cần VP Nhận * [GEOGRAPHIC_DATA] : Kho …" at bounding box center [493, 143] width 843 height 61
click at [109, 12] on span "Lịch sử" at bounding box center [111, 12] width 26 height 6
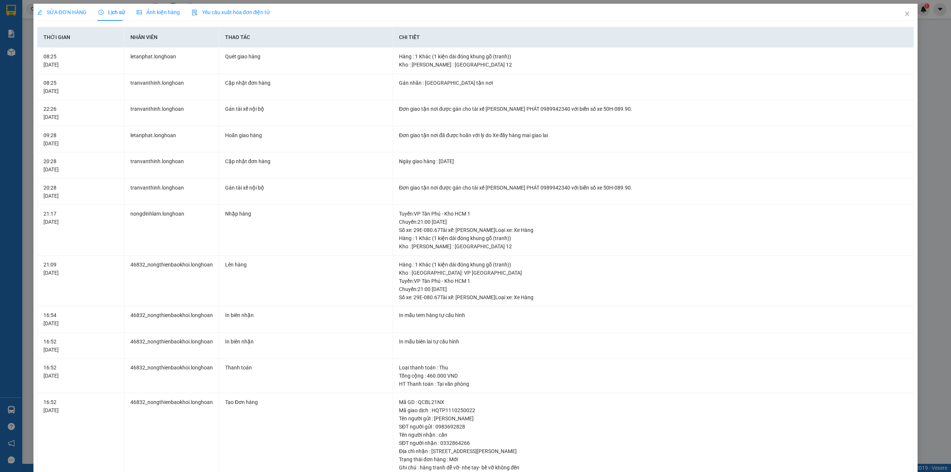
click at [66, 11] on span "SỬA ĐƠN HÀNG" at bounding box center [61, 12] width 49 height 6
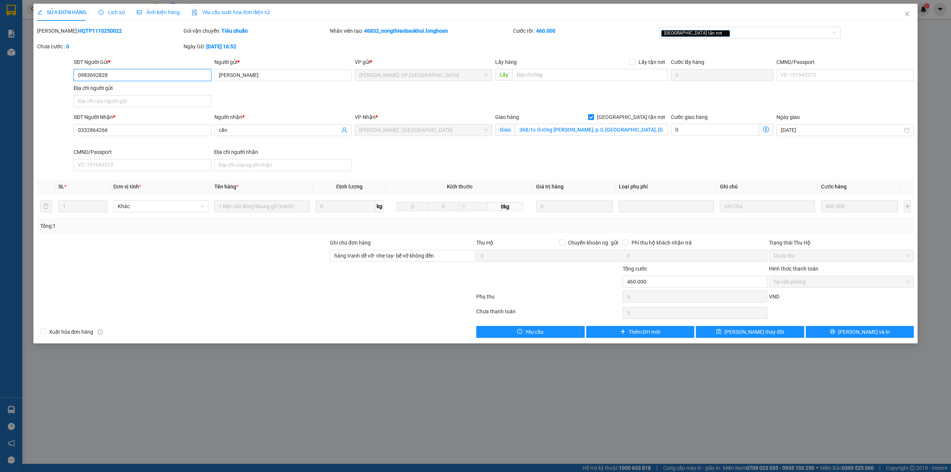
click at [155, 77] on input "0983692828" at bounding box center [142, 75] width 137 height 12
drag, startPoint x: 232, startPoint y: 295, endPoint x: 232, endPoint y: 289, distance: 5.9
click at [232, 292] on div at bounding box center [255, 298] width 439 height 15
click at [333, 43] on div "[PERSON_NAME]: HQTP1110250022 Gói vận chuyển: Tiêu chuẩn Nhân viên tạo: 46832_n…" at bounding box center [475, 42] width 879 height 31
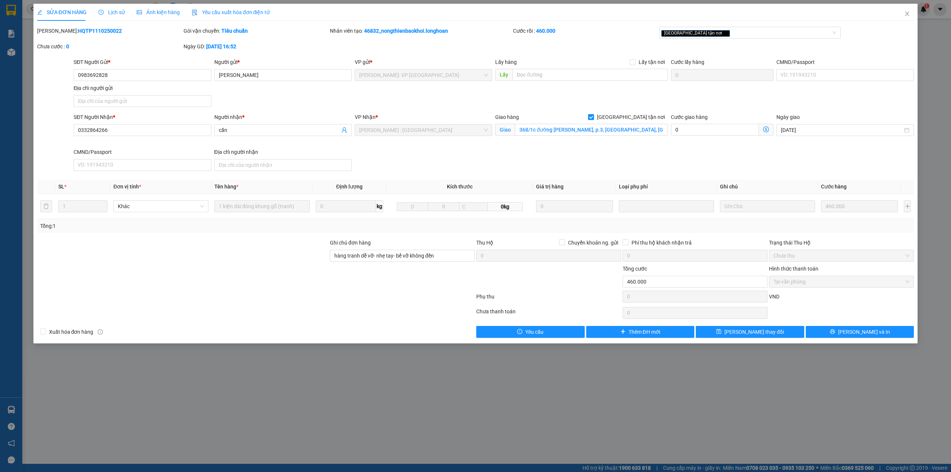
click at [121, 9] on span "Lịch sử" at bounding box center [111, 12] width 26 height 6
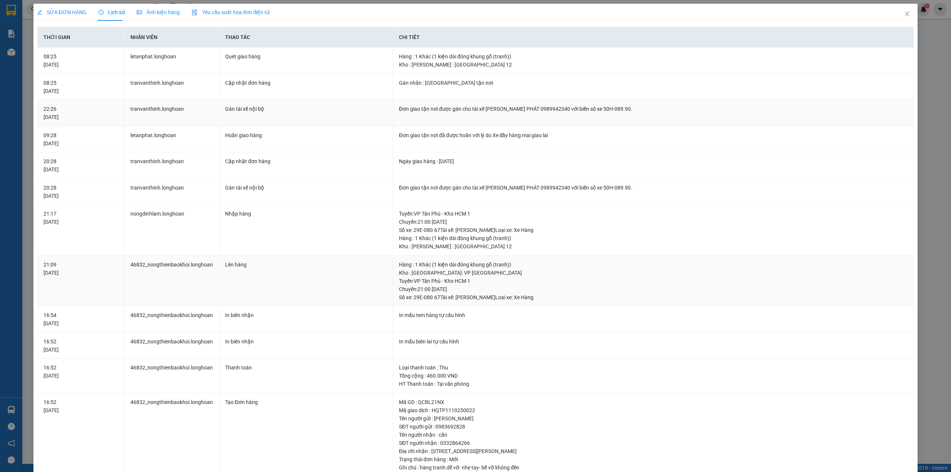
scroll to position [110, 0]
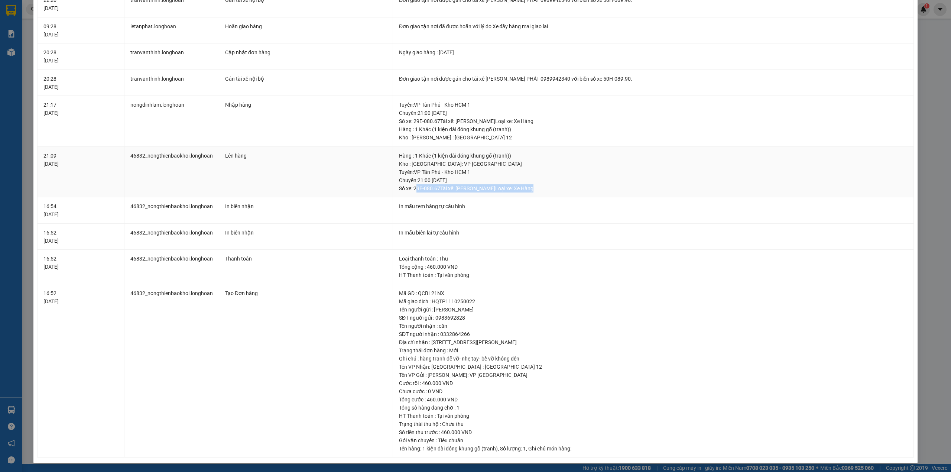
drag, startPoint x: 414, startPoint y: 184, endPoint x: 534, endPoint y: 184, distance: 120.8
click at [534, 184] on div "Tuyến : VP Tân Phú - Kho HCM 1 Chuyến: 21:00 [DATE] Số xe: 29E-080.67 Tài xế: […" at bounding box center [653, 180] width 509 height 25
click at [514, 187] on div "Tuyến : VP Tân Phú - Kho HCM 1 Chuyến: 21:00 [DATE] Số xe: 29E-080.67 Tài xế: […" at bounding box center [653, 180] width 509 height 25
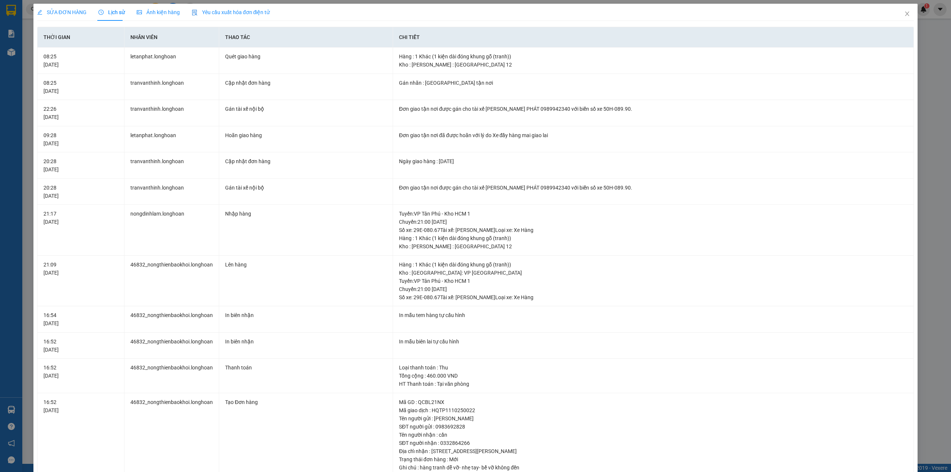
click at [76, 10] on span "SỬA ĐƠN HÀNG" at bounding box center [61, 12] width 49 height 6
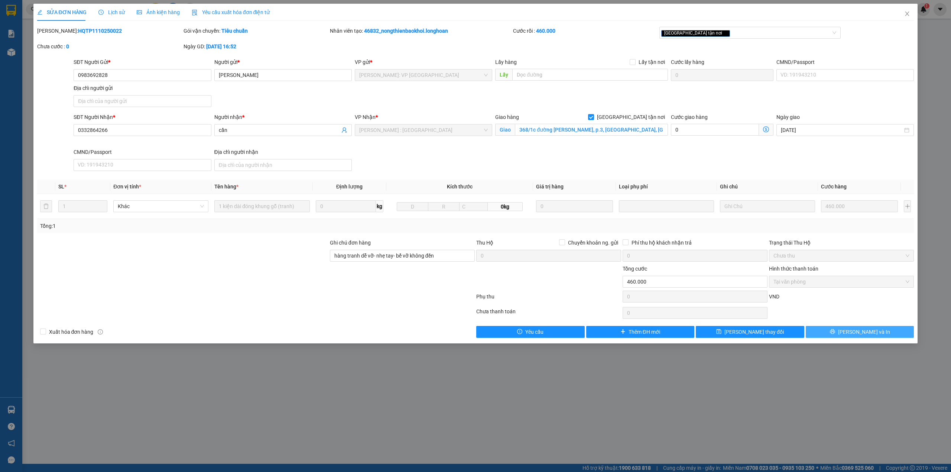
click at [852, 333] on button "[PERSON_NAME] và In" at bounding box center [860, 332] width 108 height 12
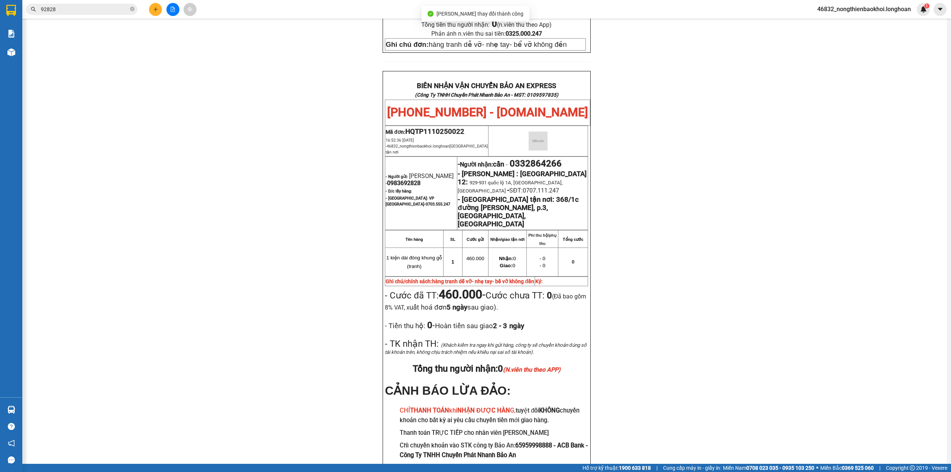
scroll to position [341, 0]
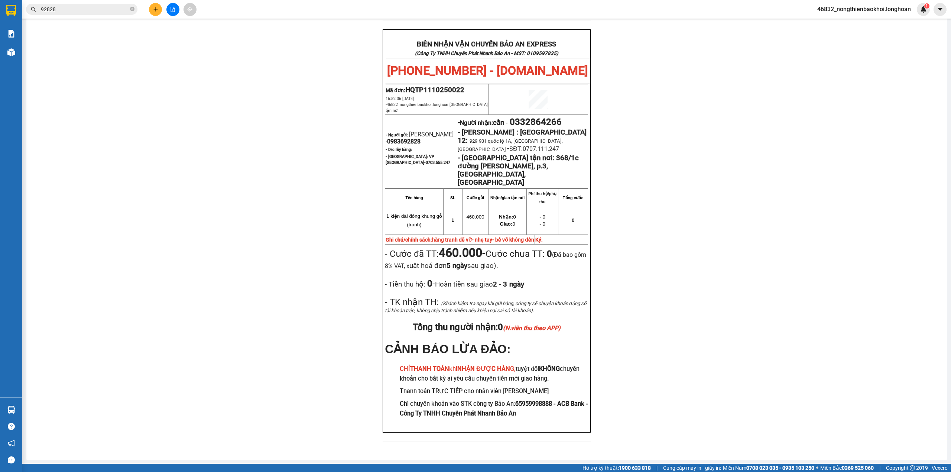
click at [216, 254] on div "PHIẾU DÁN LÊN HÀNG Ngày in phiếu: 10:30 [DATE] CSKH: [PHONE_NUMBER] CÔNG TY TNH…" at bounding box center [486, 88] width 903 height 725
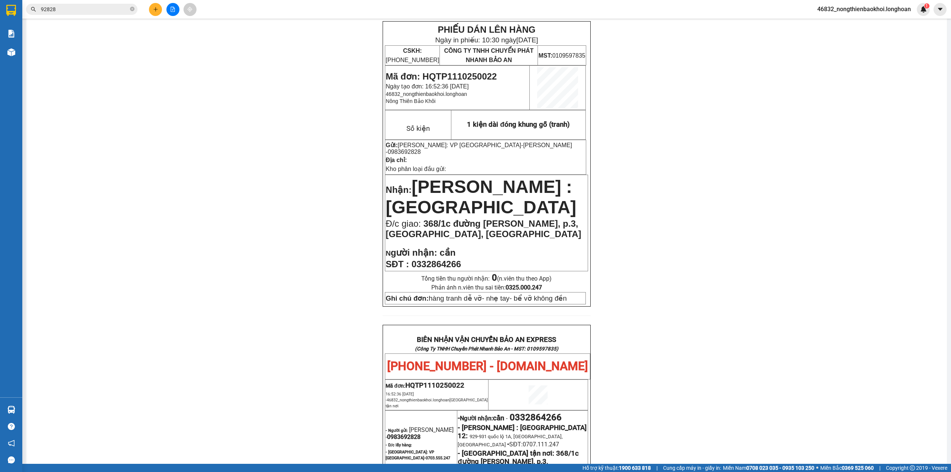
scroll to position [0, 0]
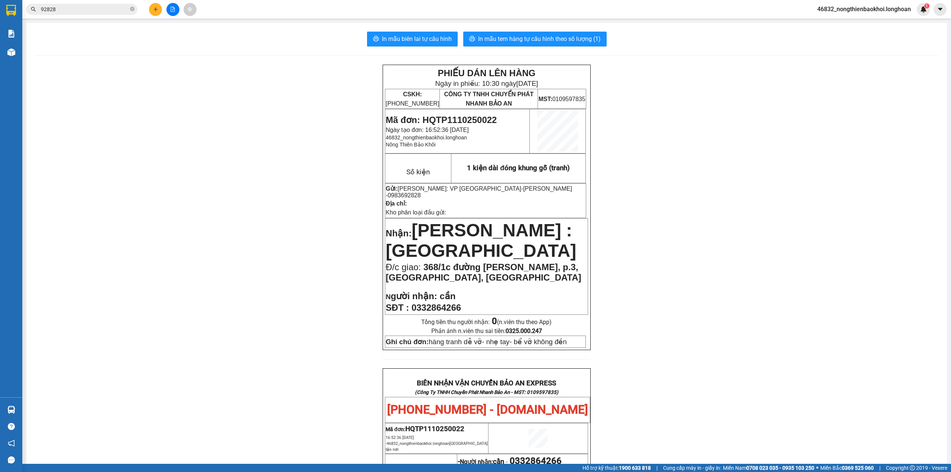
drag, startPoint x: 250, startPoint y: 97, endPoint x: 91, endPoint y: 76, distance: 160.0
click at [249, 96] on div "PHIẾU DÁN LÊN HÀNG Ngày in phiếu: 10:30 [DATE] CSKH: [PHONE_NUMBER] CÔNG TY TNH…" at bounding box center [486, 427] width 903 height 725
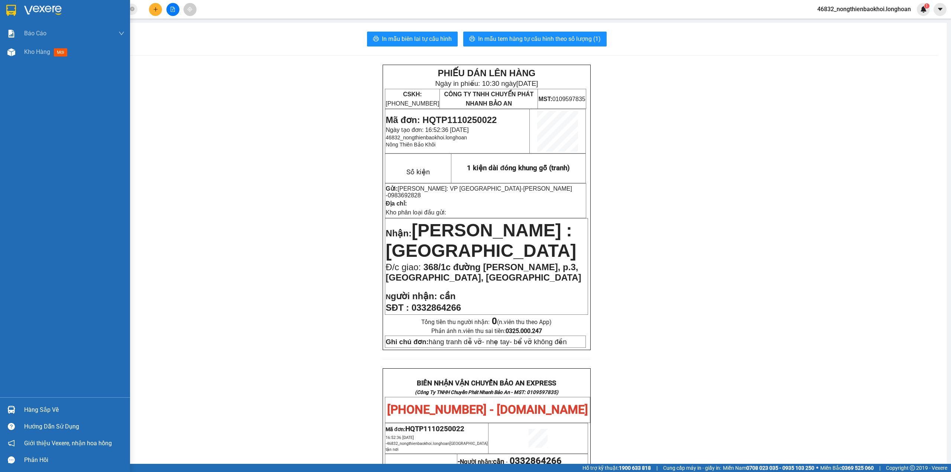
click at [105, 103] on div "Báo cáo 1. Báo cáo nộp tiền các vp 3. Doanh Thu theo VP Gửi (mới) 9. Thống kê đ…" at bounding box center [65, 210] width 130 height 373
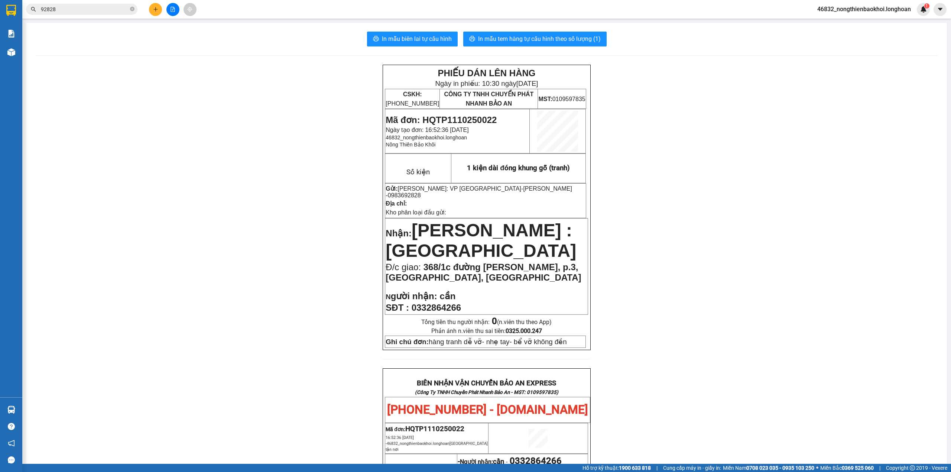
drag, startPoint x: 192, startPoint y: 148, endPoint x: 196, endPoint y: 145, distance: 5.3
click at [194, 148] on div "PHIẾU DÁN LÊN HÀNG Ngày in phiếu: 10:30 [DATE] CSKH: [PHONE_NUMBER] CÔNG TY TNH…" at bounding box center [486, 427] width 903 height 725
drag, startPoint x: 271, startPoint y: 210, endPoint x: 276, endPoint y: 210, distance: 4.8
click at [276, 210] on div "PHIẾU DÁN LÊN HÀNG Ngày in phiếu: 10:30 [DATE] CSKH: [PHONE_NUMBER] CÔNG TY TNH…" at bounding box center [486, 427] width 903 height 725
click at [196, 241] on div "PHIẾU DÁN LÊN HÀNG Ngày in phiếu: 10:30 [DATE] CSKH: [PHONE_NUMBER] CÔNG TY TNH…" at bounding box center [486, 427] width 903 height 725
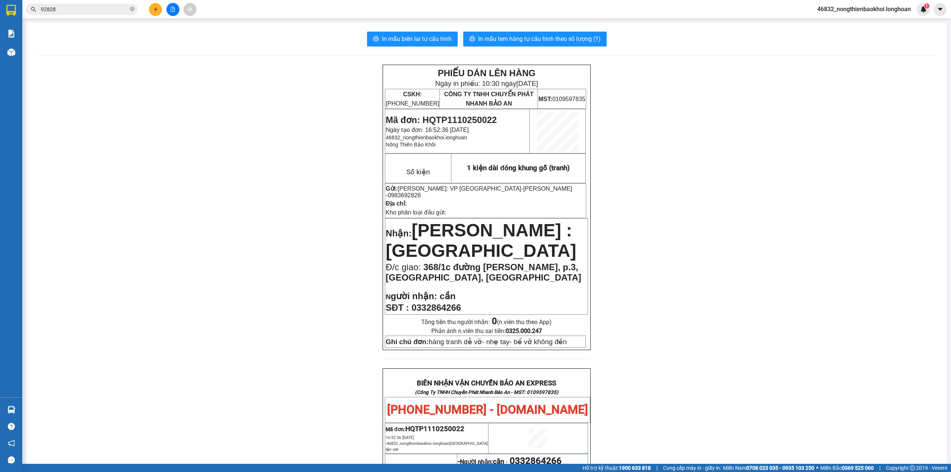
click at [281, 82] on div "PHIẾU DÁN LÊN HÀNG Ngày in phiếu: 10:30 [DATE] CSKH: [PHONE_NUMBER] CÔNG TY TNH…" at bounding box center [486, 427] width 903 height 725
click at [274, 136] on div "PHIẾU DÁN LÊN HÀNG Ngày in phiếu: 10:30 [DATE] CSKH: [PHONE_NUMBER] CÔNG TY TNH…" at bounding box center [486, 427] width 903 height 725
click at [227, 175] on div "PHIẾU DÁN LÊN HÀNG Ngày in phiếu: 10:30 [DATE] CSKH: [PHONE_NUMBER] CÔNG TY TNH…" at bounding box center [486, 427] width 903 height 725
drag, startPoint x: 330, startPoint y: 195, endPoint x: 322, endPoint y: 196, distance: 8.2
click at [327, 196] on div "PHIẾU DÁN LÊN HÀNG Ngày in phiếu: 10:30 [DATE] CSKH: [PHONE_NUMBER] CÔNG TY TNH…" at bounding box center [486, 427] width 903 height 725
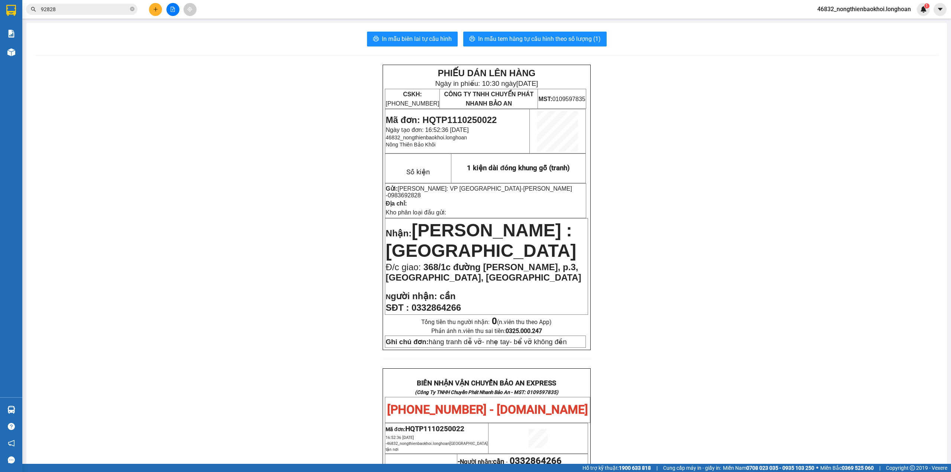
click at [145, 38] on div "In mẫu biên lai tự cấu hình In mẫu tem hàng tự cấu hình theo số lượng (1)" at bounding box center [486, 39] width 903 height 15
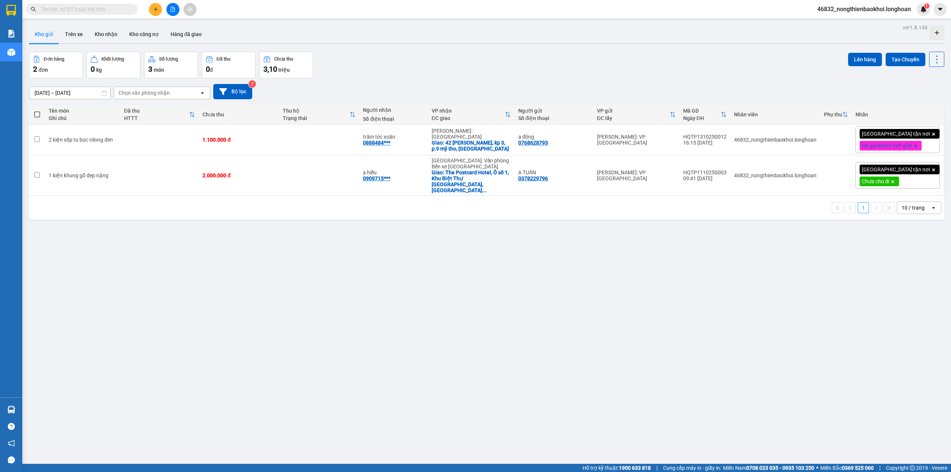
drag, startPoint x: 297, startPoint y: 341, endPoint x: 293, endPoint y: 341, distance: 4.1
click at [296, 341] on div "ver 1.8.146 Kho gửi Trên xe Kho nhận Kho công nợ Hàng đã giao Đơn hàng 2 đơn Kh…" at bounding box center [486, 258] width 921 height 472
click at [107, 5] on input "text" at bounding box center [85, 9] width 88 height 8
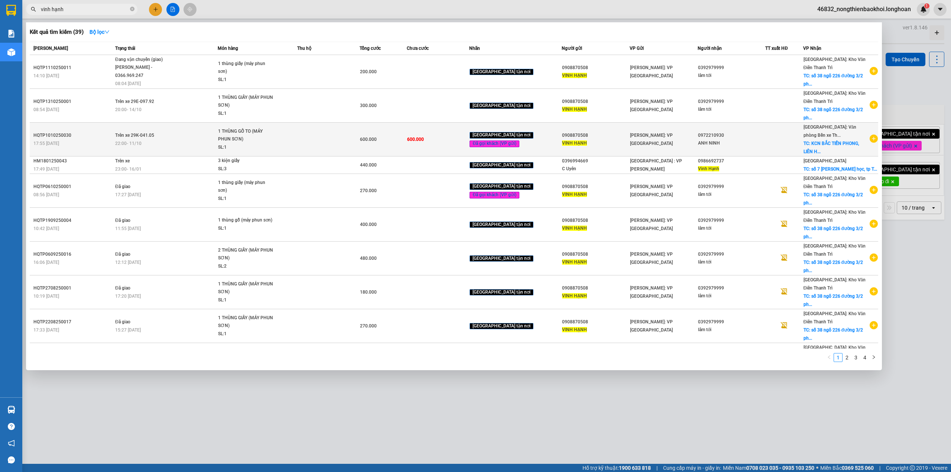
type input "vinh hạnh"
click at [164, 140] on div "22:00 - 11/10" at bounding box center [166, 143] width 102 height 8
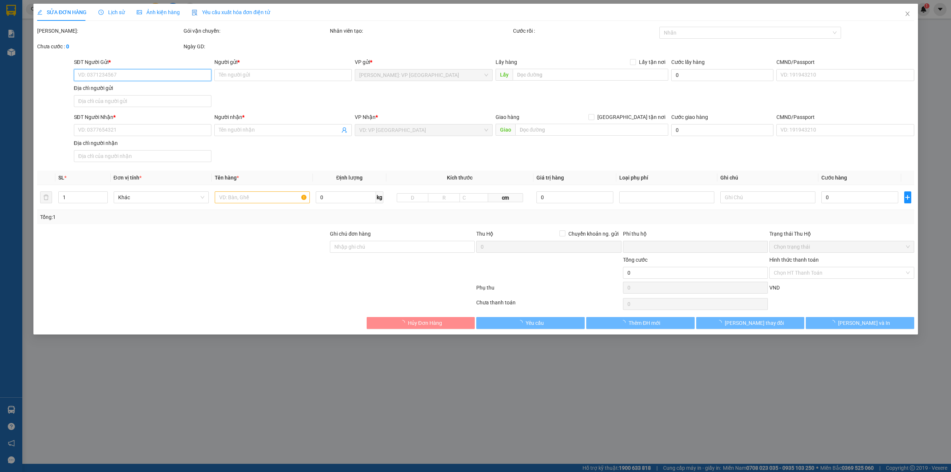
type input "0908870508"
type input "VINH HẠNH"
type input "0972210930"
type input "ANH NINH"
checkbox input "true"
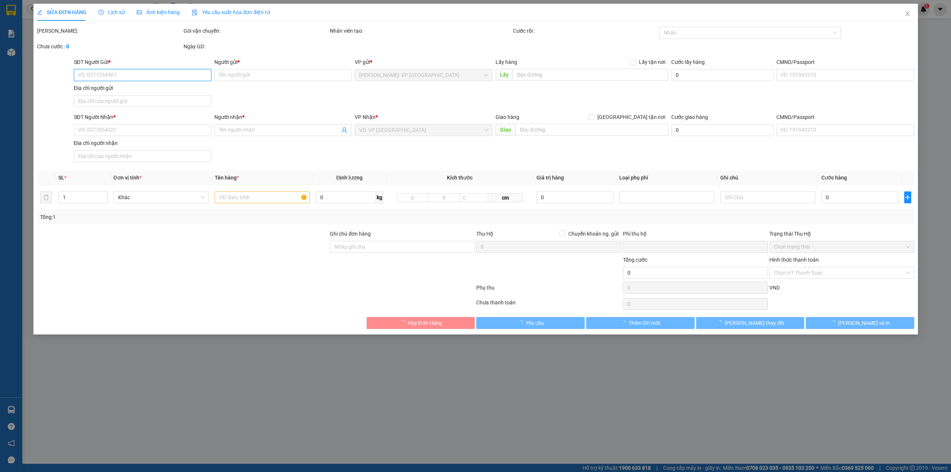
type input "KCN BẮC TIỀN PHONG, LIÊN HÀ QUẢNG YÊN, QUẢNG NINH"
type input "0"
type input "600.000"
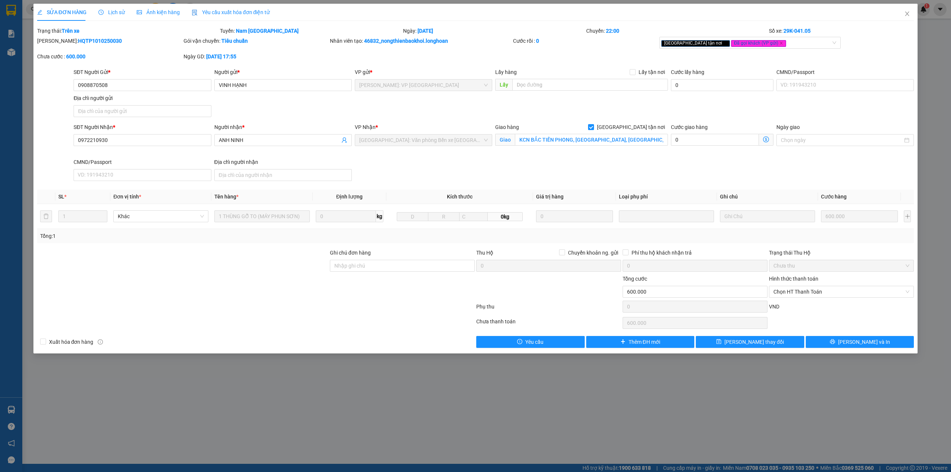
click at [106, 9] on span "Lịch sử" at bounding box center [111, 12] width 26 height 6
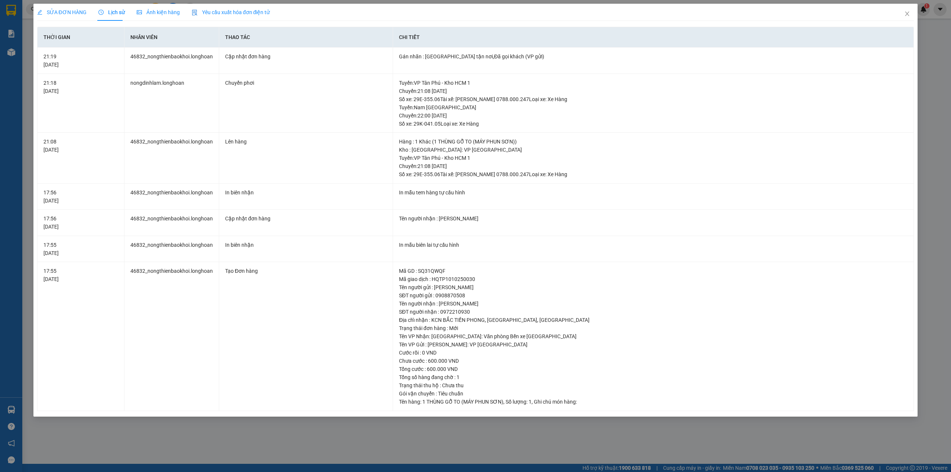
click at [63, 14] on span "SỬA ĐƠN HÀNG" at bounding box center [61, 12] width 49 height 6
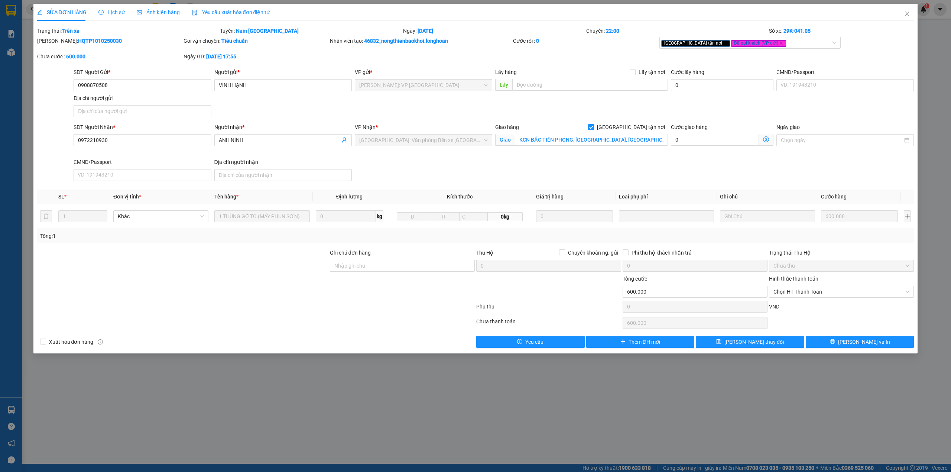
click at [463, 114] on div "SĐT Người Gửi * 0908870508 Người gửi * VINH HẠNH VP gửi * Hồ Chí Minh: VP Quận …" at bounding box center [493, 94] width 843 height 52
click at [904, 16] on icon "close" at bounding box center [907, 14] width 6 height 6
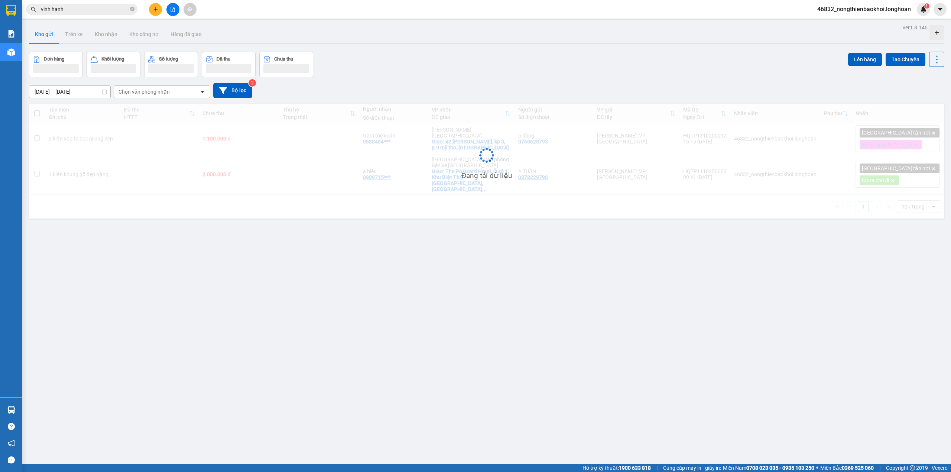
click at [442, 59] on div "Đơn hàng Khối lượng Số lượng Đã thu Chưa thu Lên hàng Tạo Chuyến" at bounding box center [487, 65] width 916 height 26
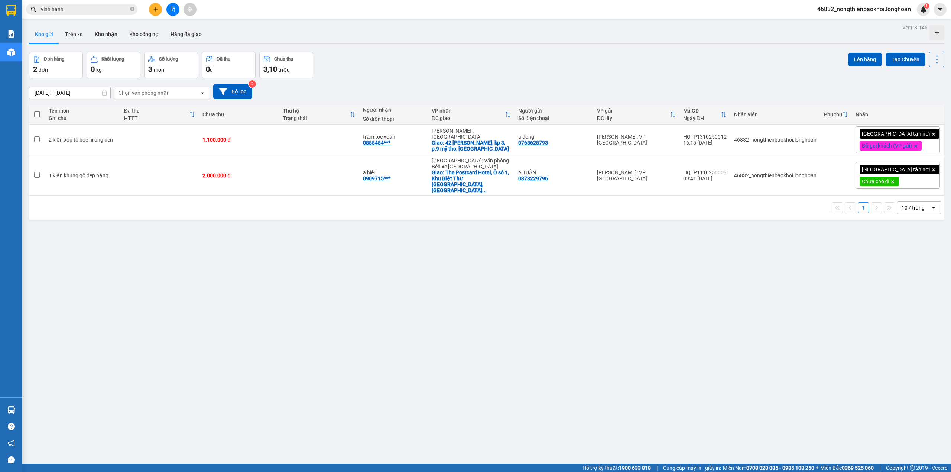
click at [442, 56] on div "Đơn hàng 2 đơn Khối lượng 0 kg Số lượng 3 món Đã thu 0 đ Chưa thu 3,10 [PERSON_…" at bounding box center [487, 65] width 916 height 27
click at [332, 305] on div "ver 1.8.146 Kho gửi Trên xe Kho nhận Kho công nợ Hàng đã giao Đơn hàng 2 đơn Kh…" at bounding box center [486, 258] width 921 height 472
click at [155, 7] on icon "plus" at bounding box center [155, 9] width 5 height 5
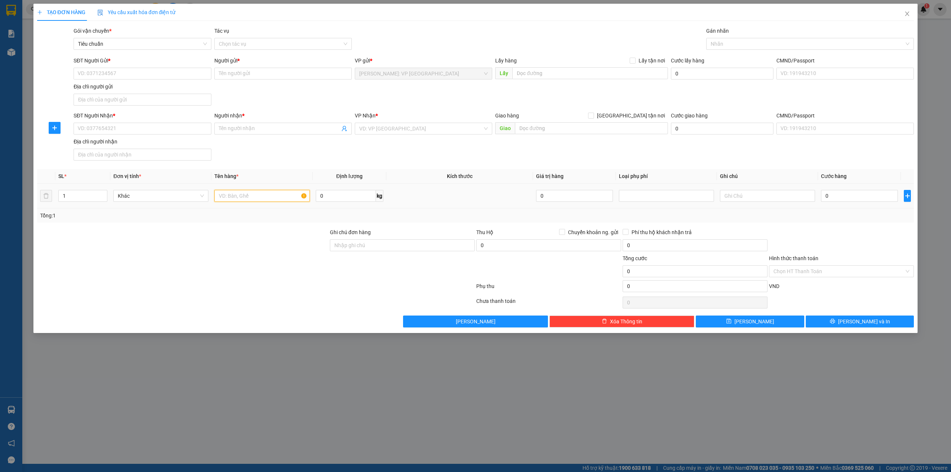
click at [240, 196] on input "text" at bounding box center [261, 196] width 95 height 12
click at [126, 294] on div at bounding box center [255, 287] width 439 height 15
click at [232, 94] on div "SĐT Người Gửi * VD: 0371234567 Người gửi * Tên người gửi VP gửi * [GEOGRAPHIC_D…" at bounding box center [493, 82] width 843 height 52
click at [274, 195] on input "1 hộp giấy dẹp nhỏ" at bounding box center [261, 196] width 95 height 12
type input "1 hộp giấy dẹp nhỏ (lap top)"
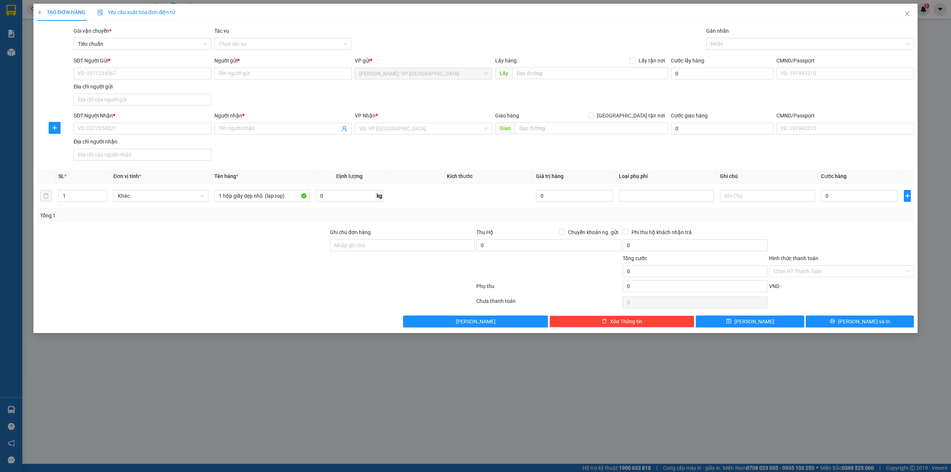
click at [316, 152] on div "SĐT Người Nhận * VD: 0377654321 Người nhận * Tên người nhận VP Nhận * VD: VP Sà…" at bounding box center [493, 137] width 843 height 52
click at [367, 126] on input "search" at bounding box center [420, 128] width 123 height 11
type input "lý"
click at [375, 140] on div "[GEOGRAPHIC_DATA]: Văn phòng Bến xe [GEOGRAPHIC_DATA]" at bounding box center [431, 144] width 145 height 8
click at [129, 77] on input "SĐT Người Gửi *" at bounding box center [142, 74] width 137 height 12
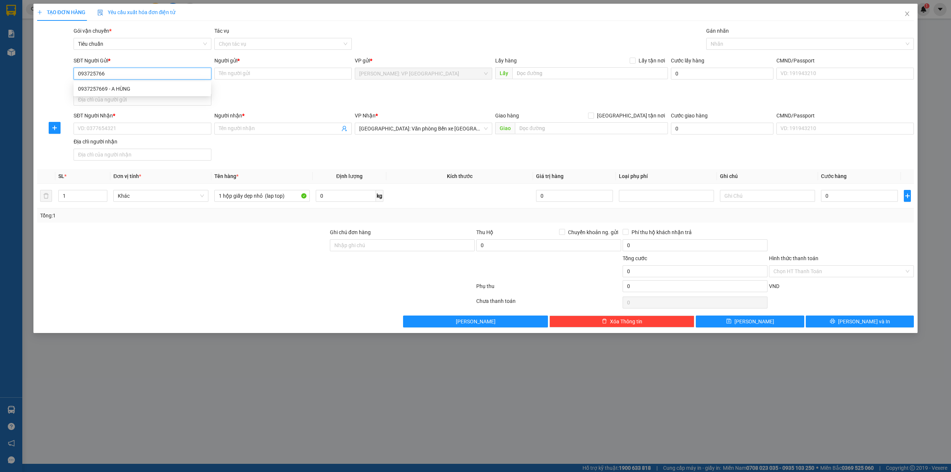
type input "0937257669"
click at [146, 85] on div "0937257669 - A HÙNG" at bounding box center [142, 89] width 129 height 8
type input "A HÙNG"
type input "0937257669"
click at [132, 132] on input "SĐT Người Nhận *" at bounding box center [142, 129] width 137 height 12
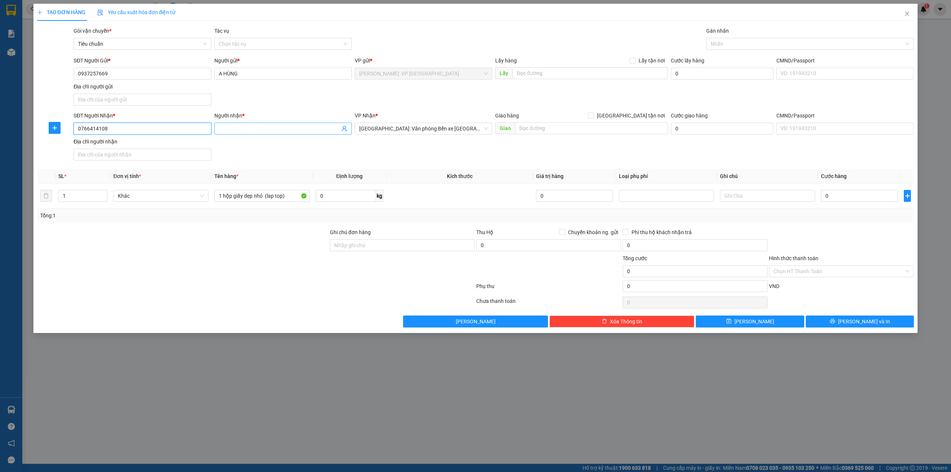
type input "0766414108"
click at [243, 130] on input "Người nhận *" at bounding box center [279, 128] width 121 height 8
click at [223, 129] on input "hoàng đình phong" at bounding box center [279, 128] width 121 height 8
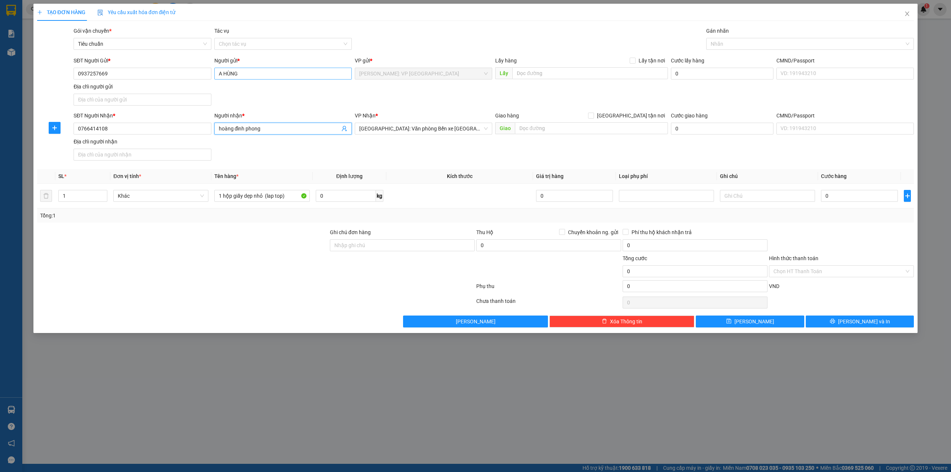
type input "hoàng đình phong"
click at [244, 74] on input "A HÙNG" at bounding box center [282, 74] width 137 height 12
paste input "hoàng đình phong"
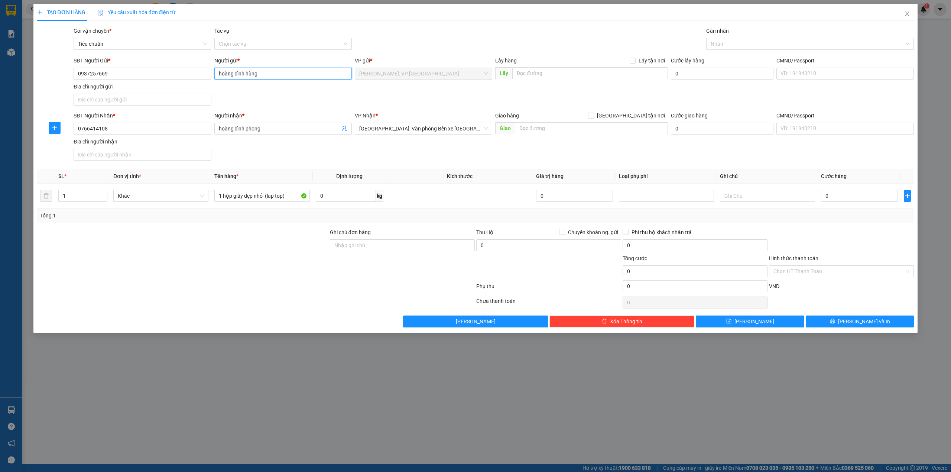
type input "hoàng đình hùng"
click at [403, 33] on div "Gói vận chuyển * Tiêu chuẩn Tác vụ Chọn tác vụ Gán nhãn Nhãn" at bounding box center [493, 40] width 843 height 26
click at [112, 129] on input "0766414108" at bounding box center [142, 129] width 137 height 12
click at [194, 239] on div at bounding box center [182, 241] width 293 height 26
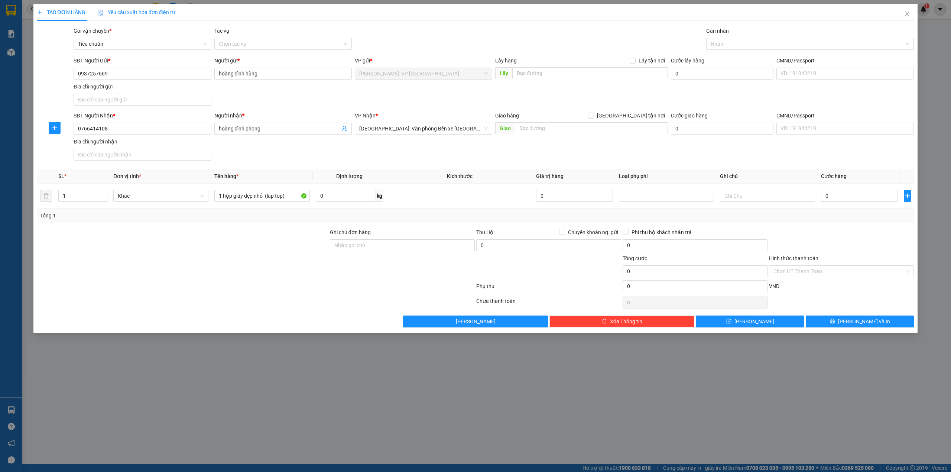
drag, startPoint x: 240, startPoint y: 103, endPoint x: 233, endPoint y: 98, distance: 8.3
click at [240, 102] on div "SĐT Người Gửi * 0937257669 Người gửi * hoàng đình hùng VP gửi * Hồ Chí Minh: VP…" at bounding box center [493, 82] width 843 height 52
click at [119, 72] on input "0937257669" at bounding box center [142, 74] width 137 height 12
click at [191, 304] on div at bounding box center [255, 302] width 439 height 15
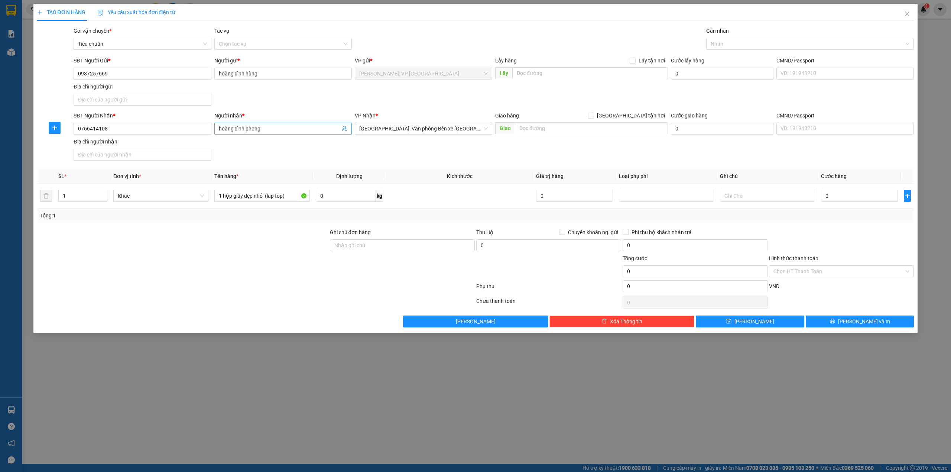
click at [265, 133] on input "hoàng đình phong" at bounding box center [279, 128] width 121 height 8
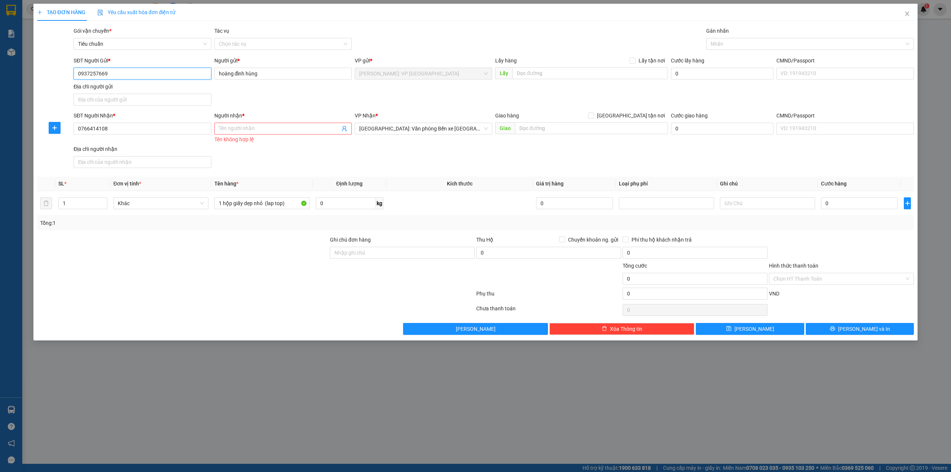
click at [127, 76] on input "0937257669" at bounding box center [142, 74] width 137 height 12
click at [128, 129] on input "0766414108" at bounding box center [142, 129] width 137 height 12
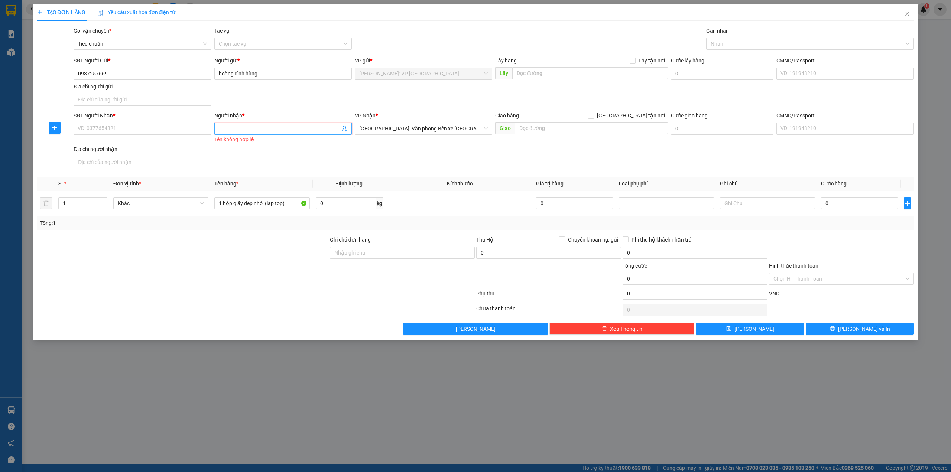
click at [247, 130] on input "Người nhận *" at bounding box center [279, 128] width 121 height 8
paste input "0766414108"
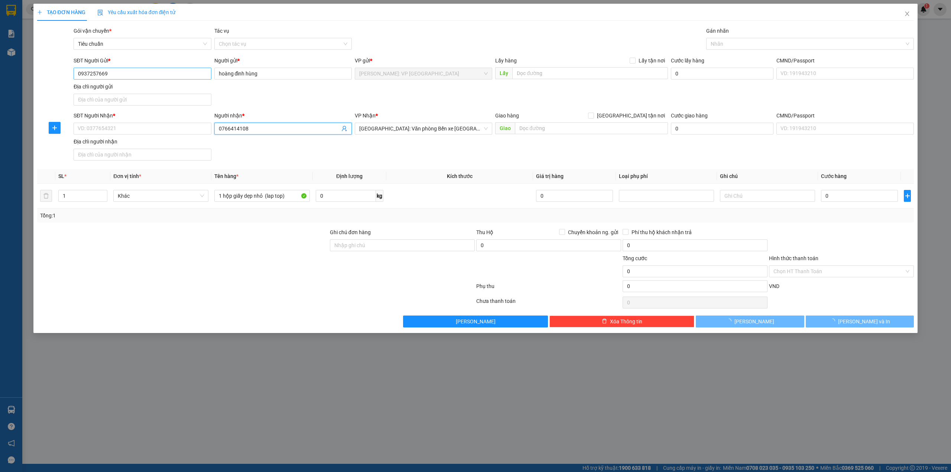
type input "0766414108"
click at [128, 73] on input "0937257669" at bounding box center [142, 74] width 137 height 12
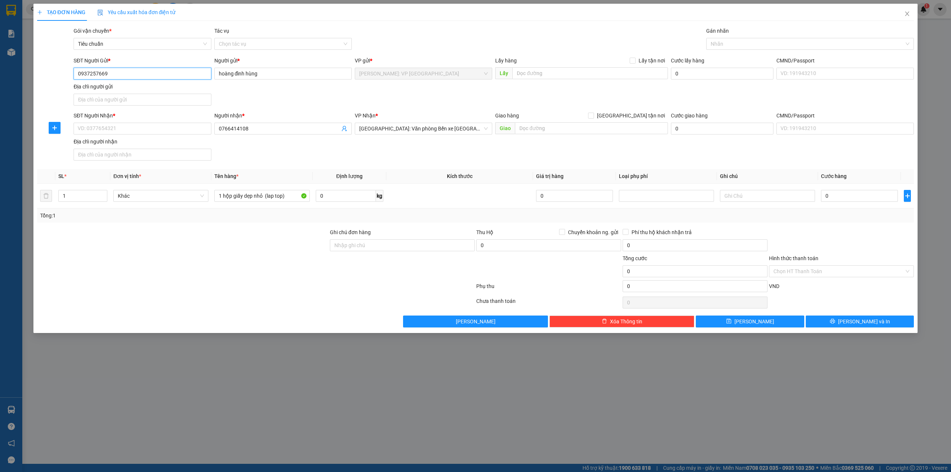
click at [128, 73] on input "0937257669" at bounding box center [142, 74] width 137 height 12
click at [119, 128] on input "SĐT Người Nhận *" at bounding box center [142, 129] width 137 height 12
paste input "0937257669"
type input "0937257669"
click at [263, 129] on input "0766414108" at bounding box center [279, 128] width 121 height 8
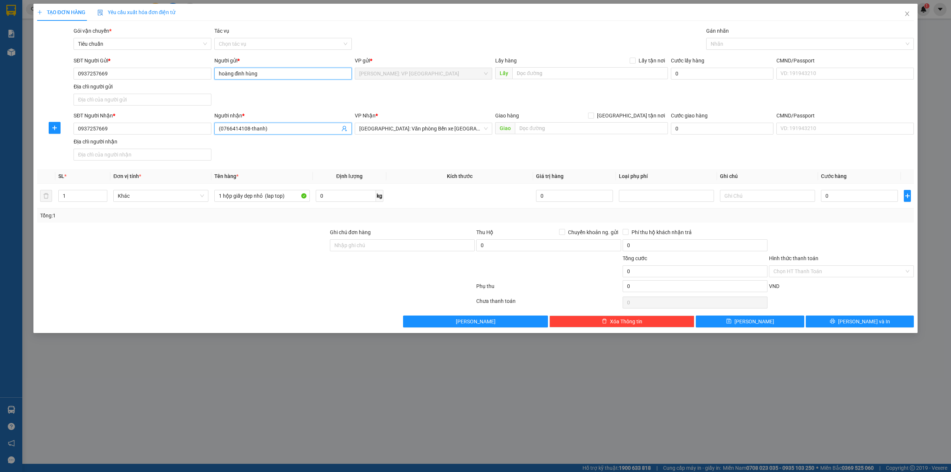
click at [241, 76] on input "hoàng đình hùng" at bounding box center [282, 74] width 137 height 12
click at [250, 72] on input "hoàng đình hùng" at bounding box center [282, 74] width 137 height 12
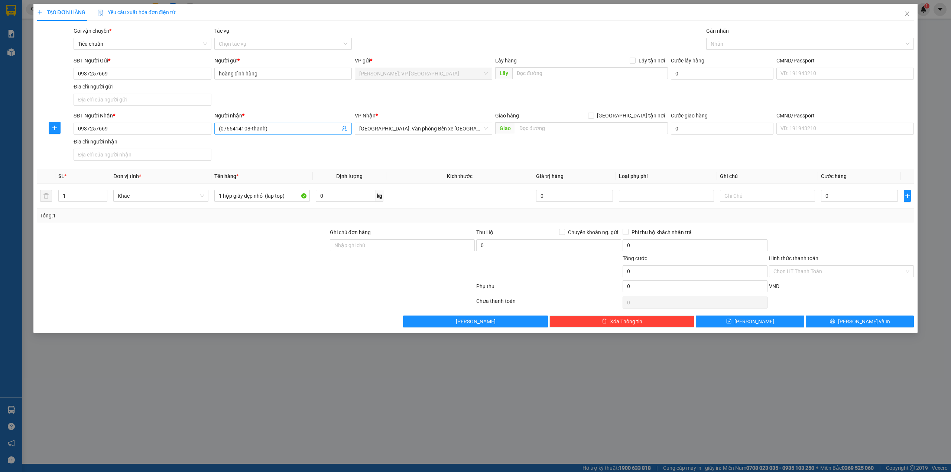
click at [219, 130] on input "(0766414108-thanh)" at bounding box center [279, 128] width 121 height 8
paste input "hoàng đình hùng"
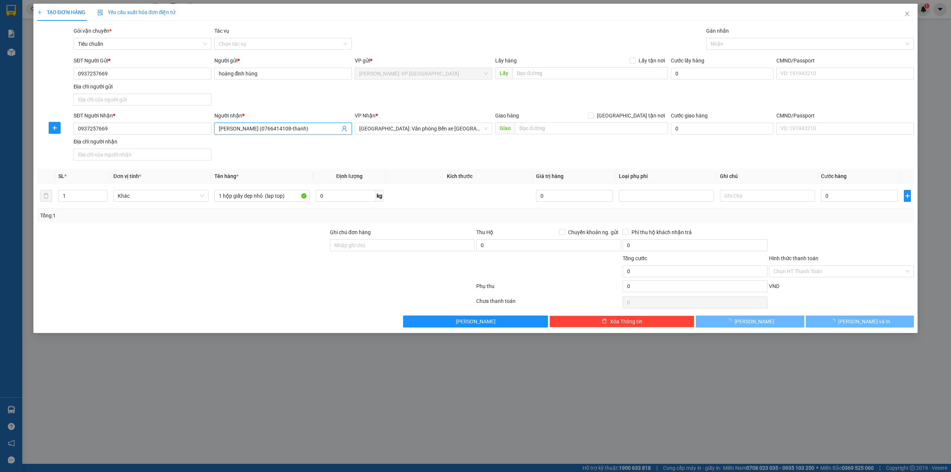
type input "hoàng đình hùng (0766414108-thanh)"
click at [249, 152] on div "SĐT Người Nhận * 0937257669 Người nhận * hoàng đình hùng (0766414108-thanh) hoà…" at bounding box center [493, 137] width 843 height 52
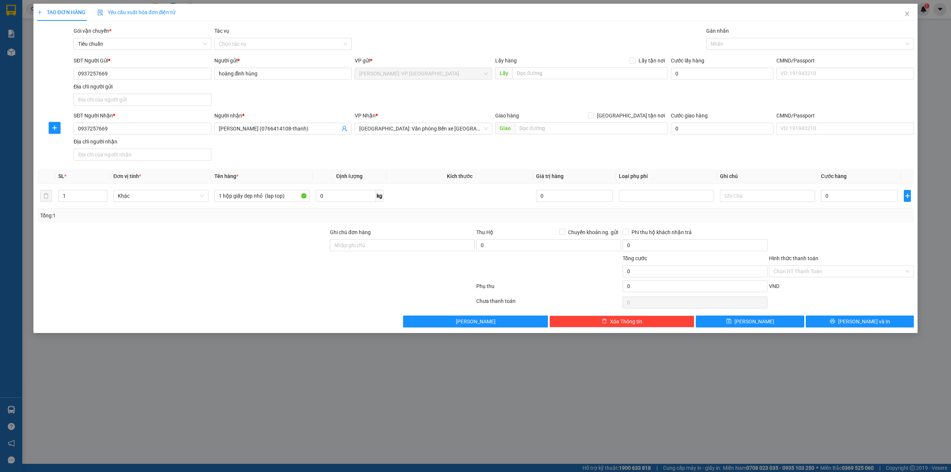
click at [512, 18] on div "TẠO ĐƠN HÀNG Yêu cầu xuất hóa đơn điện tử" at bounding box center [475, 12] width 877 height 17
click at [611, 132] on input "text" at bounding box center [591, 128] width 153 height 12
type input "119 trần phú, cầu đất, ngô quyền, hải phòng"
click at [632, 112] on label "[GEOGRAPHIC_DATA] tận nơi" at bounding box center [628, 115] width 80 height 8
click at [593, 113] on input "[GEOGRAPHIC_DATA] tận nơi" at bounding box center [590, 115] width 5 height 5
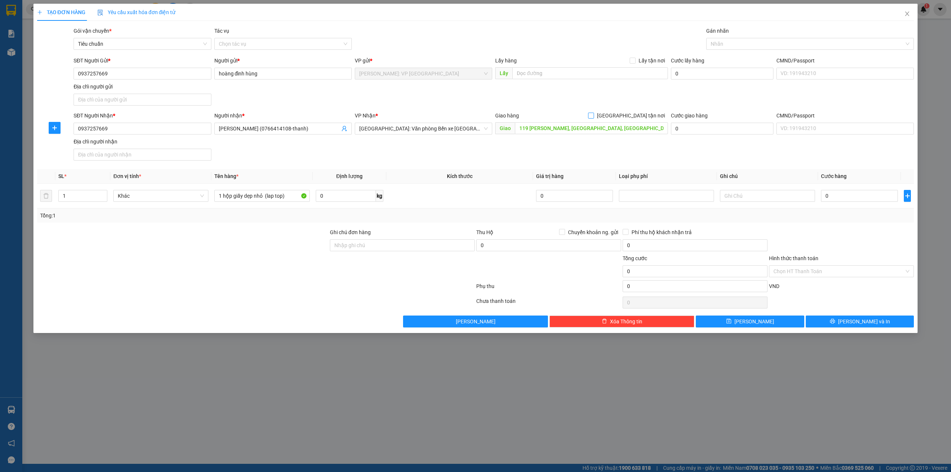
checkbox input "true"
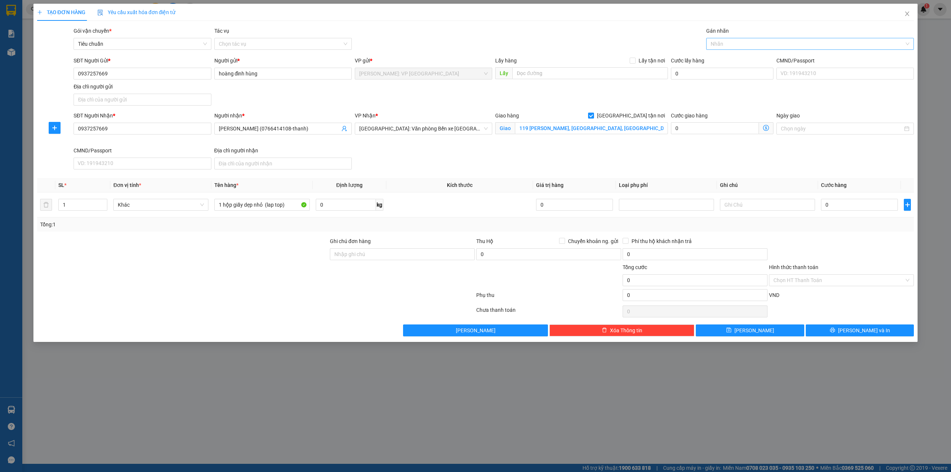
click at [723, 43] on div at bounding box center [806, 43] width 197 height 9
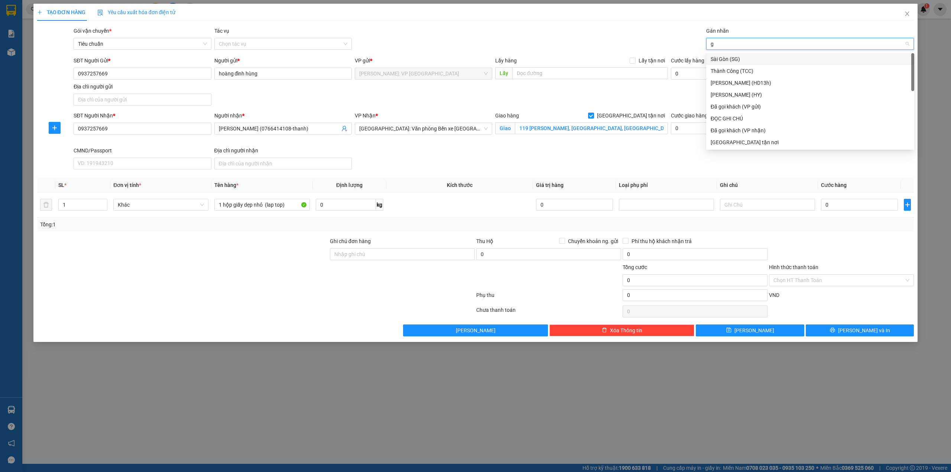
type input "gi"
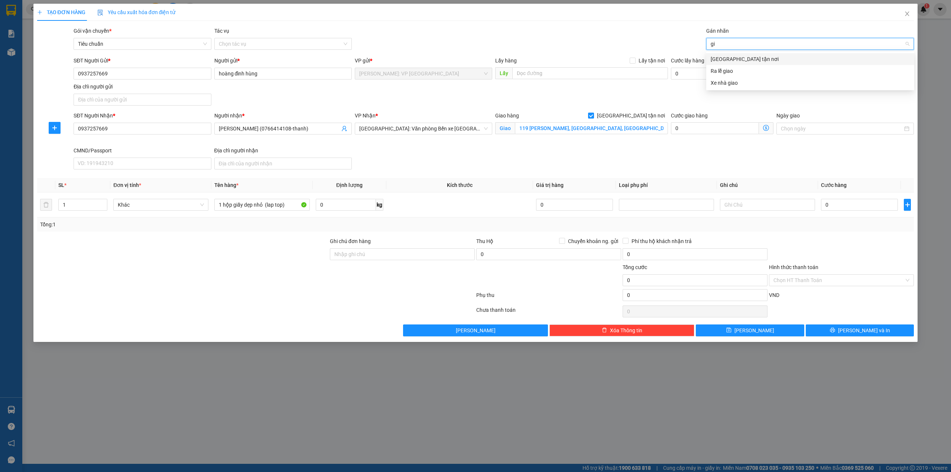
click at [732, 58] on div "[GEOGRAPHIC_DATA] tận nơi" at bounding box center [810, 59] width 199 height 8
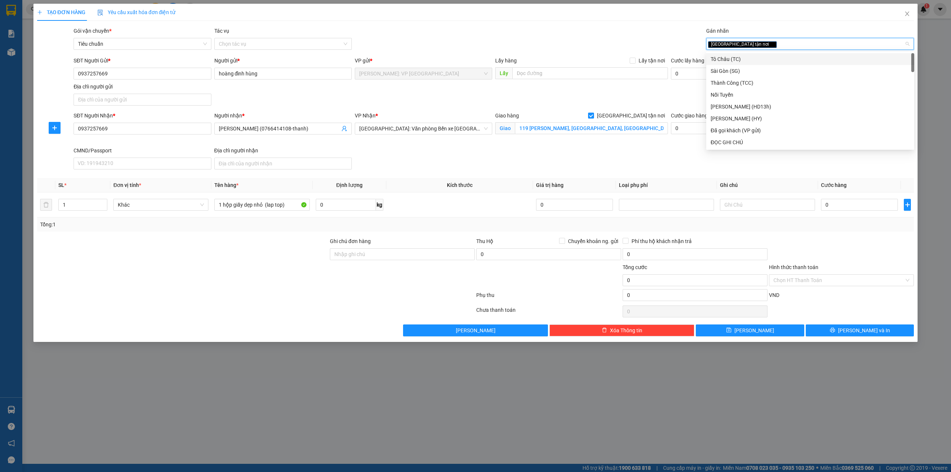
click at [555, 24] on div "TẠO ĐƠN HÀNG Yêu cầu xuất hóa đơn điện tử Transit Pickup Surcharge Ids Transit …" at bounding box center [475, 170] width 877 height 333
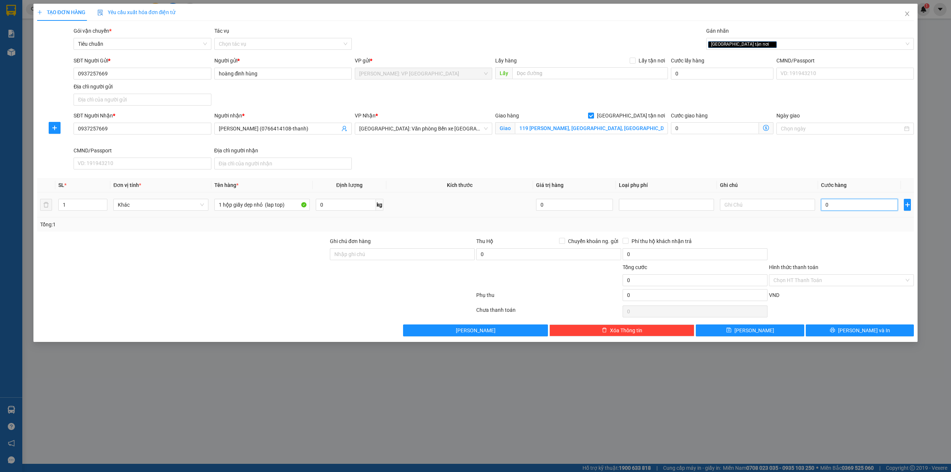
click at [840, 211] on input "0" at bounding box center [859, 205] width 77 height 12
type input "2"
type input "25"
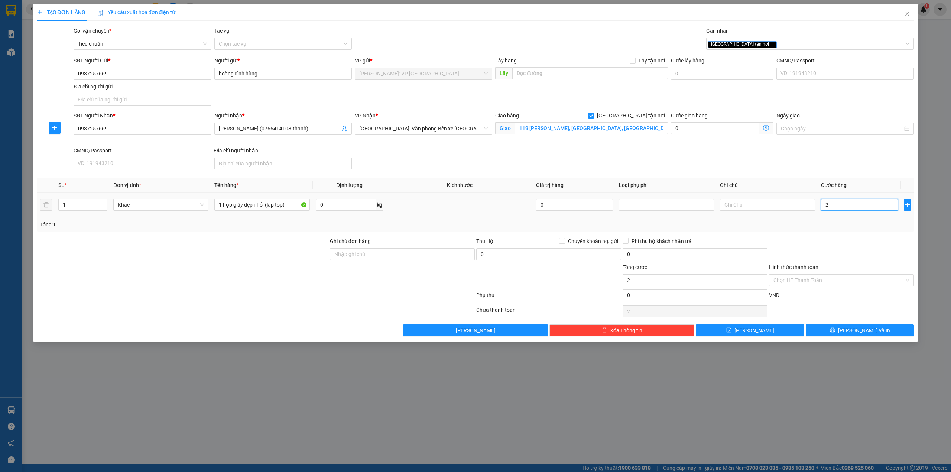
type input "25"
type input "250"
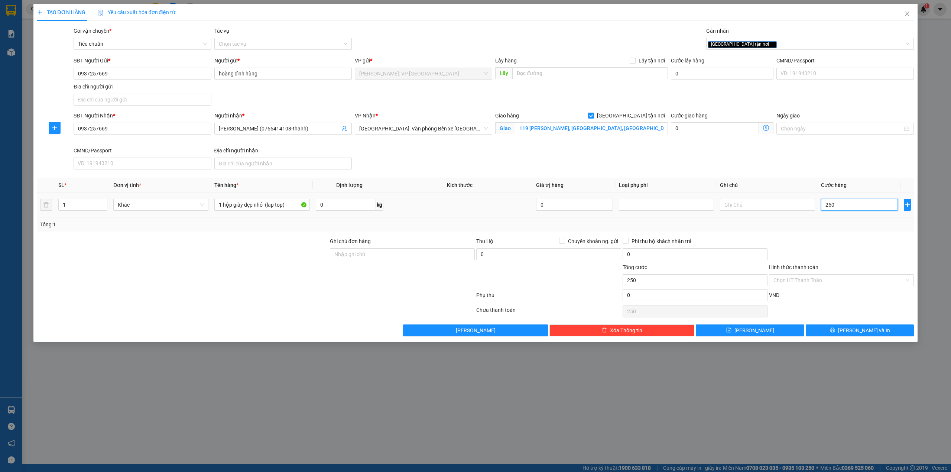
type input "25"
type input "2"
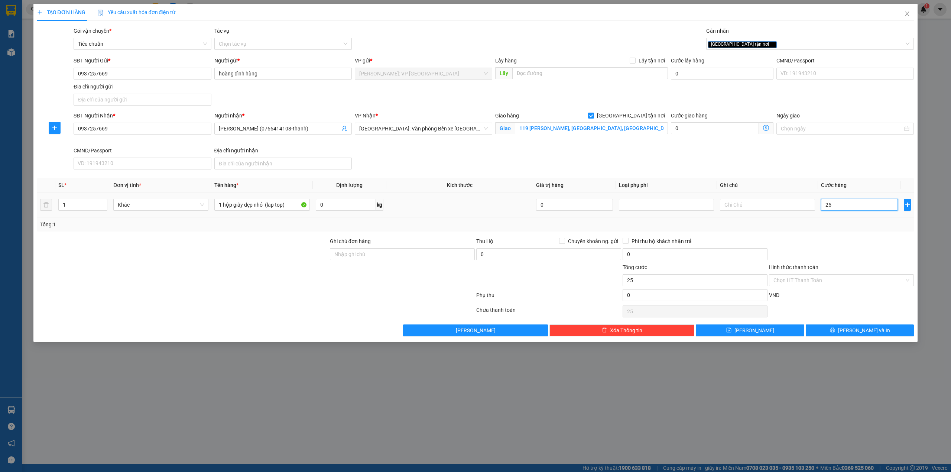
type input "2"
type input "20"
type input "200"
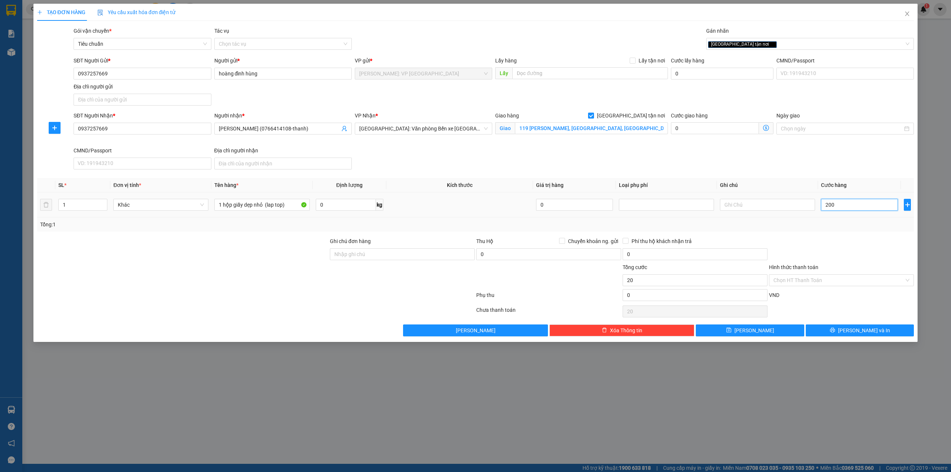
type input "200"
type input "2.000"
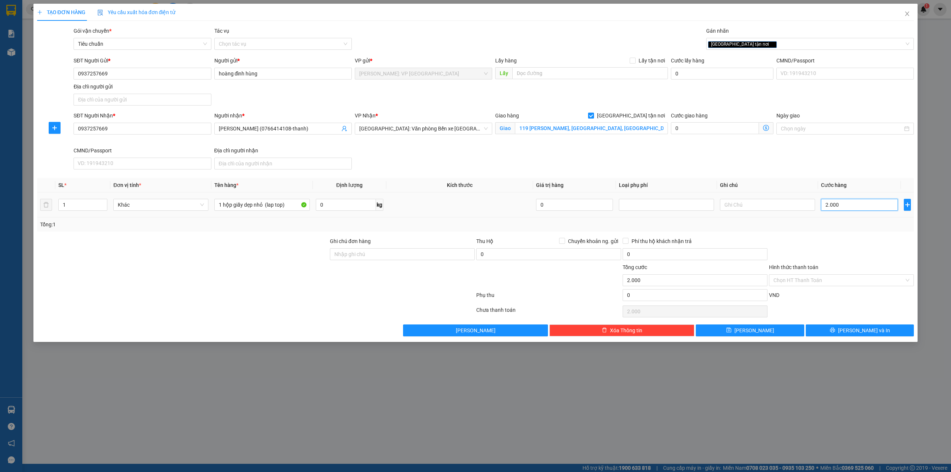
type input "20.000"
type input "200.000"
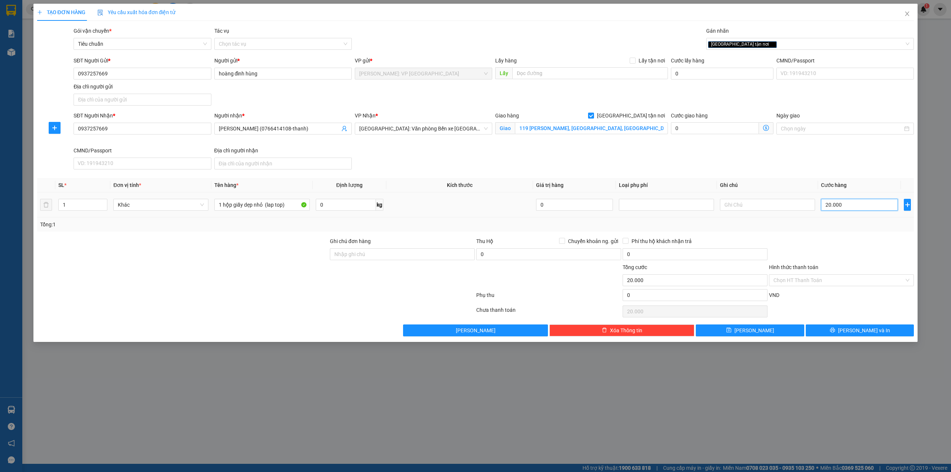
type input "200.000"
click at [623, 172] on div "SĐT Người Nhận * 0937257669 Người nhận * hoàng đình hùng (0766414108-thanh) VP …" at bounding box center [493, 141] width 843 height 61
click at [344, 251] on input "Ghi chú đơn hàng" at bounding box center [402, 254] width 145 height 12
type input "HÀNG DỄ VỠ NHẸ TAY- HƯ VỠ KHÔNG ĐỀN"
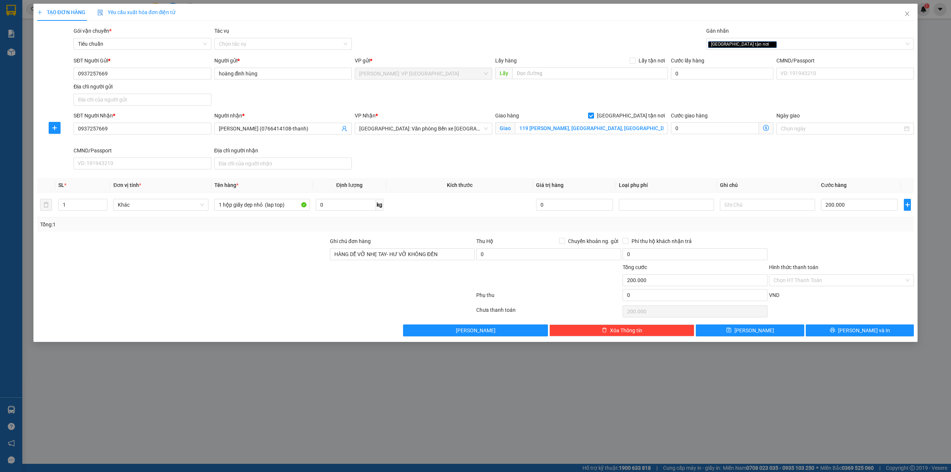
drag, startPoint x: 307, startPoint y: 286, endPoint x: 311, endPoint y: 286, distance: 4.1
click at [307, 286] on div at bounding box center [182, 276] width 293 height 26
click at [544, 38] on div "Gói vận chuyển * Tiêu chuẩn Tác vụ Chọn tác vụ Gán nhãn Giao tận nơi" at bounding box center [493, 40] width 843 height 26
click at [281, 239] on div at bounding box center [182, 250] width 293 height 26
click at [123, 78] on input "0937257669" at bounding box center [142, 74] width 137 height 12
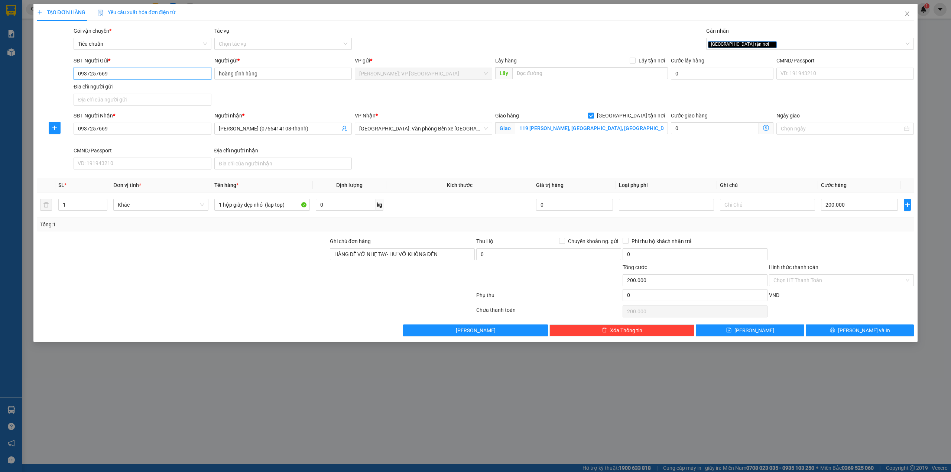
click at [123, 78] on input "0937257669" at bounding box center [142, 74] width 137 height 12
click at [168, 276] on div at bounding box center [182, 276] width 293 height 26
click at [823, 333] on button "[PERSON_NAME] và In" at bounding box center [860, 330] width 108 height 12
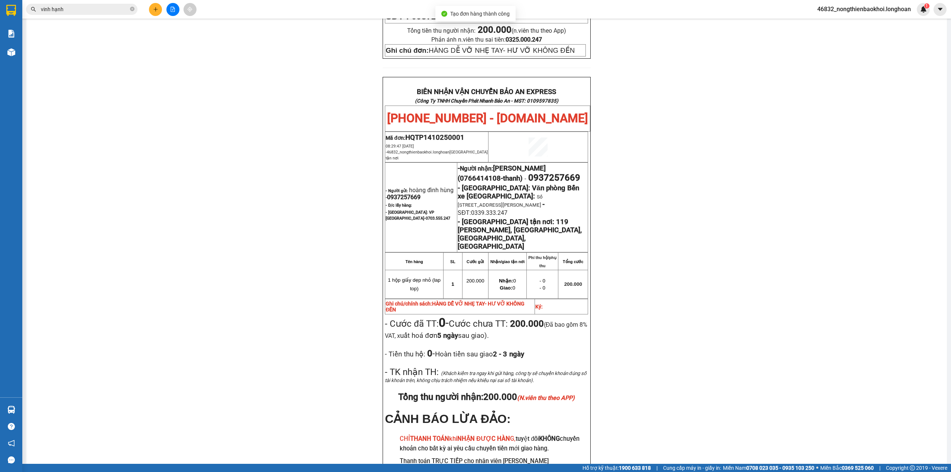
scroll to position [391, 0]
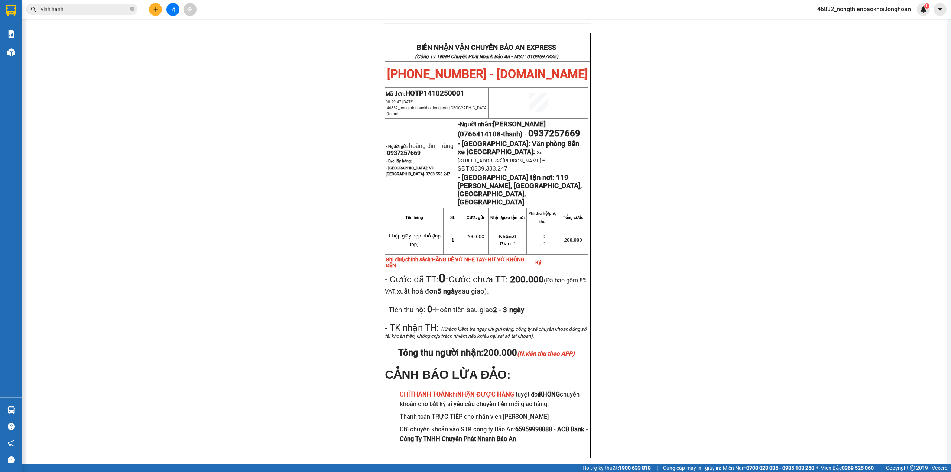
click at [242, 281] on div "PHIẾU DÁN LÊN HÀNG Ngày in phiếu: 08:29 ngày 14-10-2025 CSKH: 1900.06.88.33 CÔN…" at bounding box center [486, 75] width 903 height 803
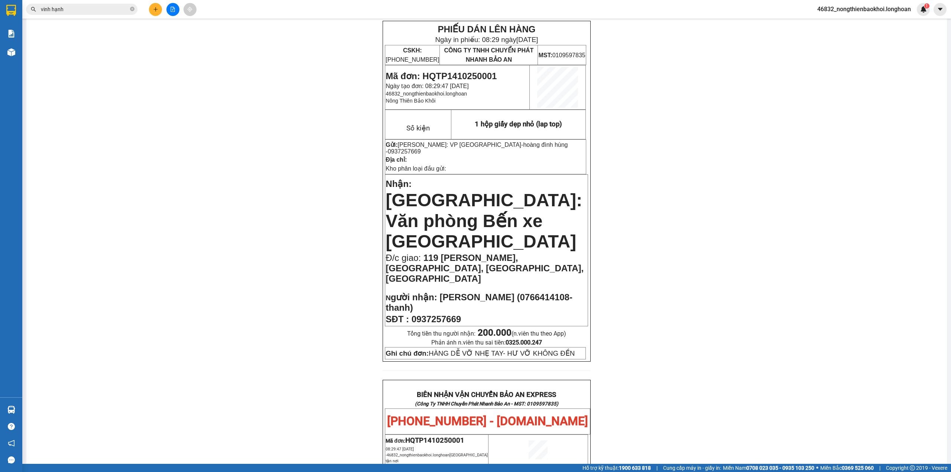
scroll to position [0, 0]
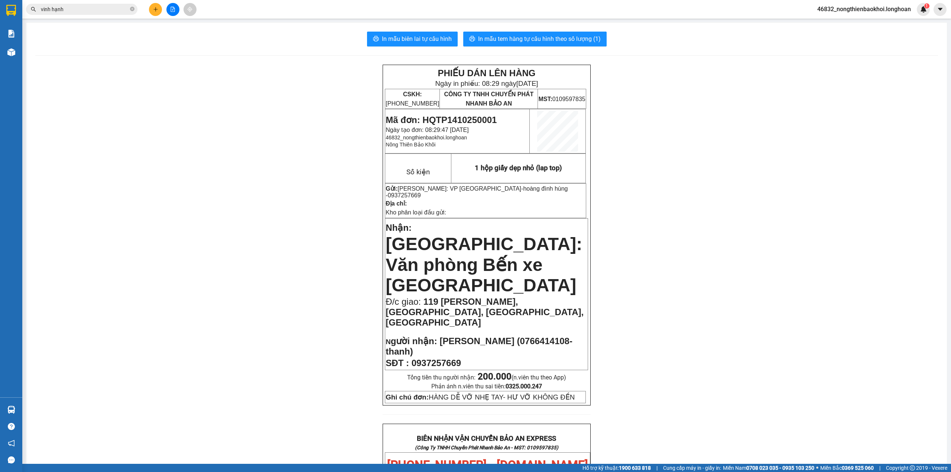
click at [421, 29] on div "In mẫu biên lai tự cấu hình In mẫu tem hàng tự cấu hình theo số lượng (1) PHIẾU…" at bounding box center [486, 449] width 921 height 853
click at [424, 40] on span "In mẫu biên lai tự cấu hình" at bounding box center [417, 38] width 70 height 9
click at [525, 37] on span "In mẫu tem hàng tự cấu hình theo số lượng (1)" at bounding box center [539, 38] width 123 height 9
click at [508, 39] on span "In mẫu tem hàng tự cấu hình theo số lượng (1)" at bounding box center [539, 38] width 123 height 9
click at [315, 166] on div "PHIẾU DÁN LÊN HÀNG Ngày in phiếu: 08:30 ngày 14-10-2025 CSKH: 1900.06.88.33 CÔN…" at bounding box center [486, 466] width 903 height 803
